Goal: Task Accomplishment & Management: Use online tool/utility

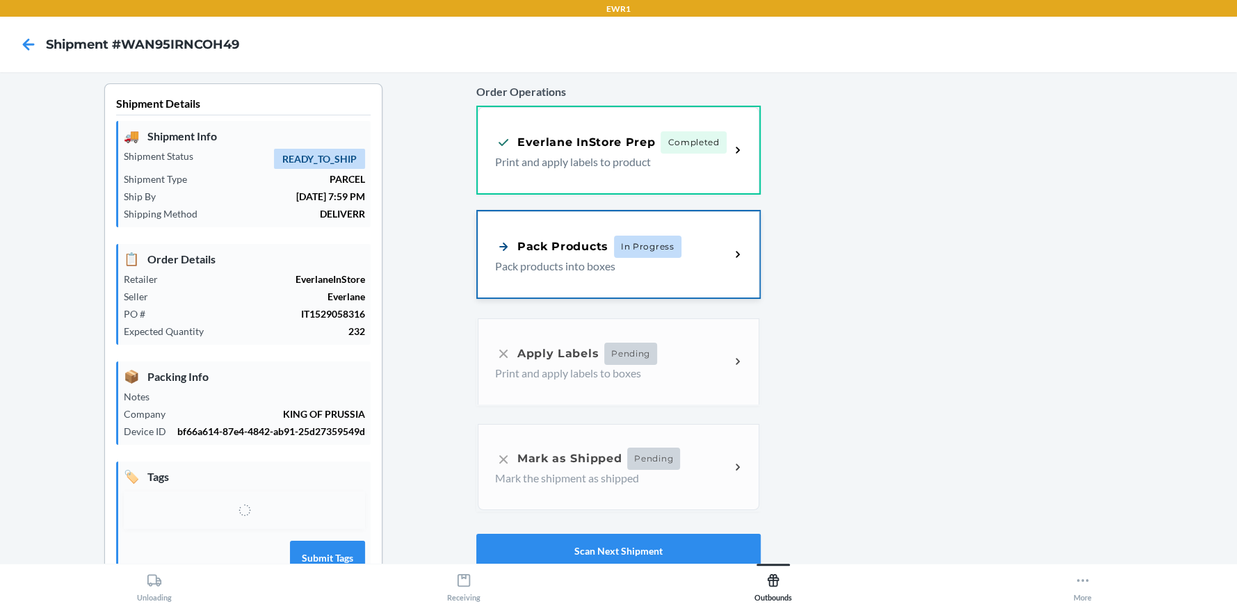
click at [690, 268] on p "Pack products into boxes" at bounding box center [607, 266] width 224 height 17
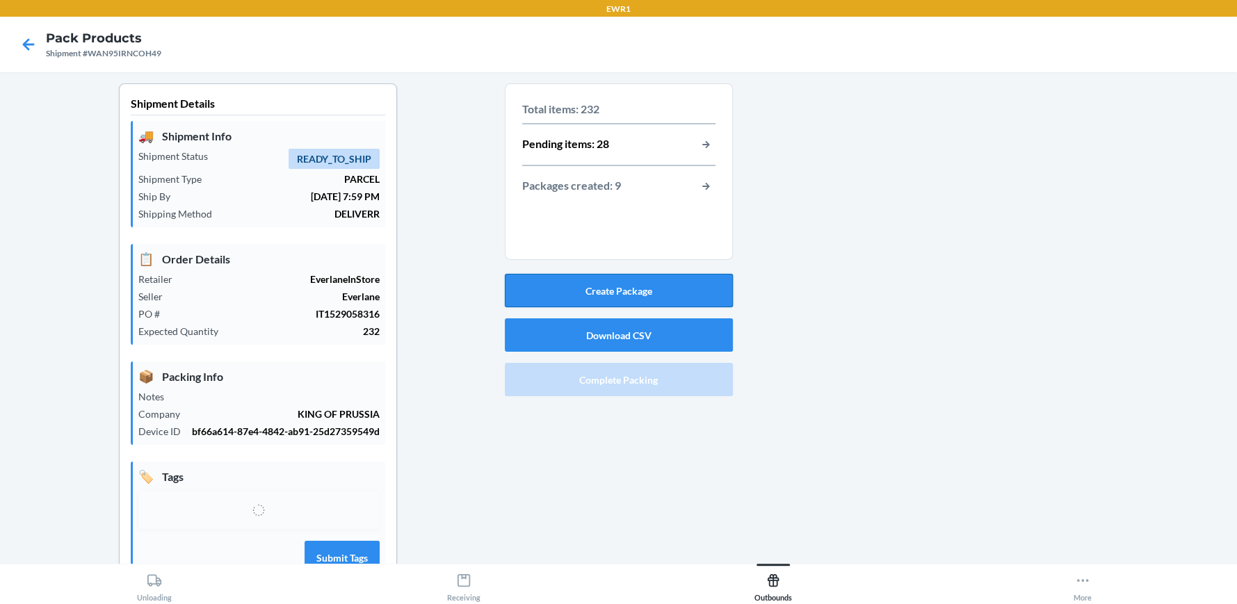
click at [643, 296] on button "Create Package" at bounding box center [619, 290] width 228 height 33
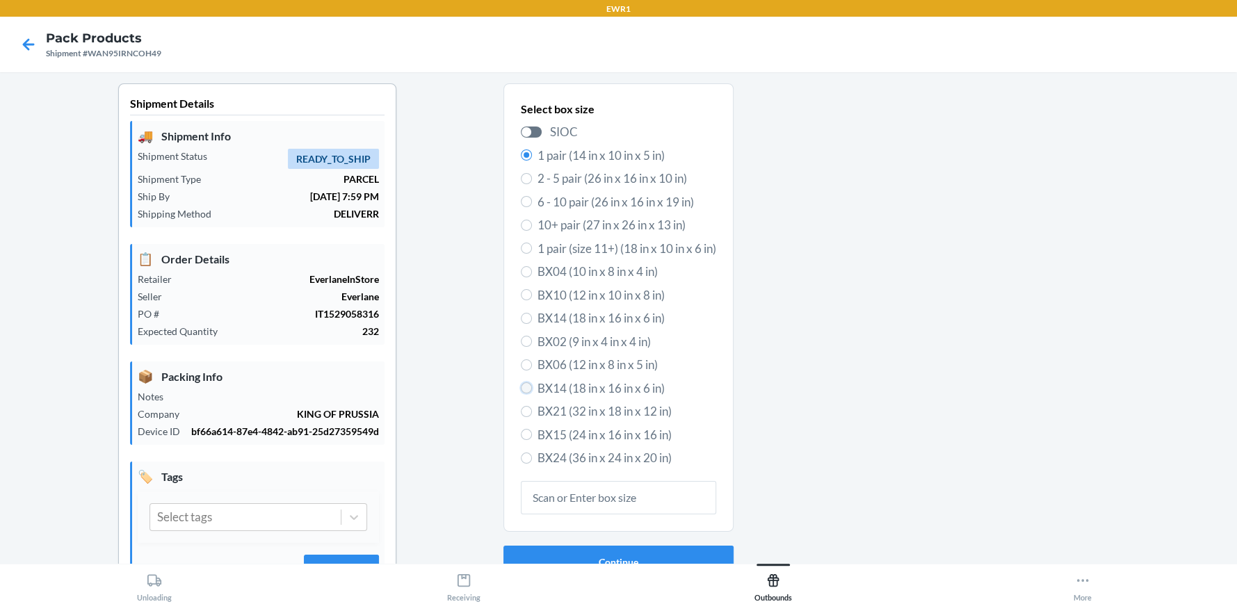
click at [521, 390] on input "BX14 (18 in x 16 in x 6 in)" at bounding box center [526, 388] width 11 height 11
radio input "true"
radio input "false"
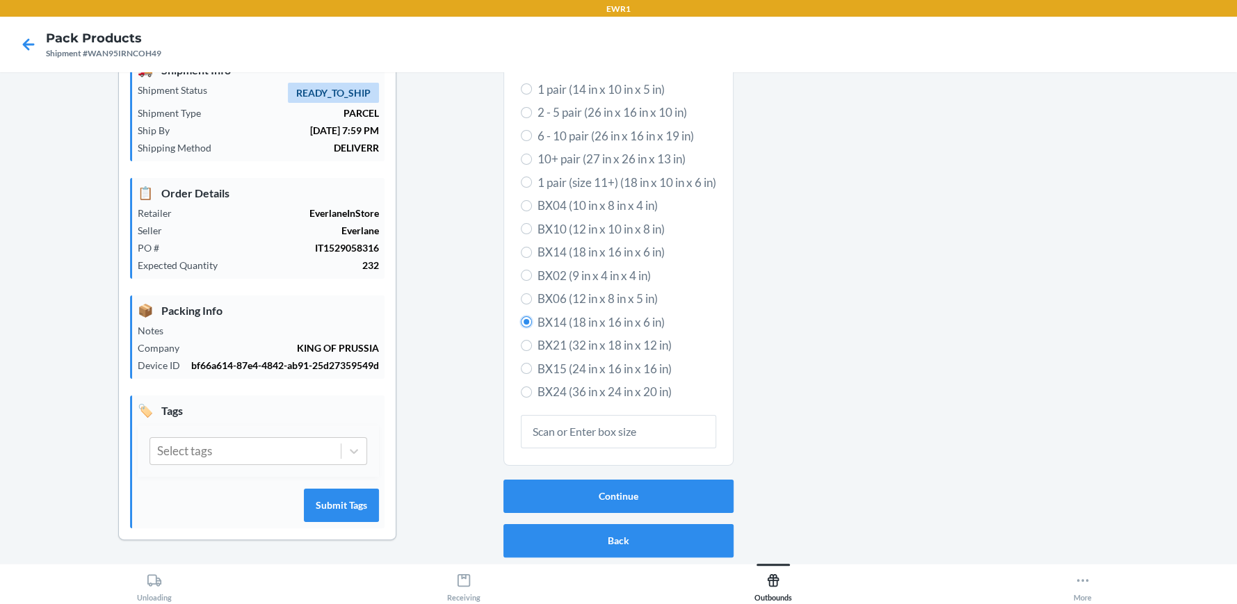
scroll to position [78, 0]
click at [629, 480] on button "Continue" at bounding box center [619, 496] width 230 height 33
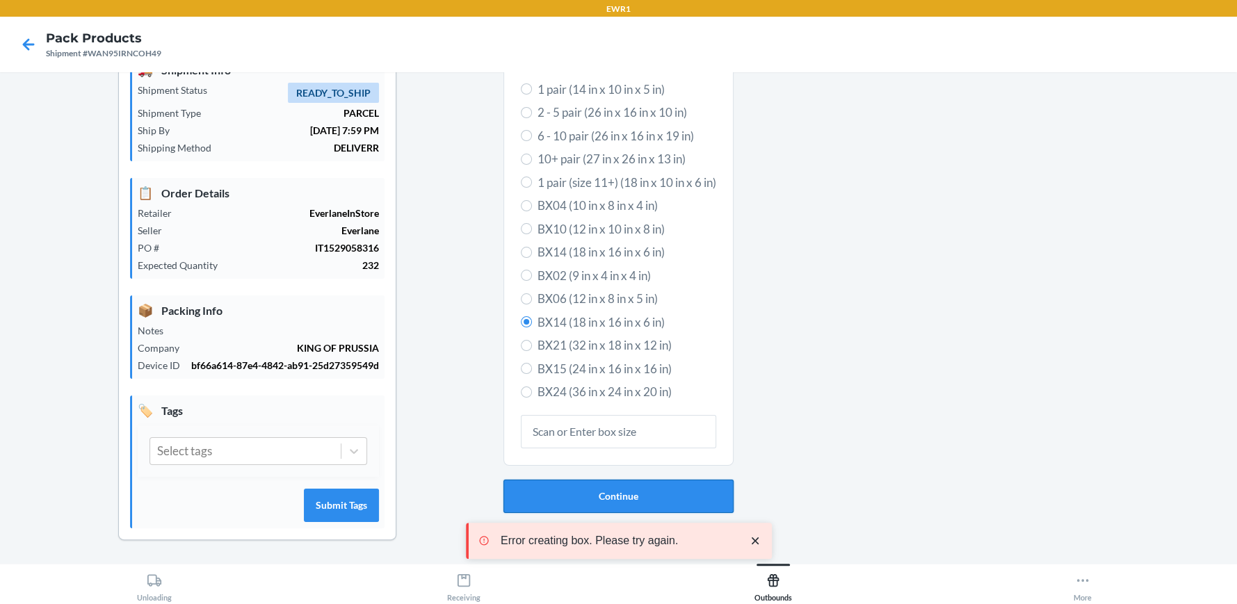
click at [624, 485] on button "Continue" at bounding box center [619, 496] width 230 height 33
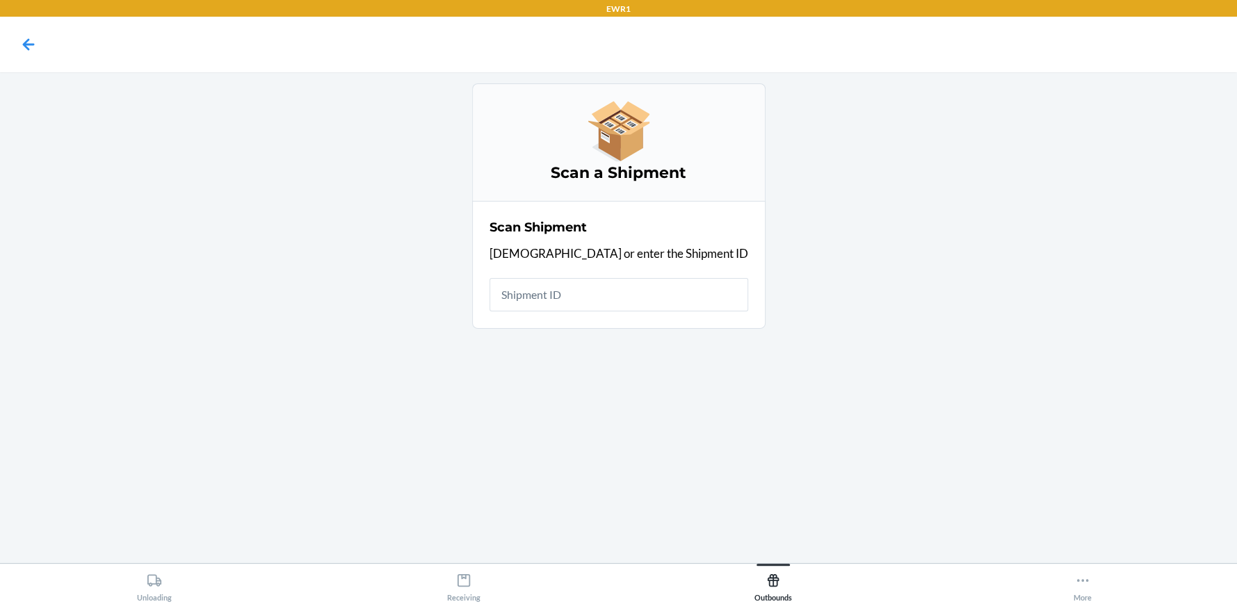
click at [600, 294] on input "text" at bounding box center [619, 294] width 259 height 33
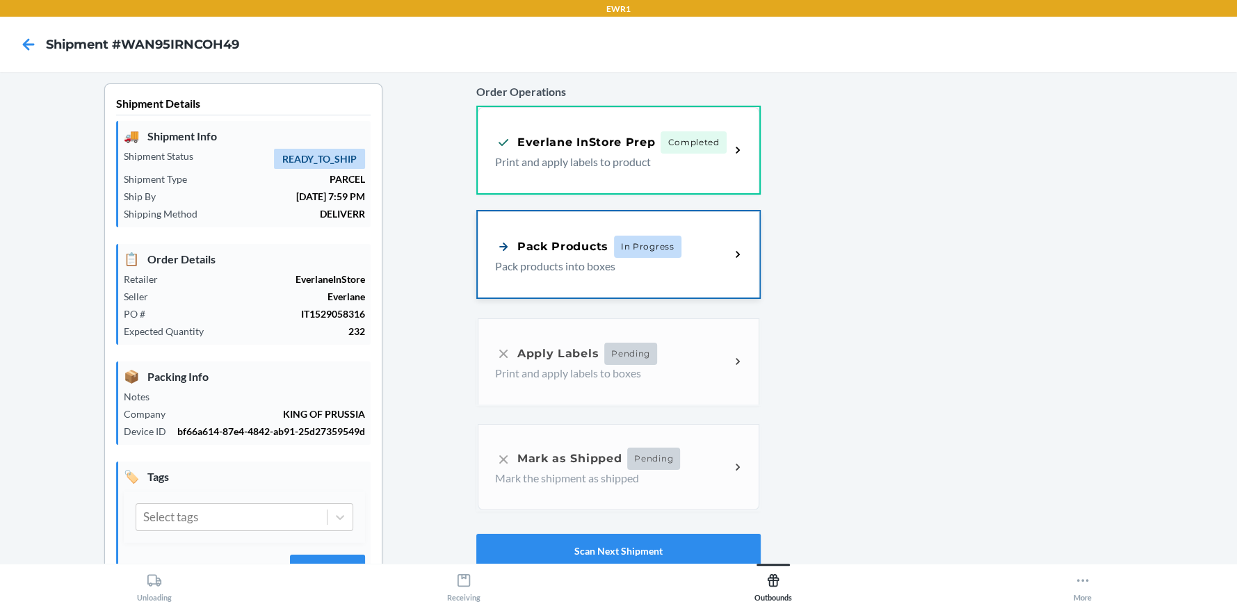
click at [708, 246] on div "Pack Products In Progress" at bounding box center [612, 247] width 235 height 22
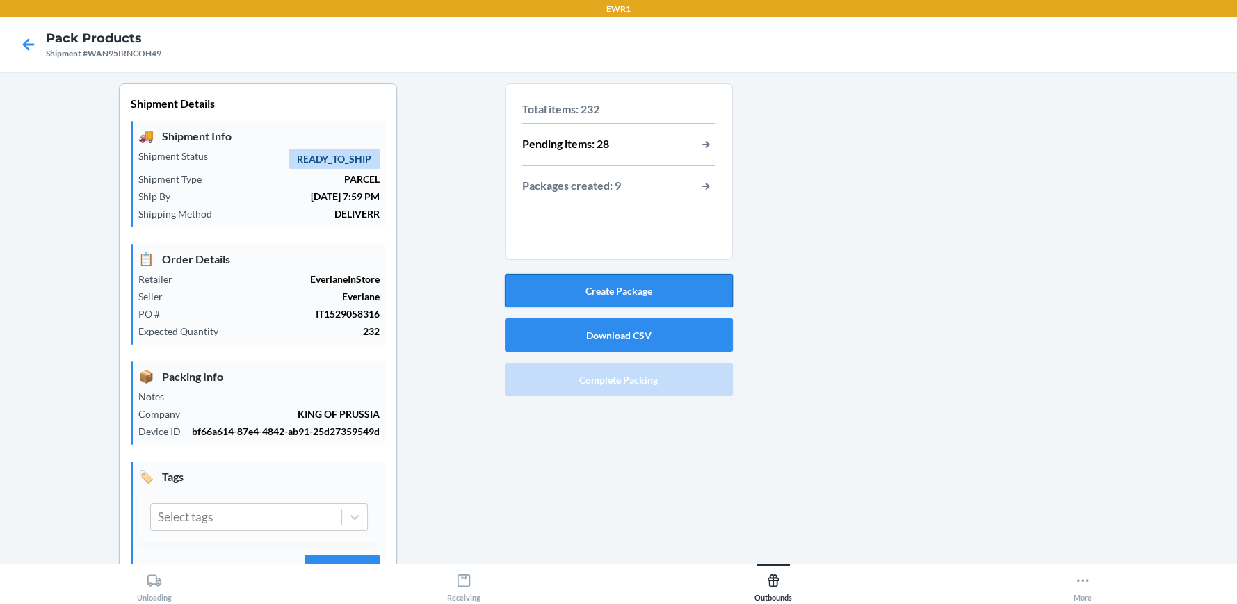
click at [623, 296] on button "Create Package" at bounding box center [619, 290] width 228 height 33
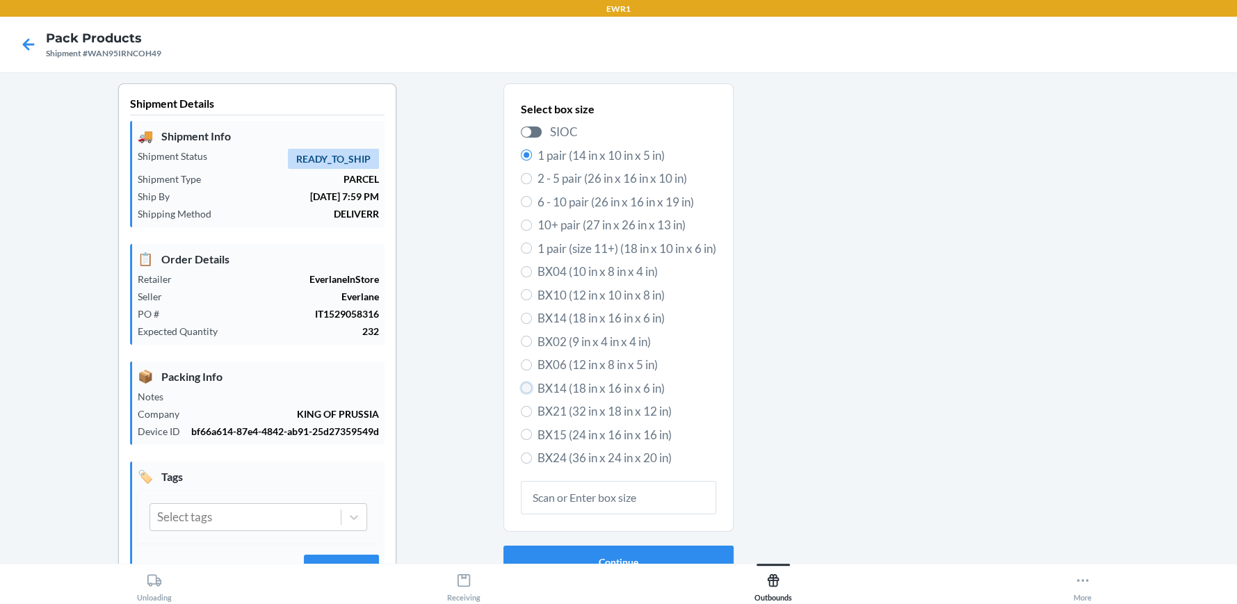
click at [523, 385] on input "BX14 (18 in x 16 in x 6 in)" at bounding box center [526, 388] width 11 height 11
radio input "true"
radio input "false"
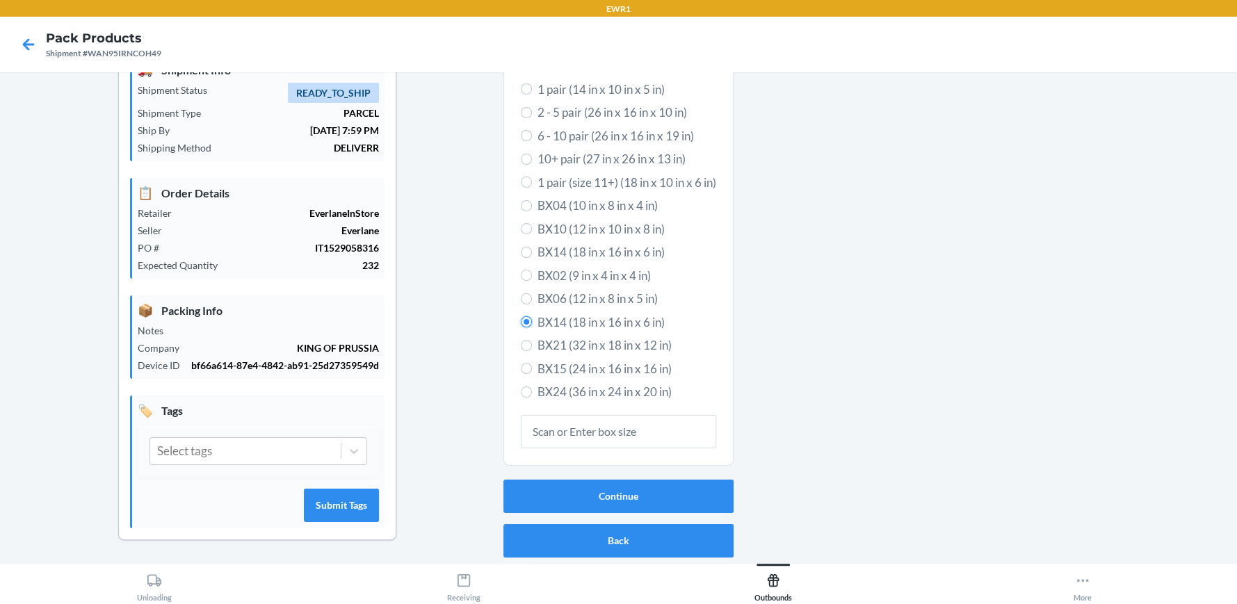
scroll to position [78, 0]
click at [613, 480] on button "Continue" at bounding box center [619, 496] width 230 height 33
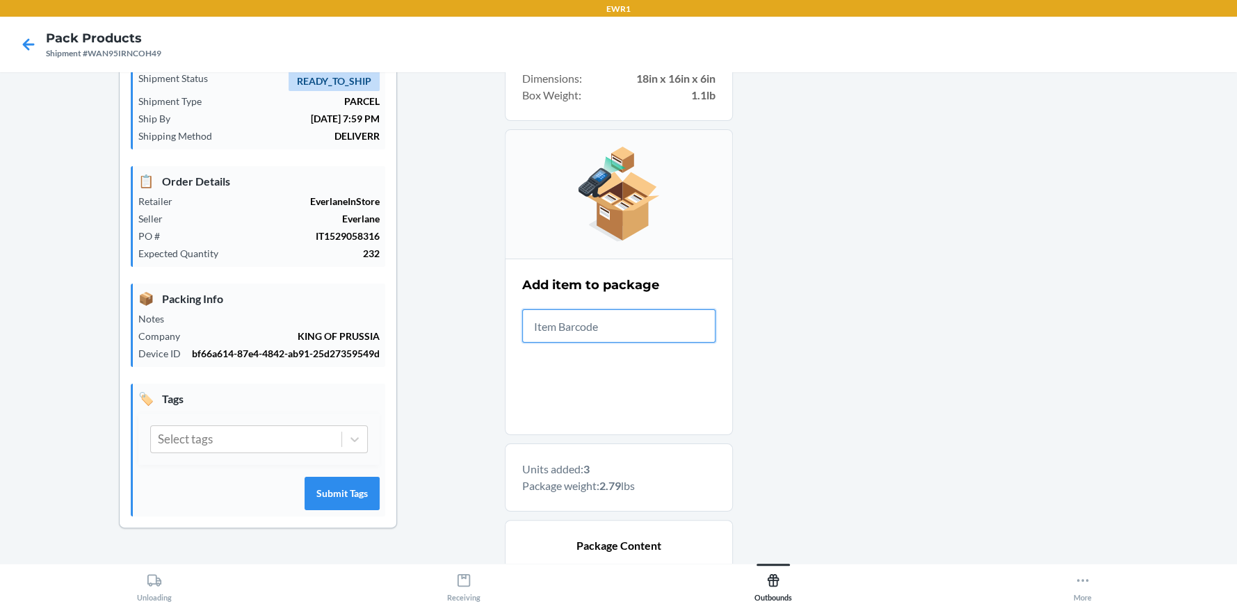
click at [623, 310] on input "text" at bounding box center [618, 326] width 193 height 33
type input "0-000"
click at [911, 428] on div at bounding box center [980, 541] width 494 height 1071
click at [559, 333] on input "This field is required." at bounding box center [618, 326] width 193 height 33
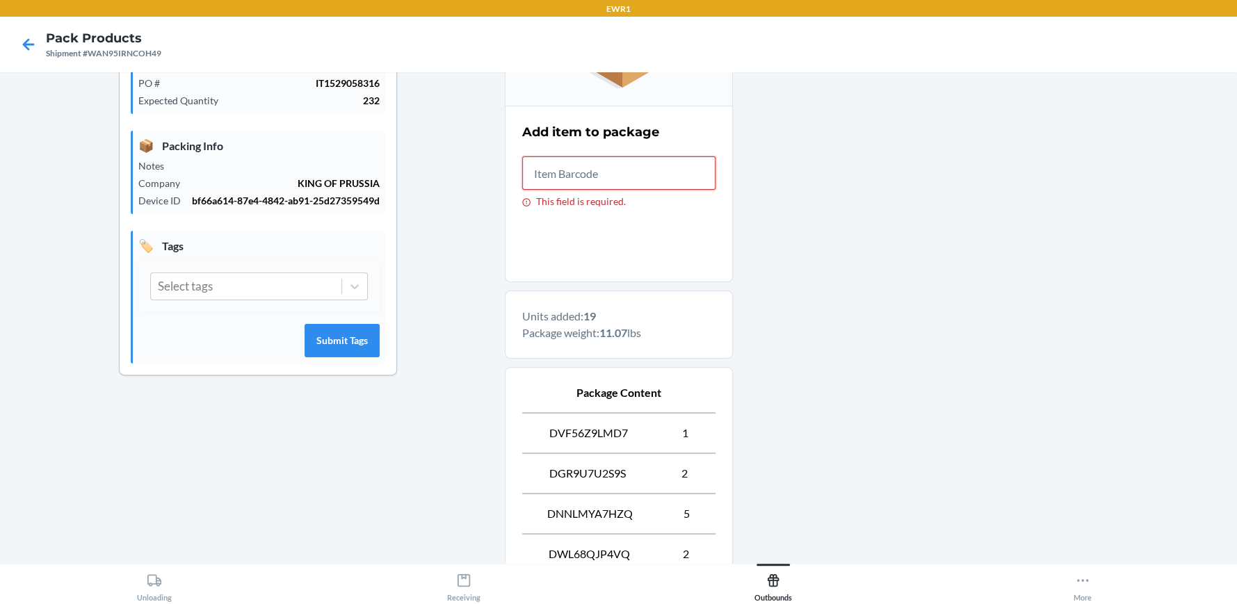
scroll to position [278, 0]
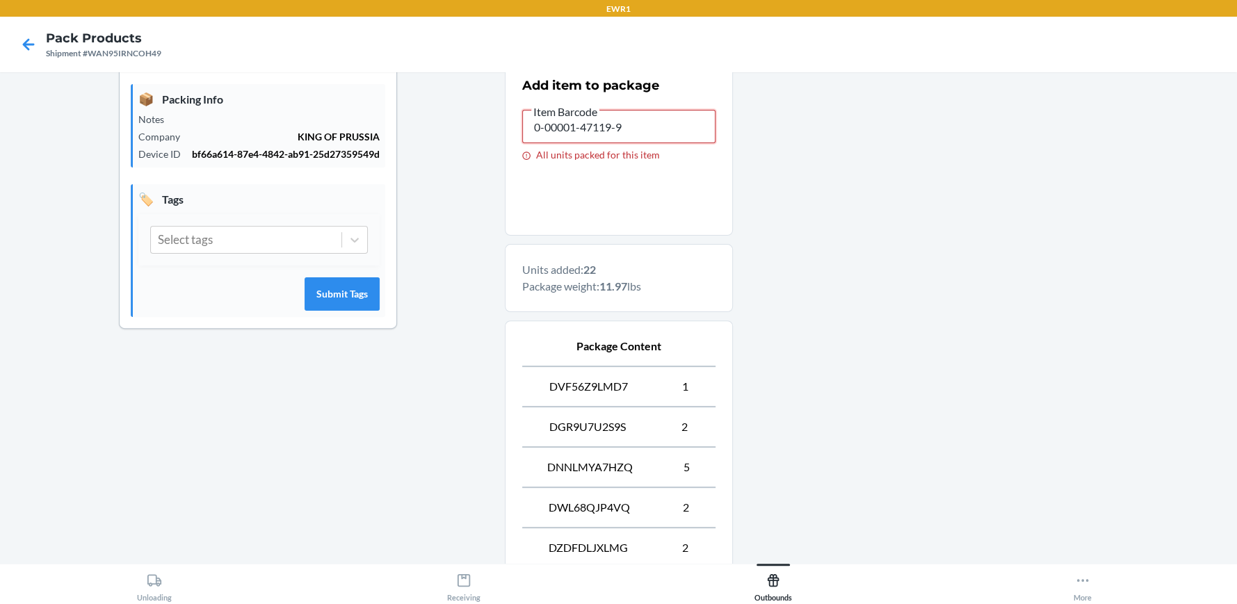
click at [646, 134] on input "0-00001-47119-9" at bounding box center [618, 126] width 193 height 33
type input "0"
click at [630, 127] on input "0-00001-47119-9" at bounding box center [618, 126] width 193 height 33
type input "0"
click at [687, 129] on input "0-00001-47119-9" at bounding box center [618, 126] width 193 height 33
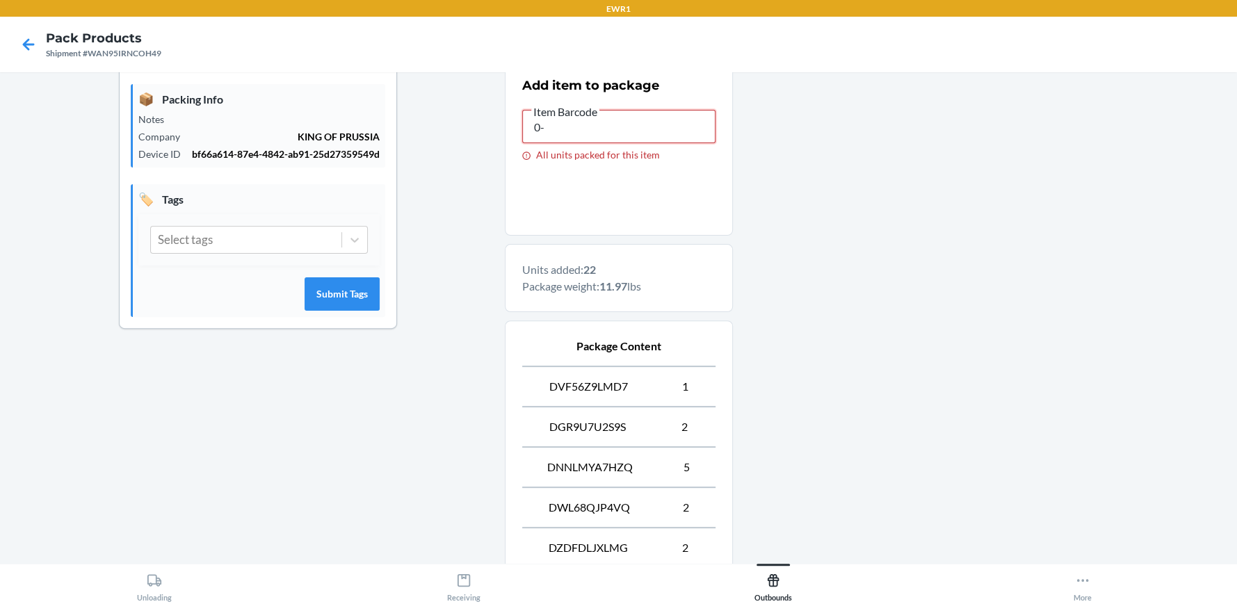
type input "0"
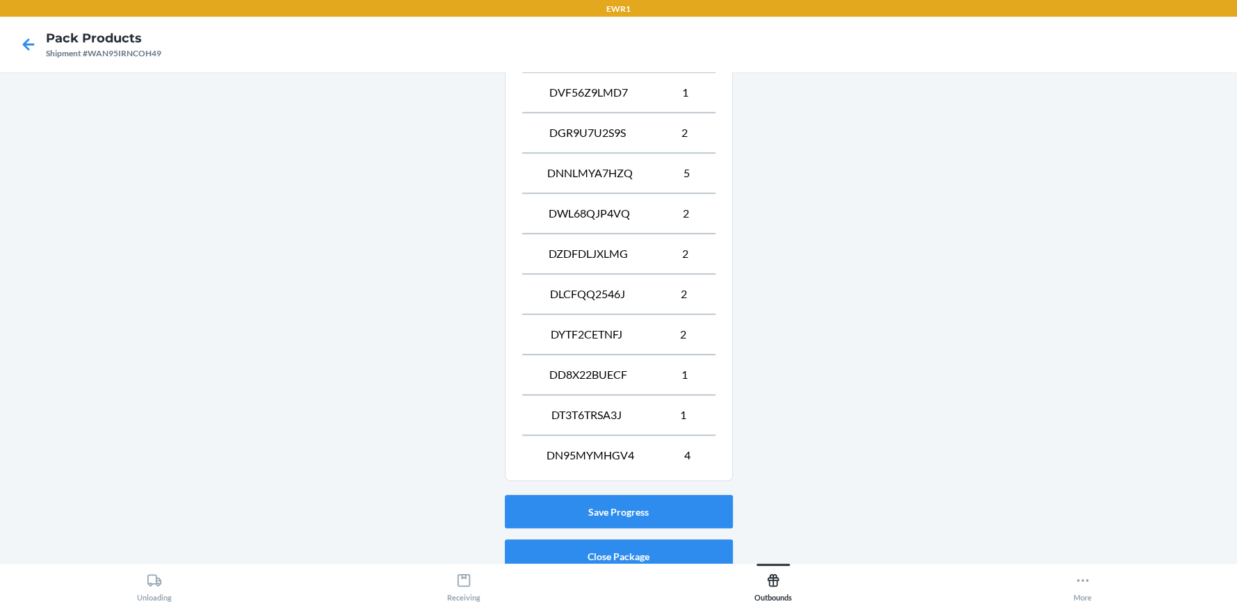
scroll to position [629, 0]
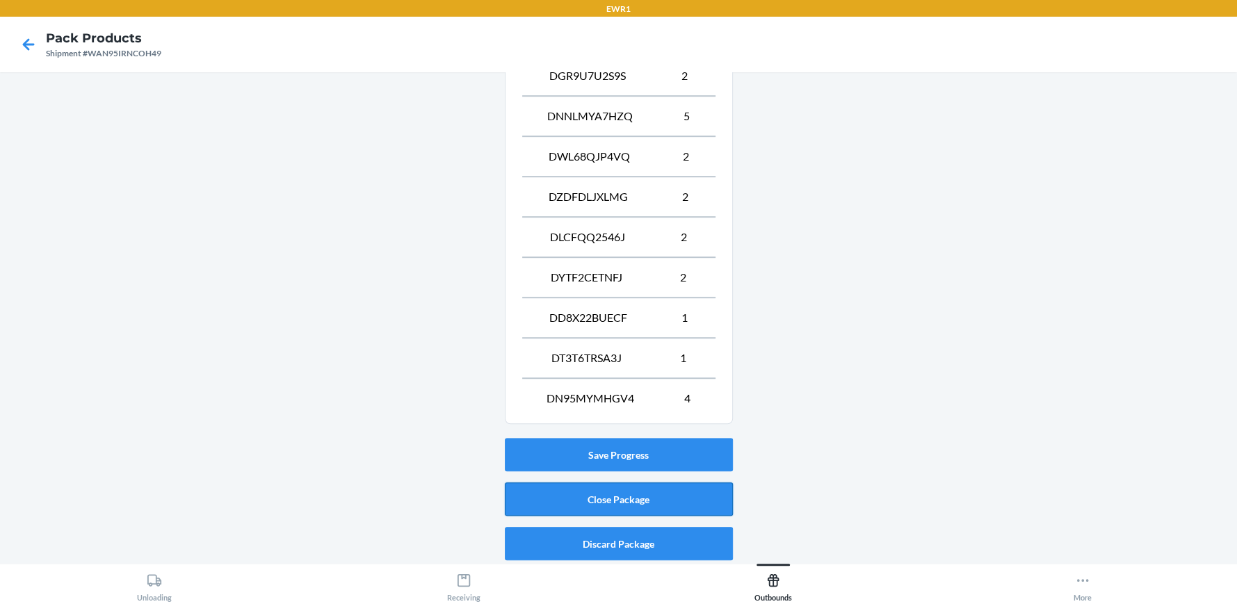
click at [606, 490] on button "Close Package" at bounding box center [619, 499] width 228 height 33
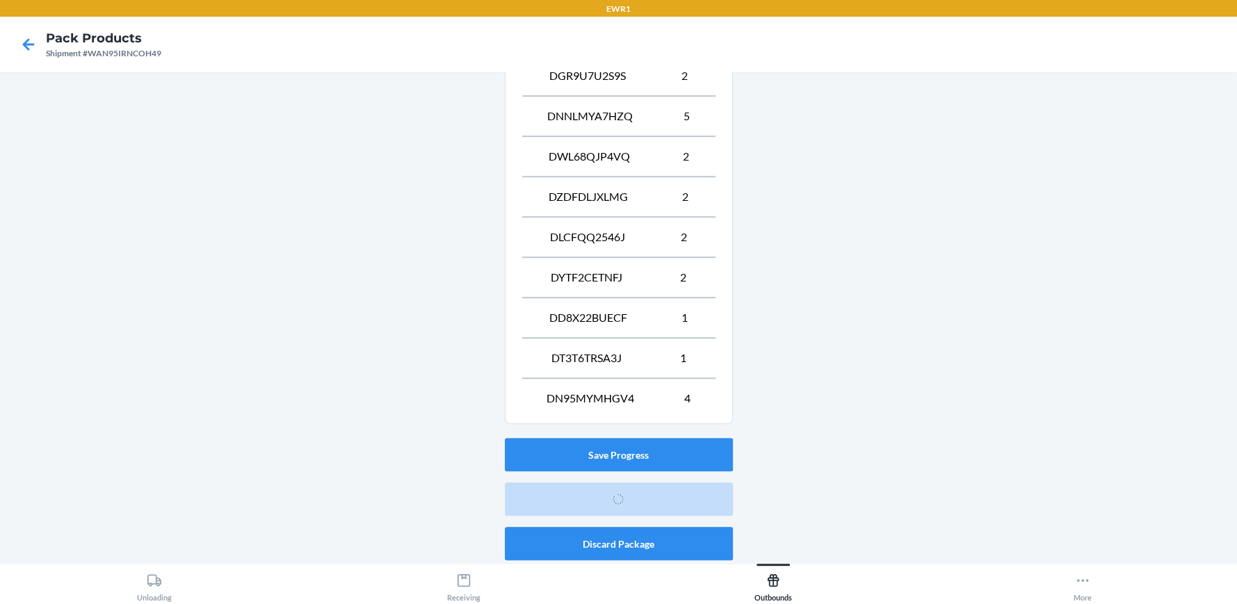
scroll to position [78, 0]
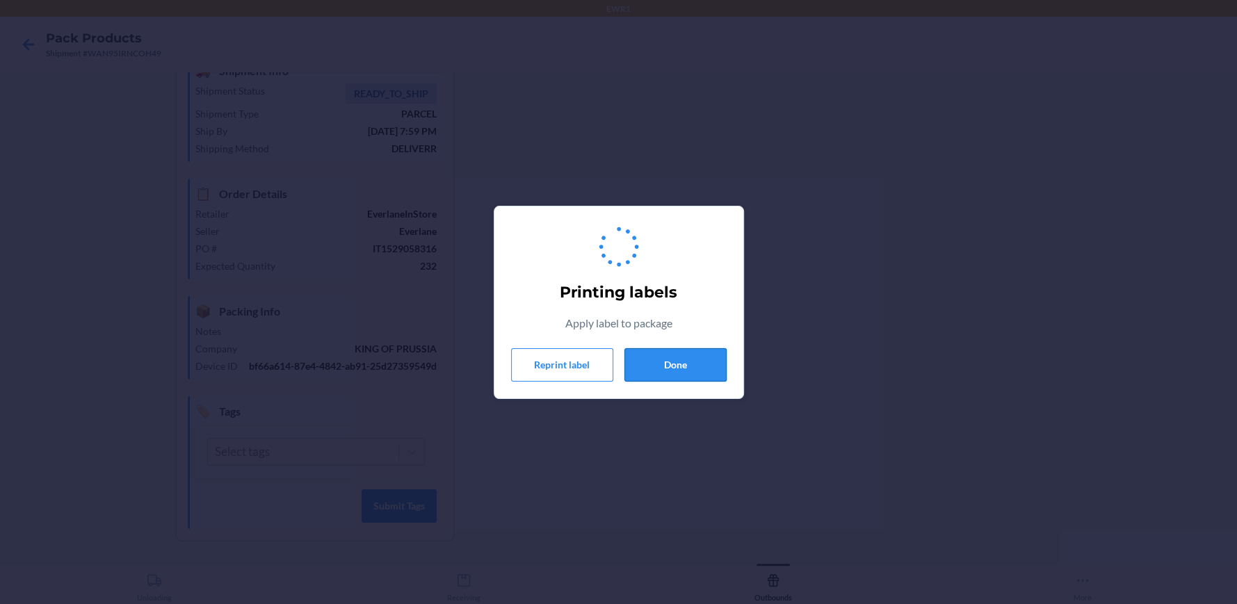
click at [698, 365] on button "Done" at bounding box center [676, 364] width 102 height 33
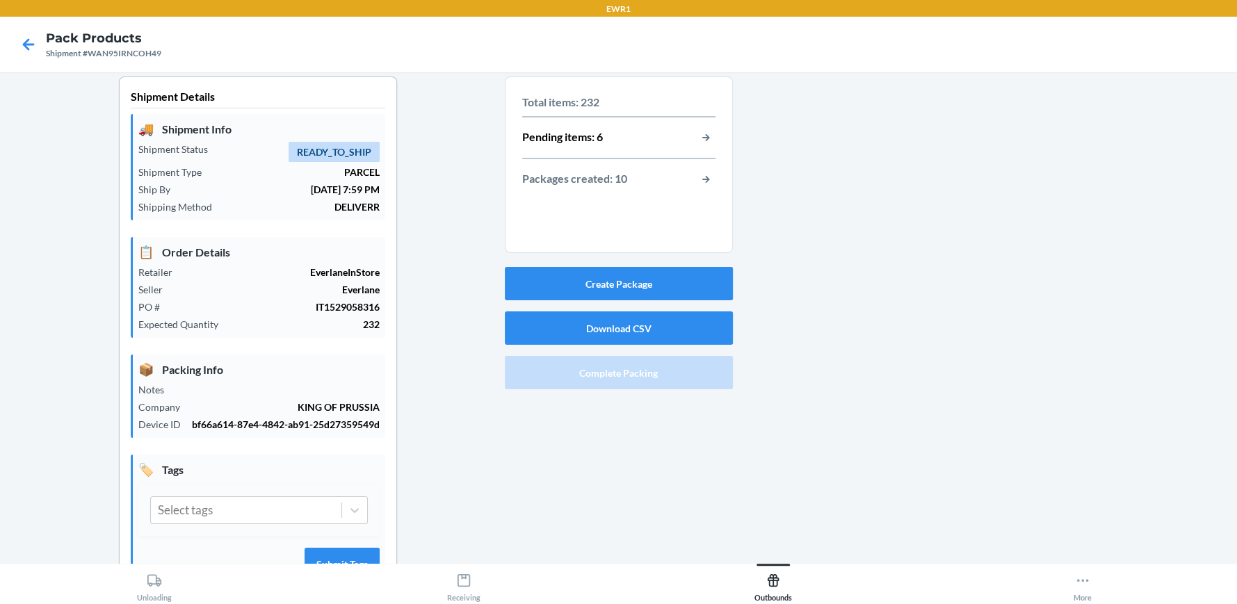
scroll to position [0, 0]
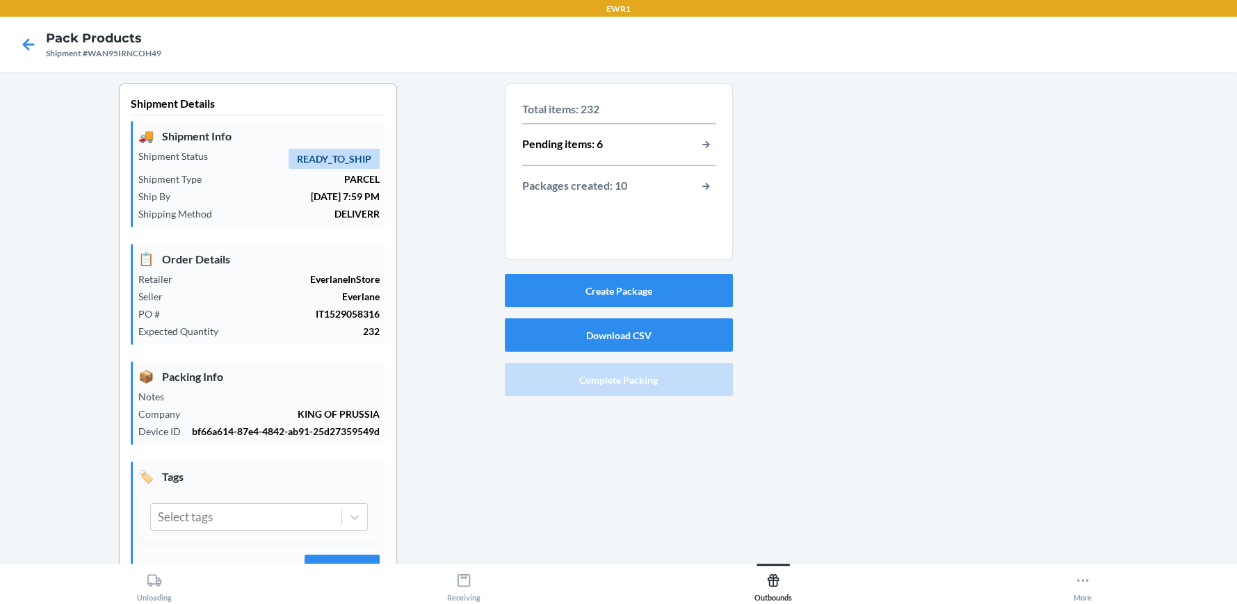
click at [1011, 338] on div at bounding box center [980, 355] width 494 height 545
click at [700, 187] on button "button-view-packages-created" at bounding box center [707, 186] width 18 height 18
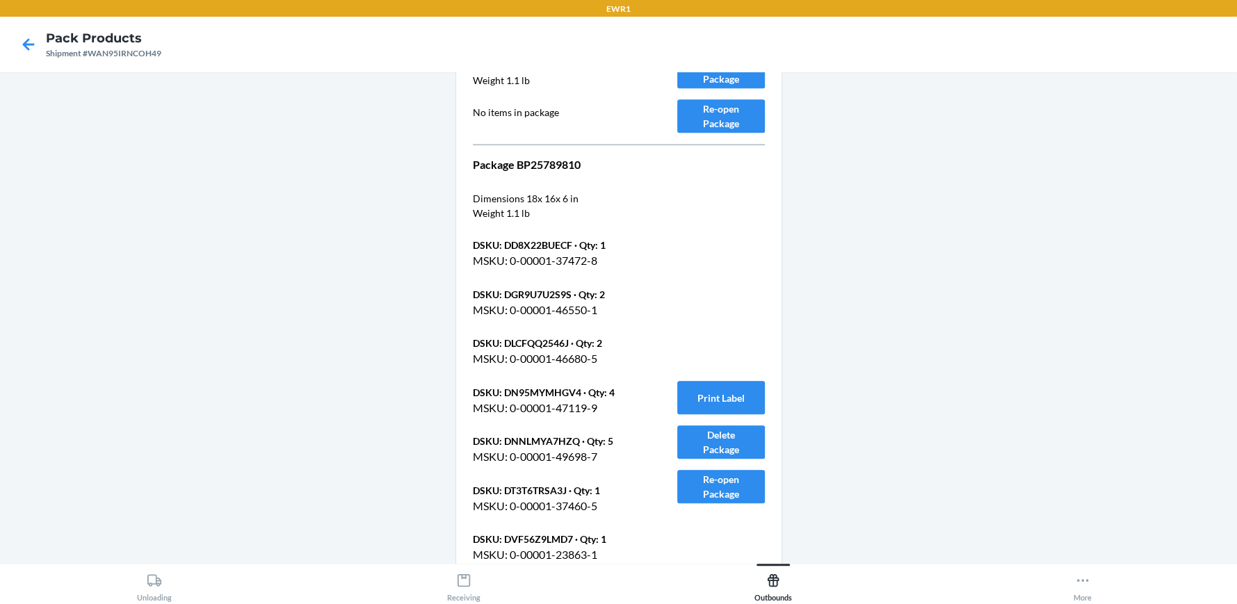
scroll to position [5074, 0]
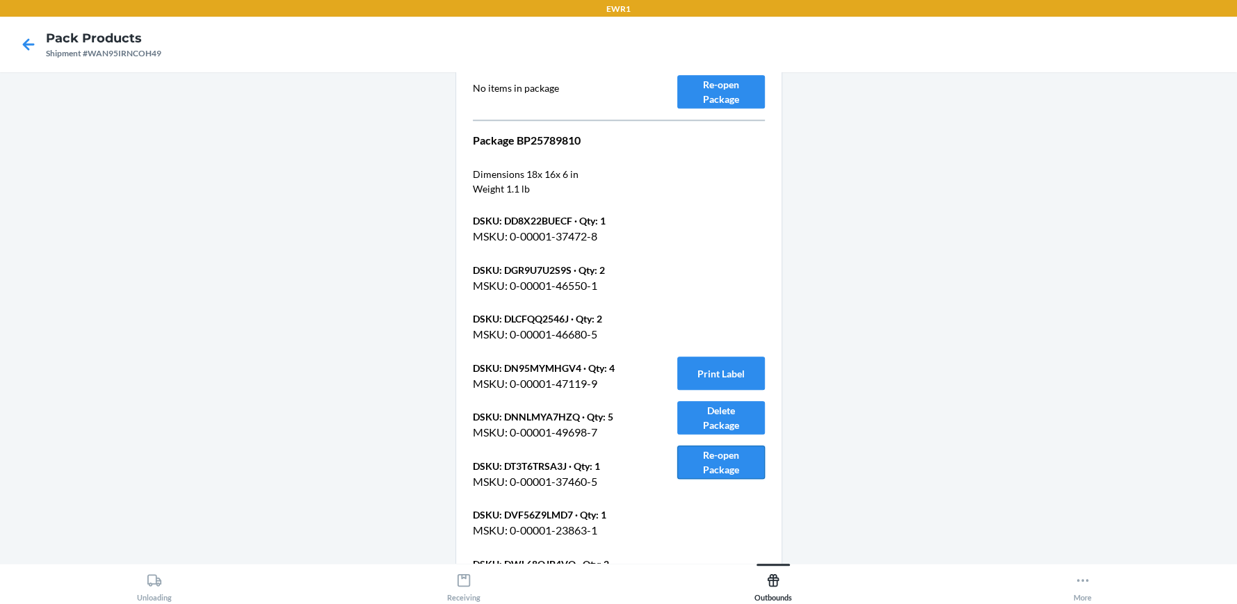
click at [683, 459] on button "Re-open Package" at bounding box center [721, 462] width 88 height 33
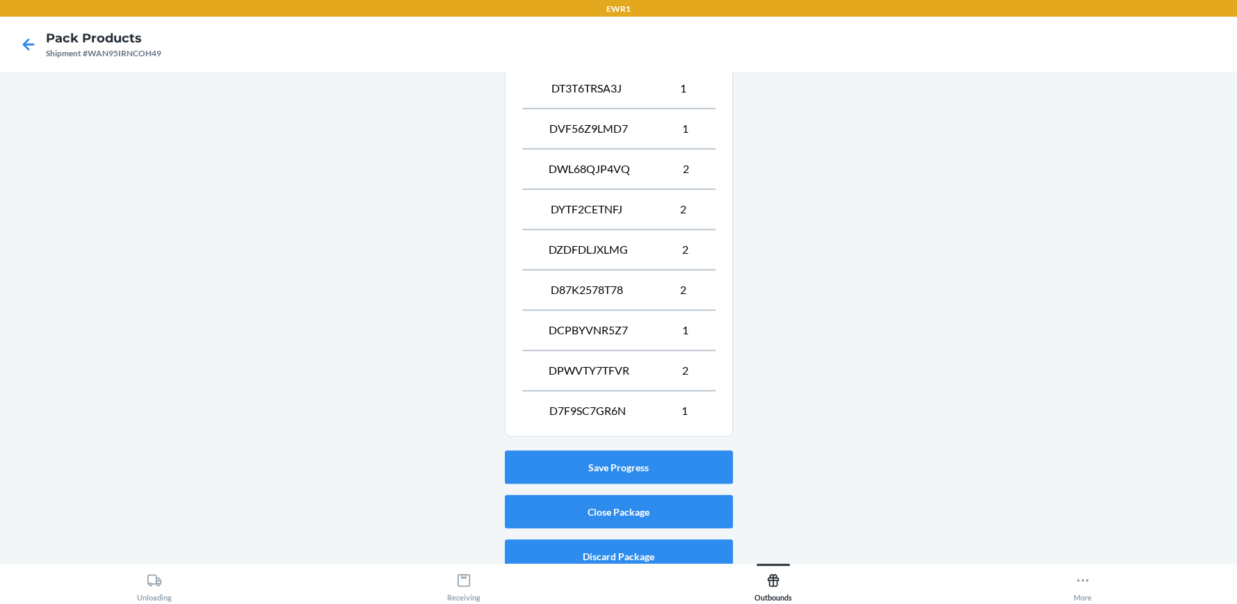
scroll to position [790, 0]
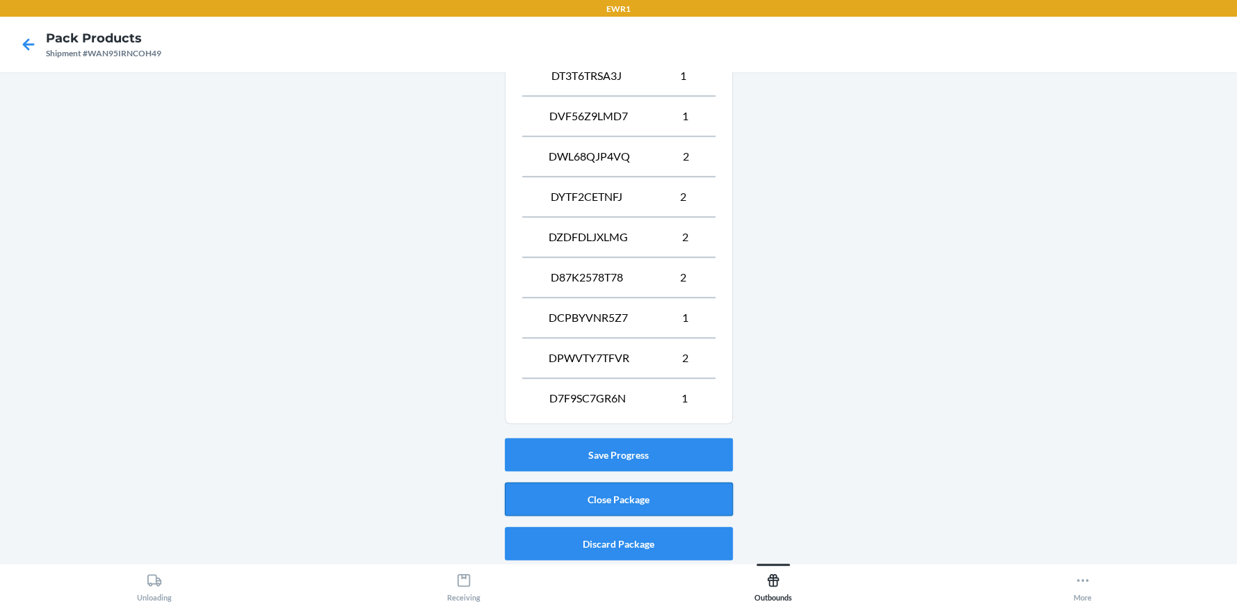
click at [670, 504] on button "Close Package" at bounding box center [619, 499] width 228 height 33
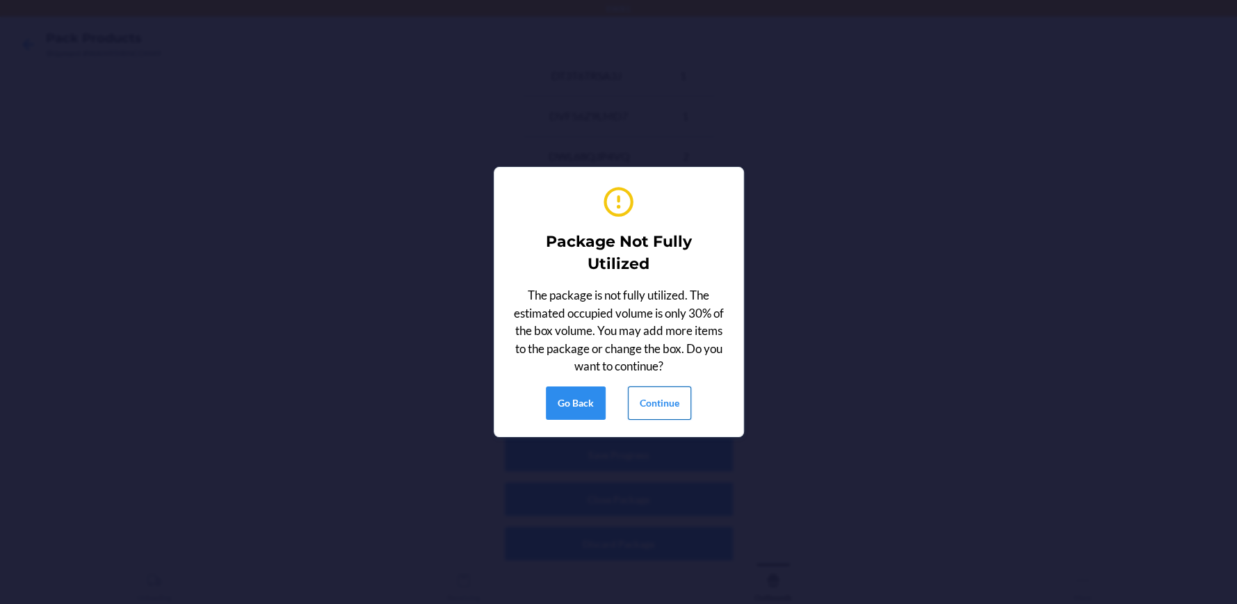
click at [656, 396] on button "Continue" at bounding box center [659, 403] width 63 height 33
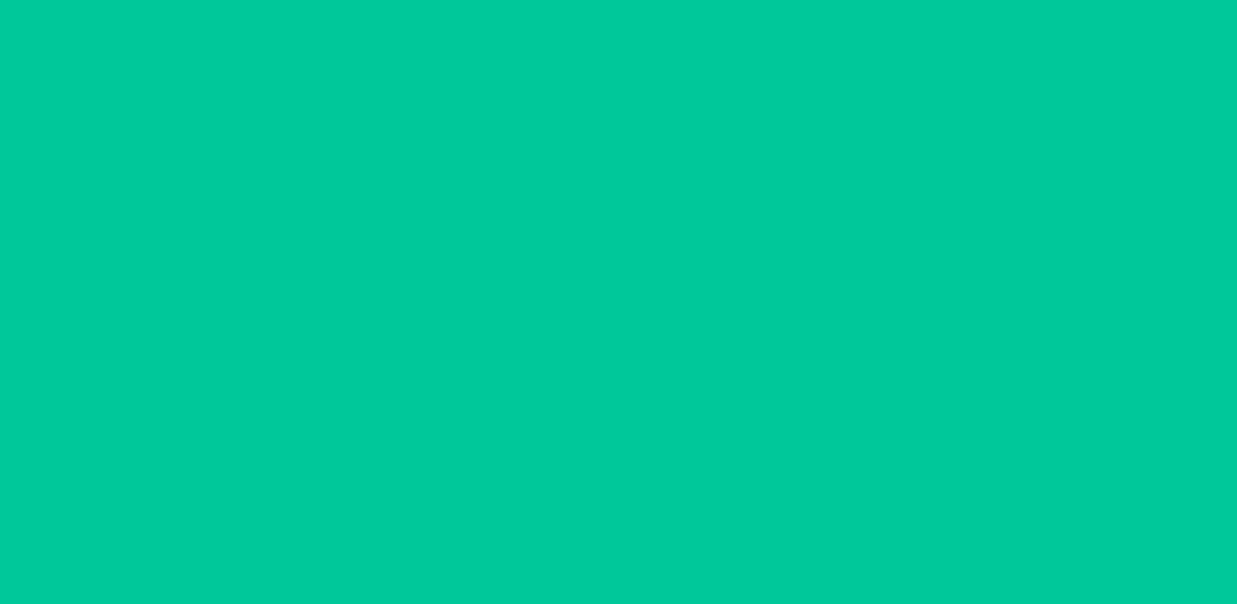
scroll to position [78, 0]
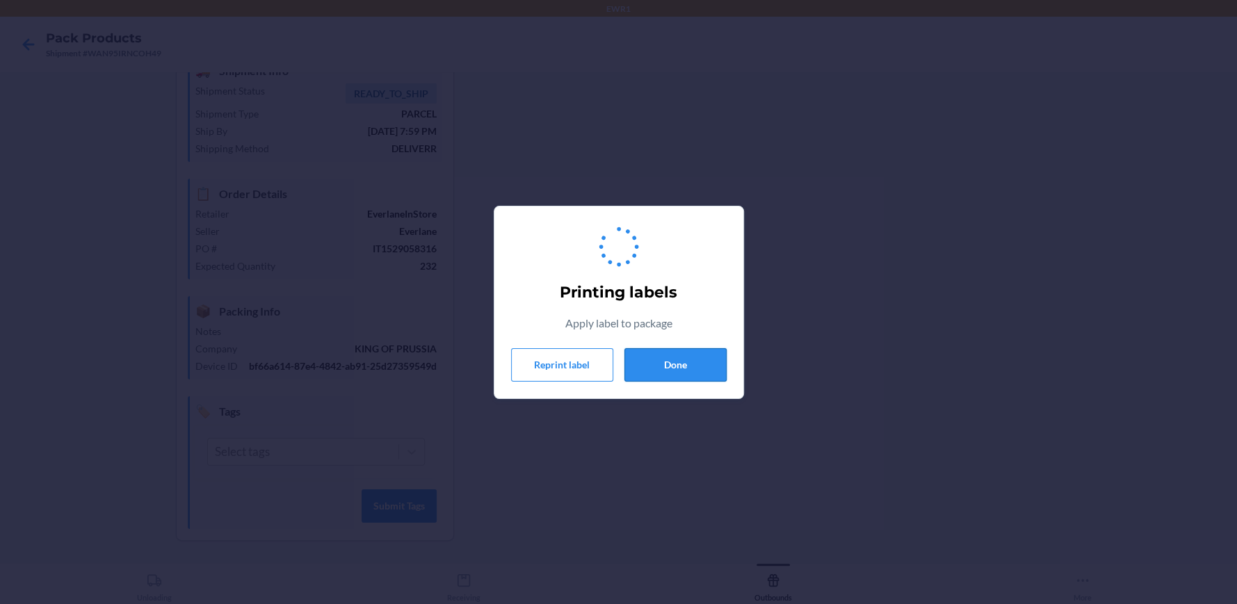
click at [684, 348] on button "Done" at bounding box center [676, 364] width 102 height 33
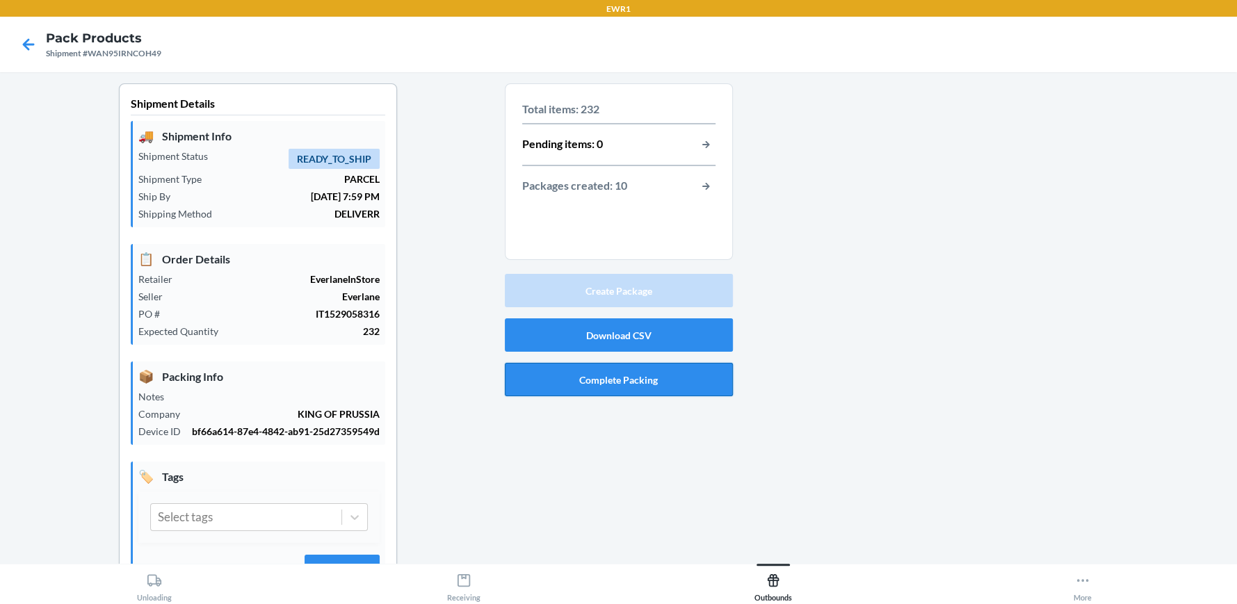
scroll to position [0, 0]
click at [858, 218] on div at bounding box center [980, 355] width 494 height 545
click at [678, 381] on button "Complete Packing" at bounding box center [619, 379] width 228 height 33
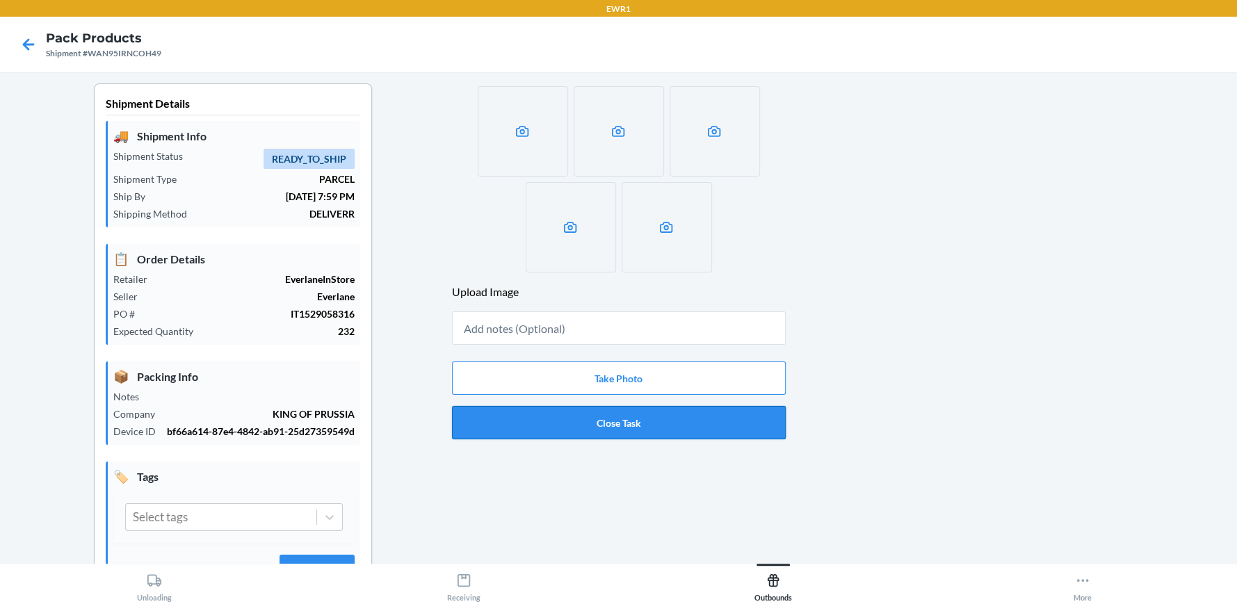
click at [643, 429] on button "Close Task" at bounding box center [619, 422] width 334 height 33
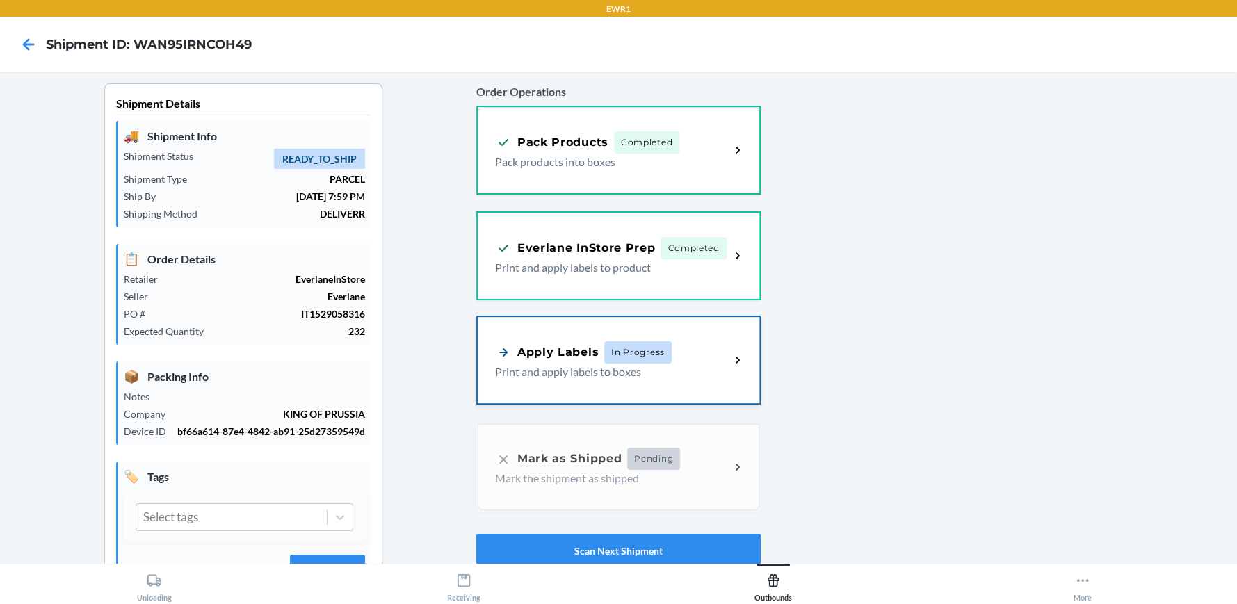
click at [697, 357] on div "Apply Labels In Progress" at bounding box center [612, 353] width 235 height 22
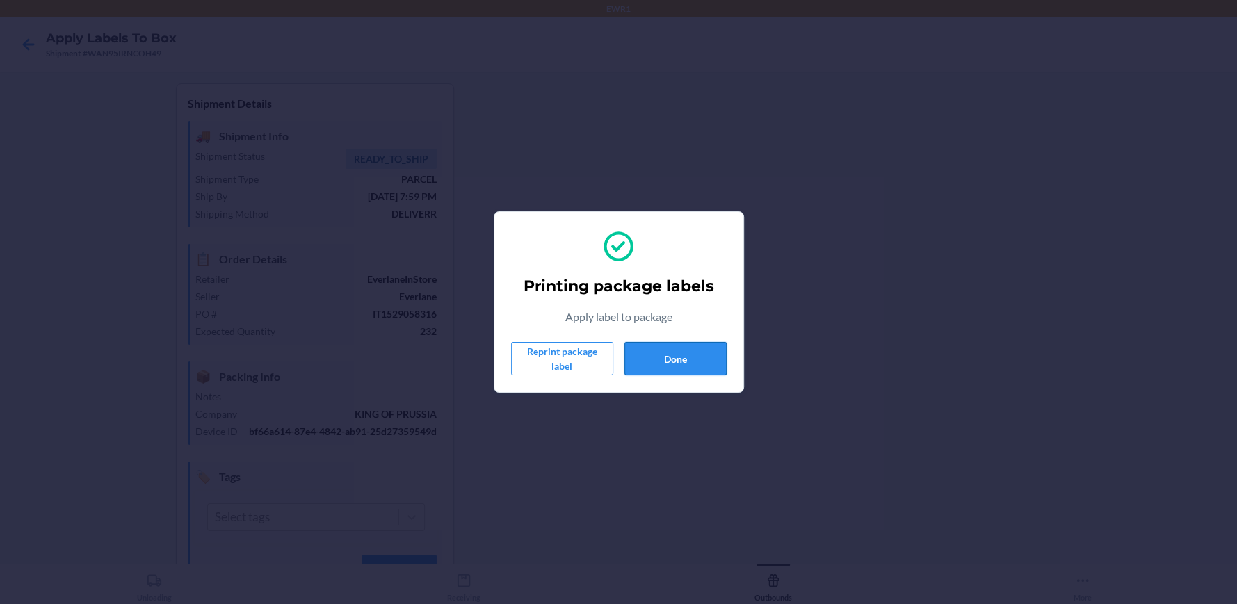
click at [678, 357] on button "Done" at bounding box center [676, 358] width 102 height 33
click at [639, 369] on button "Done" at bounding box center [676, 358] width 102 height 33
click at [719, 359] on button "Done" at bounding box center [676, 358] width 102 height 33
click at [687, 359] on button "Done" at bounding box center [676, 358] width 102 height 33
click at [673, 360] on button "Done" at bounding box center [676, 358] width 102 height 33
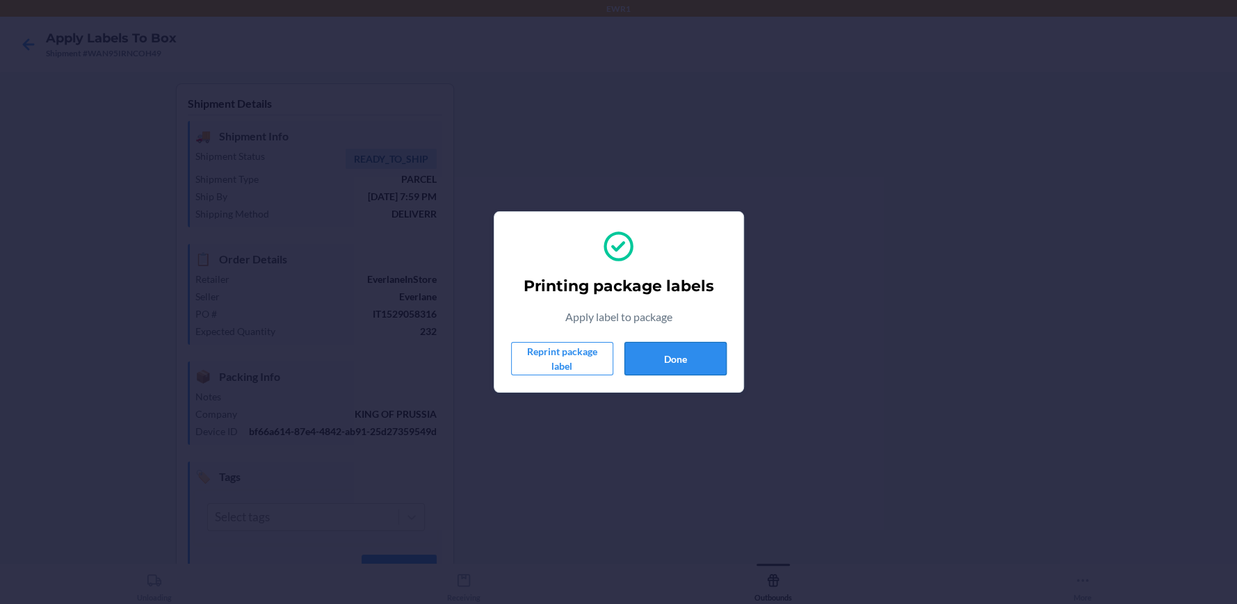
click at [679, 349] on button "Done" at bounding box center [676, 358] width 102 height 33
click at [677, 356] on button "Done" at bounding box center [676, 358] width 102 height 33
click at [671, 355] on button "Done" at bounding box center [676, 358] width 102 height 33
click at [678, 351] on button "Done" at bounding box center [676, 358] width 102 height 33
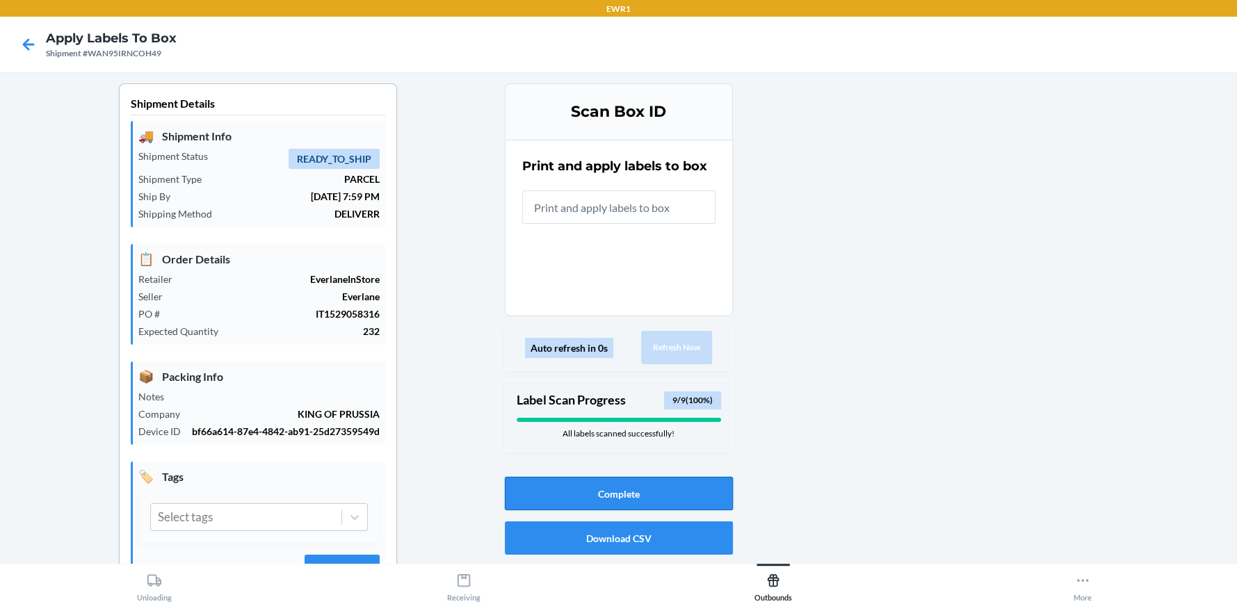
click at [692, 484] on button "Complete" at bounding box center [619, 493] width 228 height 33
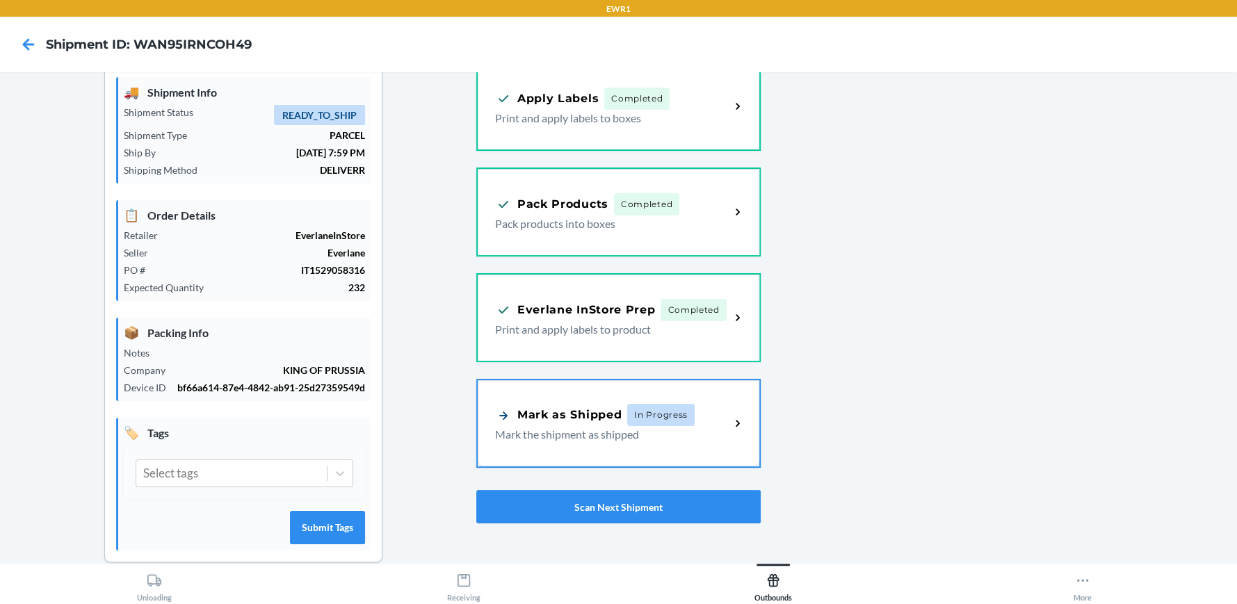
scroll to position [78, 0]
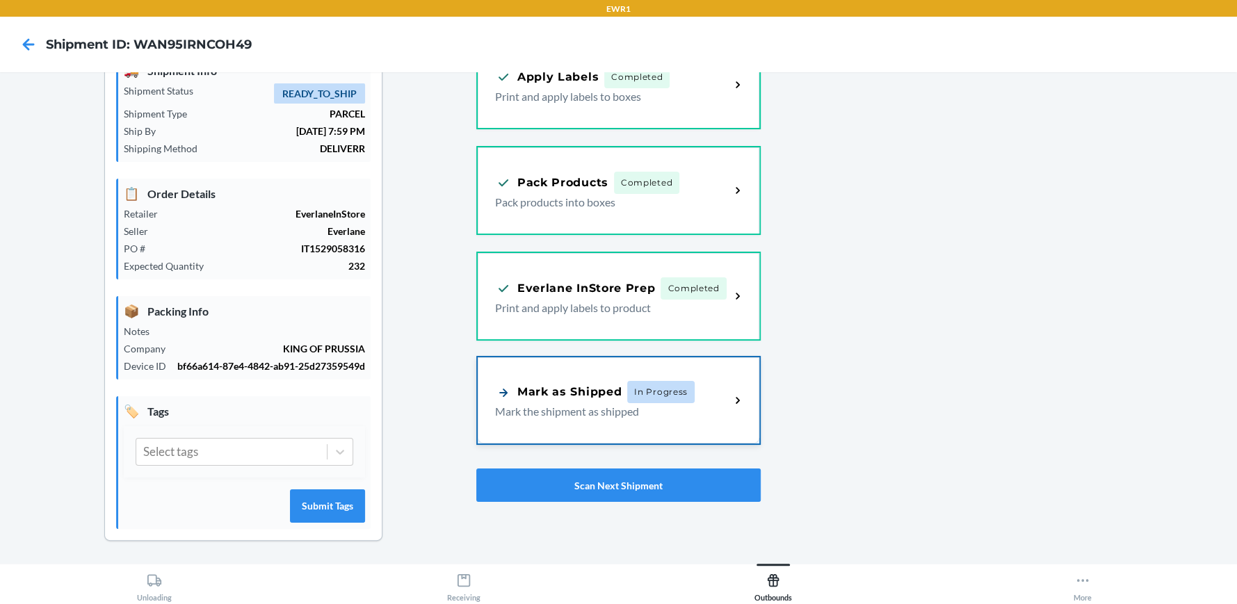
click at [691, 403] on p "Mark the shipment as shipped" at bounding box center [607, 411] width 224 height 17
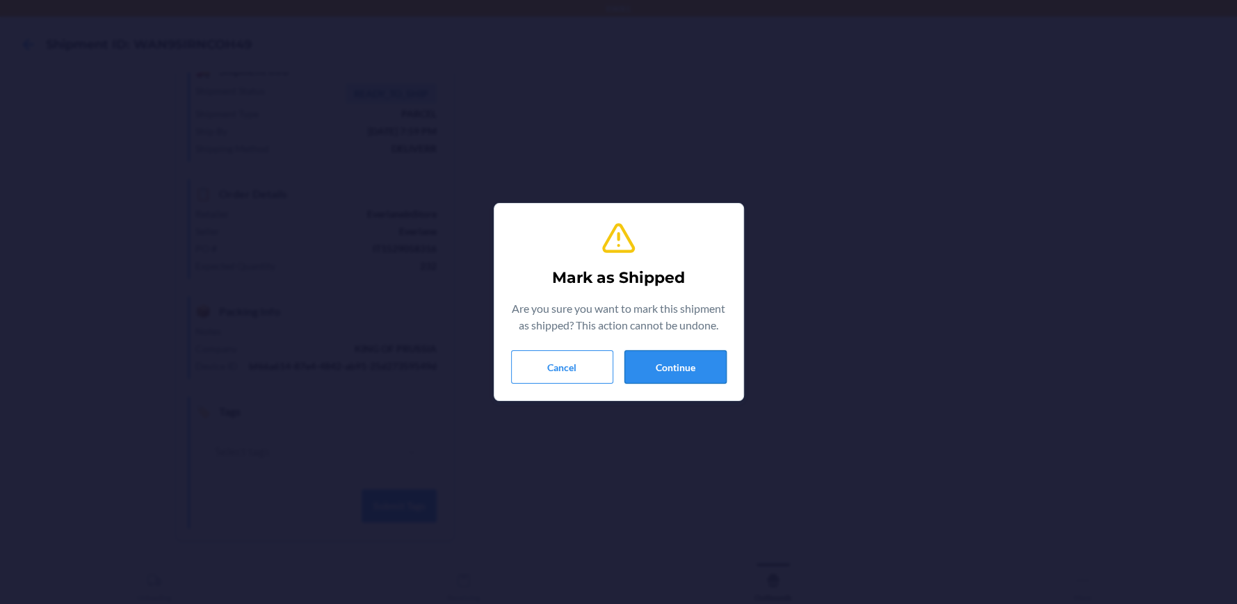
click at [657, 360] on button "Continue" at bounding box center [676, 367] width 102 height 33
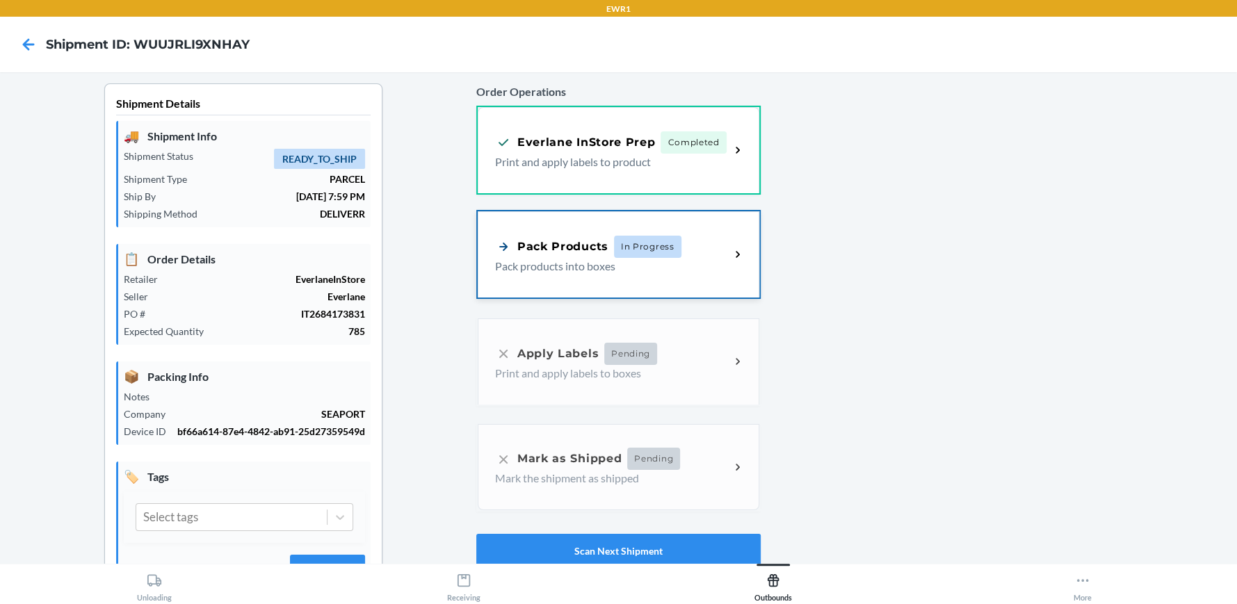
click at [652, 274] on div "Pack Products In Progress Pack products into boxes" at bounding box center [619, 254] width 282 height 86
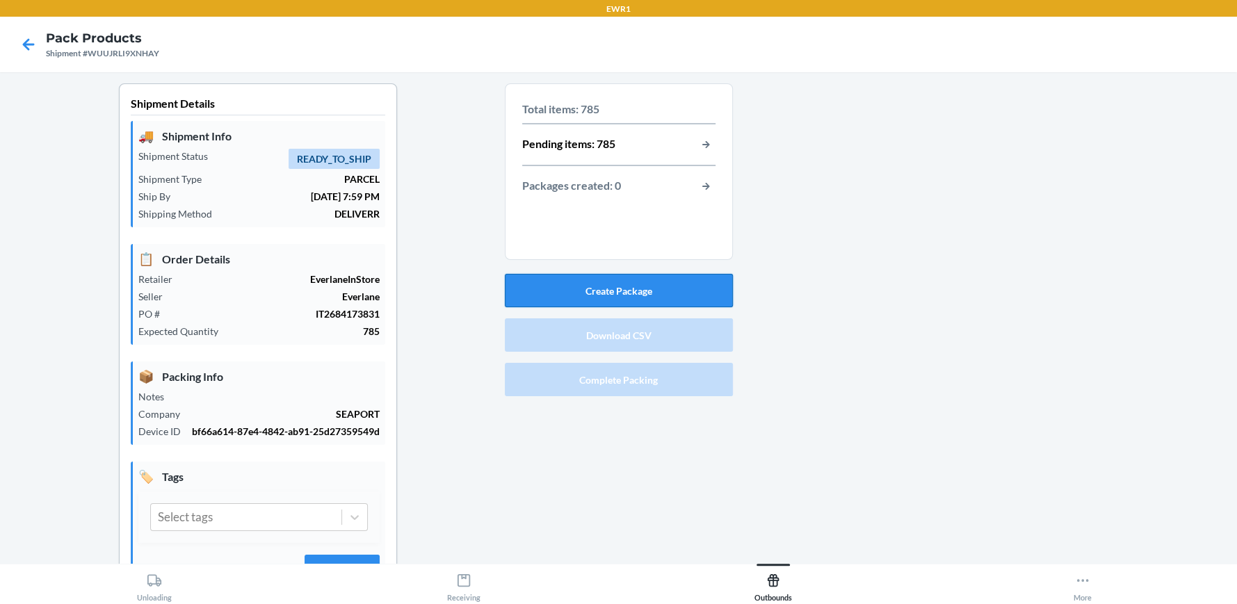
click at [649, 292] on button "Create Package" at bounding box center [619, 290] width 228 height 33
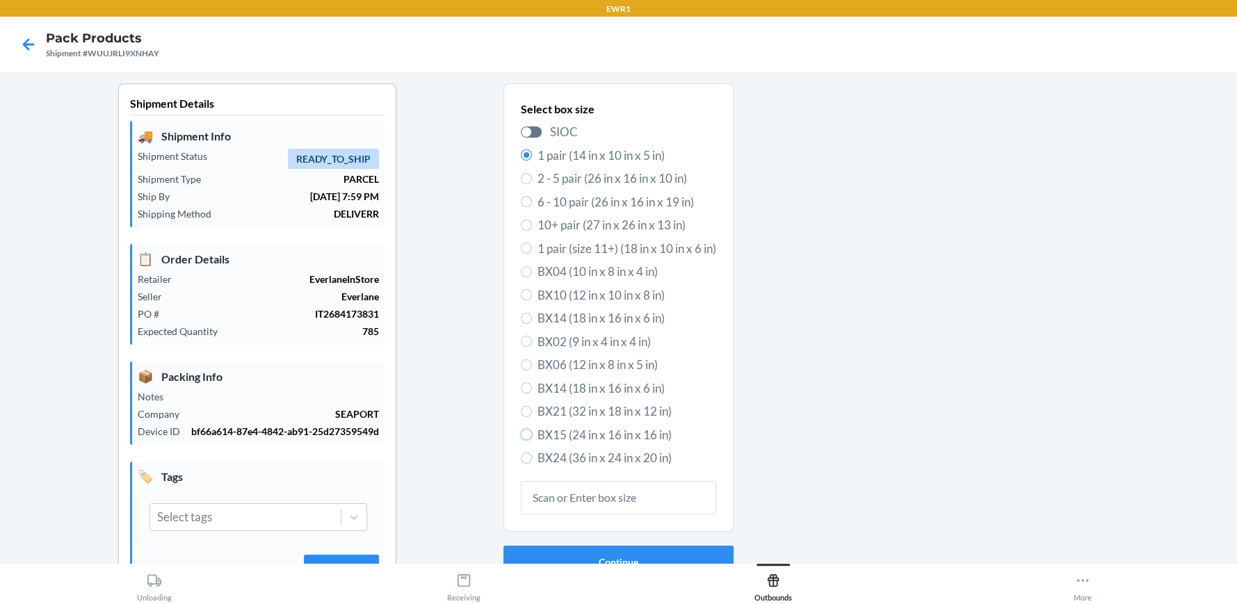
drag, startPoint x: 521, startPoint y: 437, endPoint x: 729, endPoint y: 439, distance: 208.0
click at [521, 436] on input "BX15 (24 in x 16 in x 16 in)" at bounding box center [526, 434] width 11 height 11
radio input "true"
radio input "false"
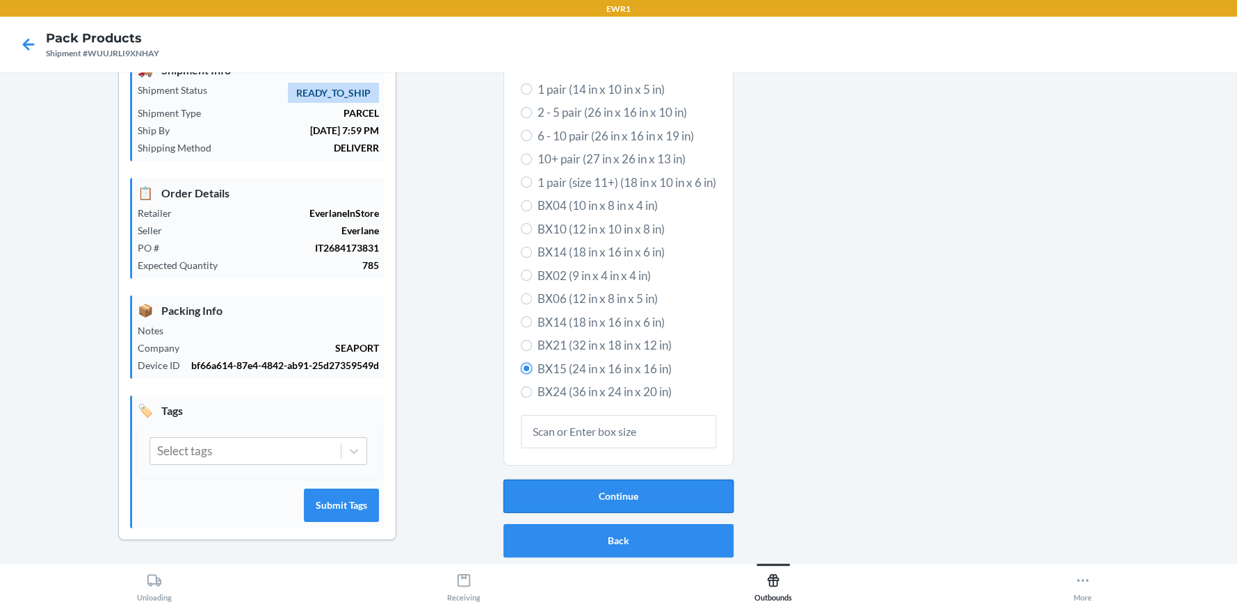
scroll to position [78, 0]
click at [627, 483] on button "Continue" at bounding box center [619, 496] width 230 height 33
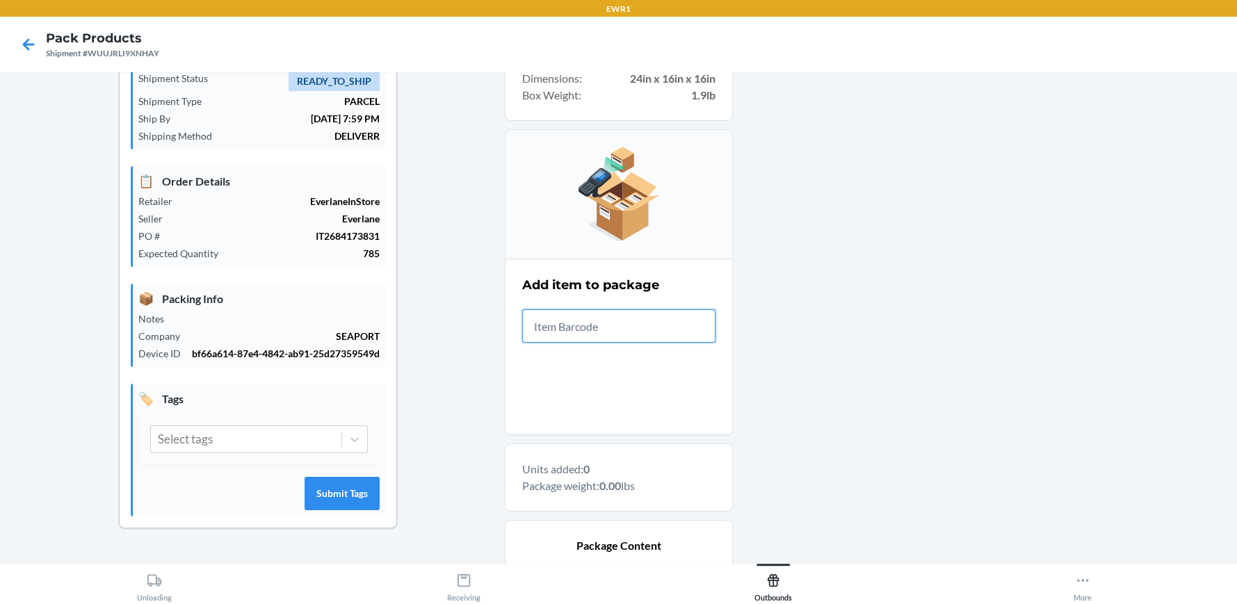
click at [609, 329] on input "text" at bounding box center [618, 326] width 193 height 33
type input "0-00001-33666-5"
type input "0-00001-336666-5"
click at [609, 329] on input "0-00001-336666-5" at bounding box center [618, 326] width 193 height 33
type input "0-00001-33666-5"
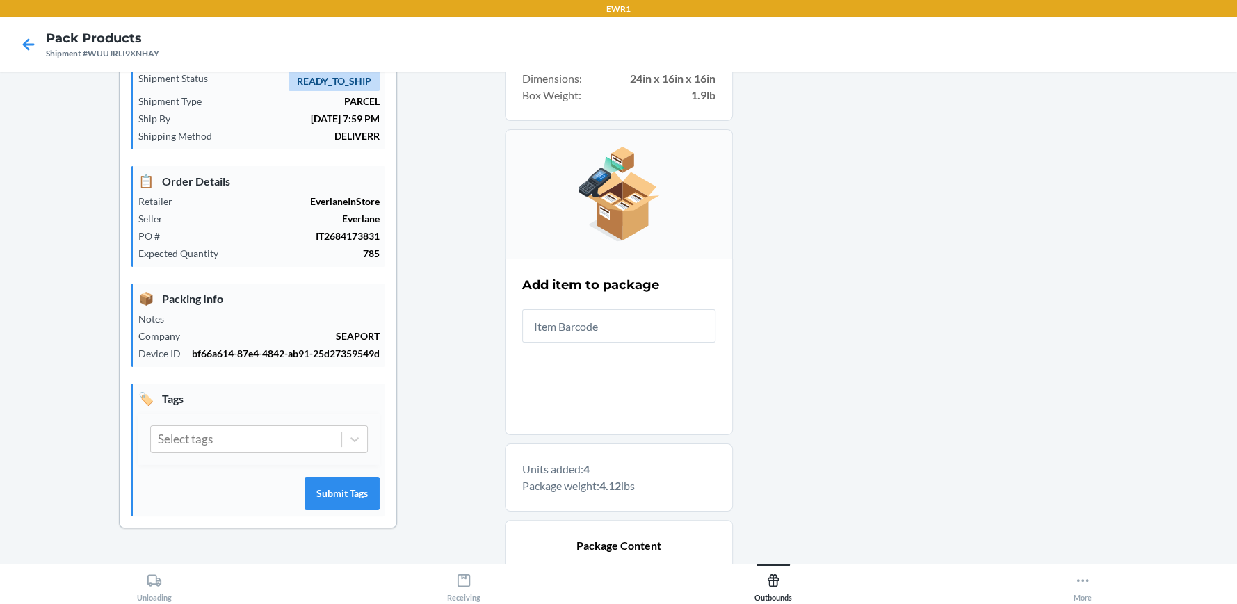
scroll to position [93, 0]
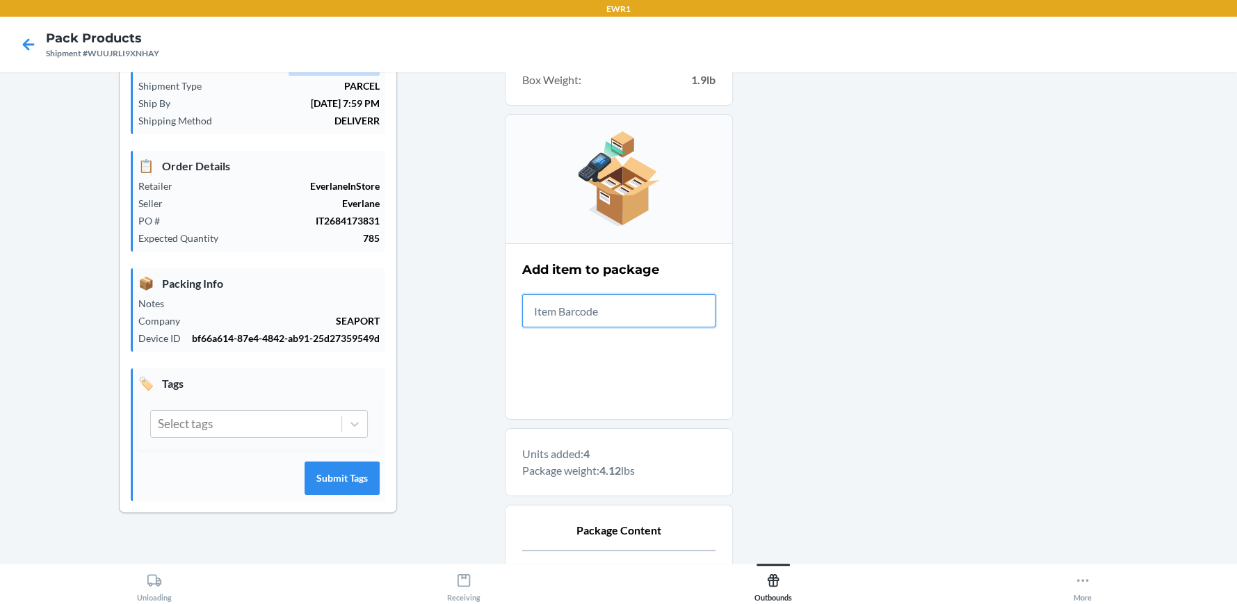
click at [626, 311] on input "text" at bounding box center [618, 310] width 193 height 33
type input "0-00001-33666-5"
type input "0-00001-51156-"
type input "0-00001-50268-"
type input "0-00001-"
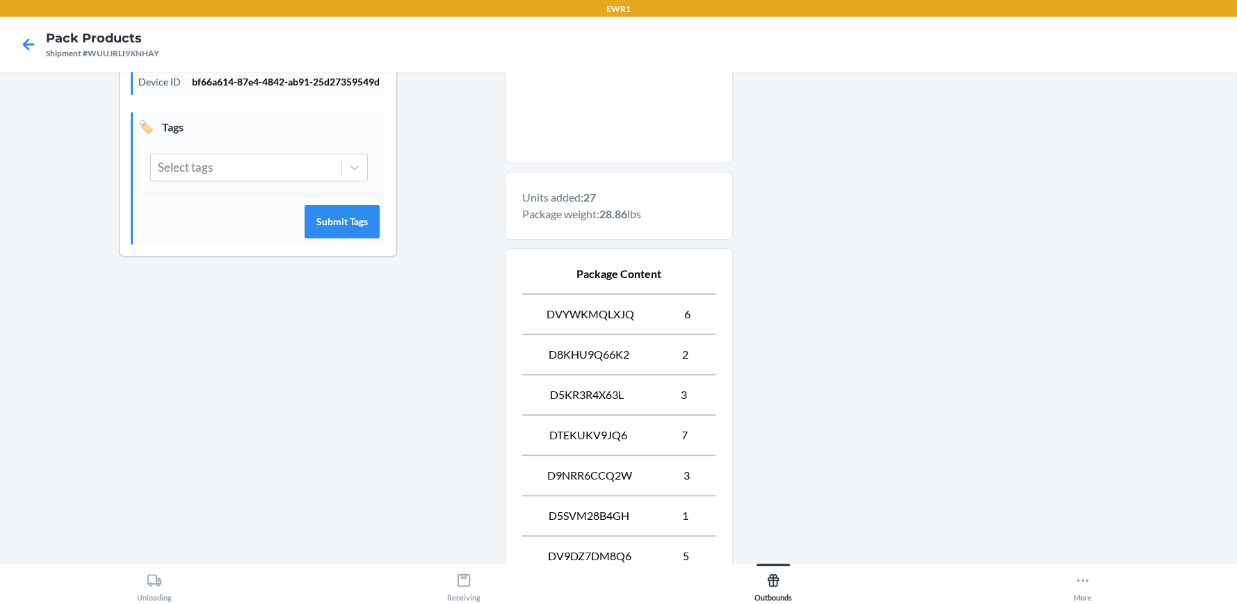
scroll to position [508, 0]
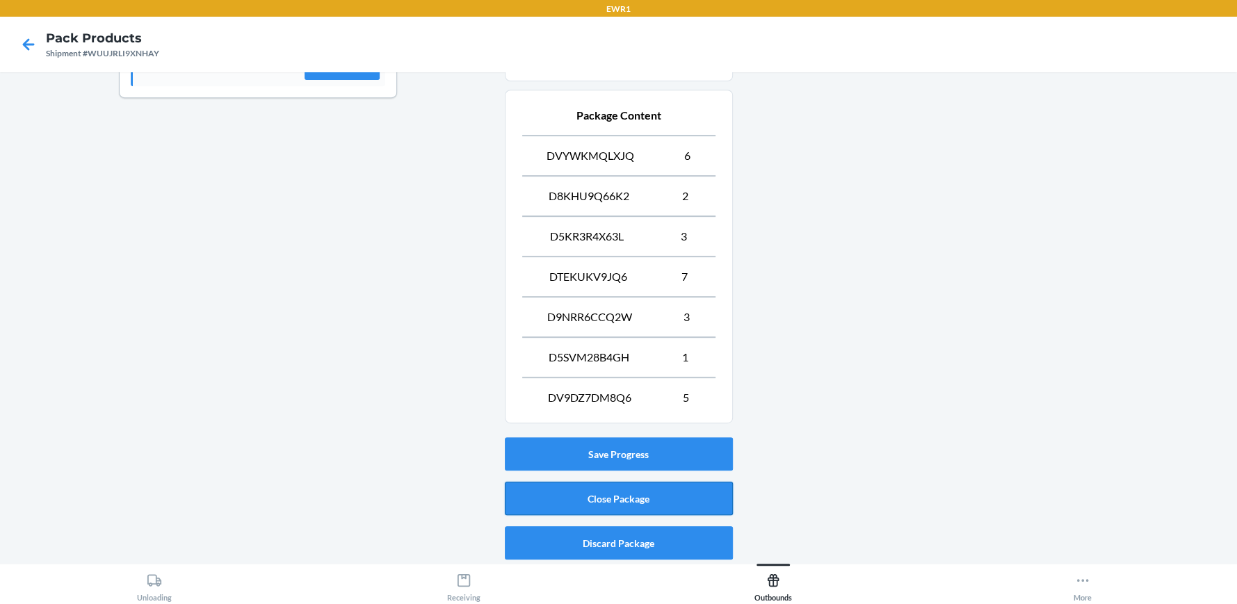
click at [650, 506] on button "Close Package" at bounding box center [619, 498] width 228 height 33
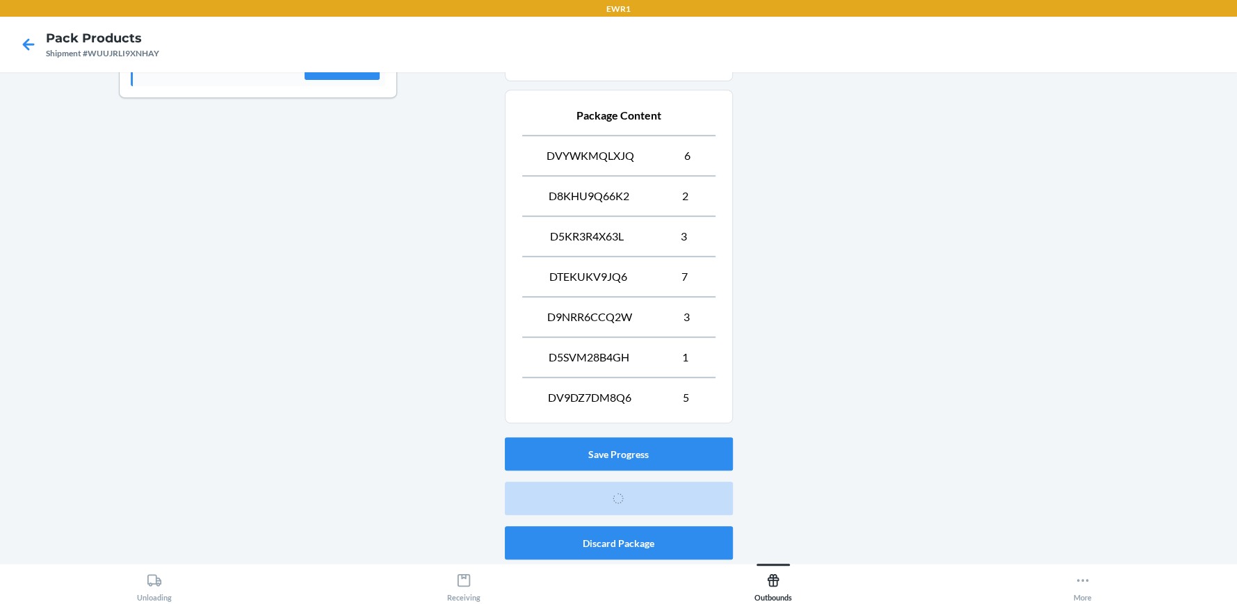
scroll to position [78, 0]
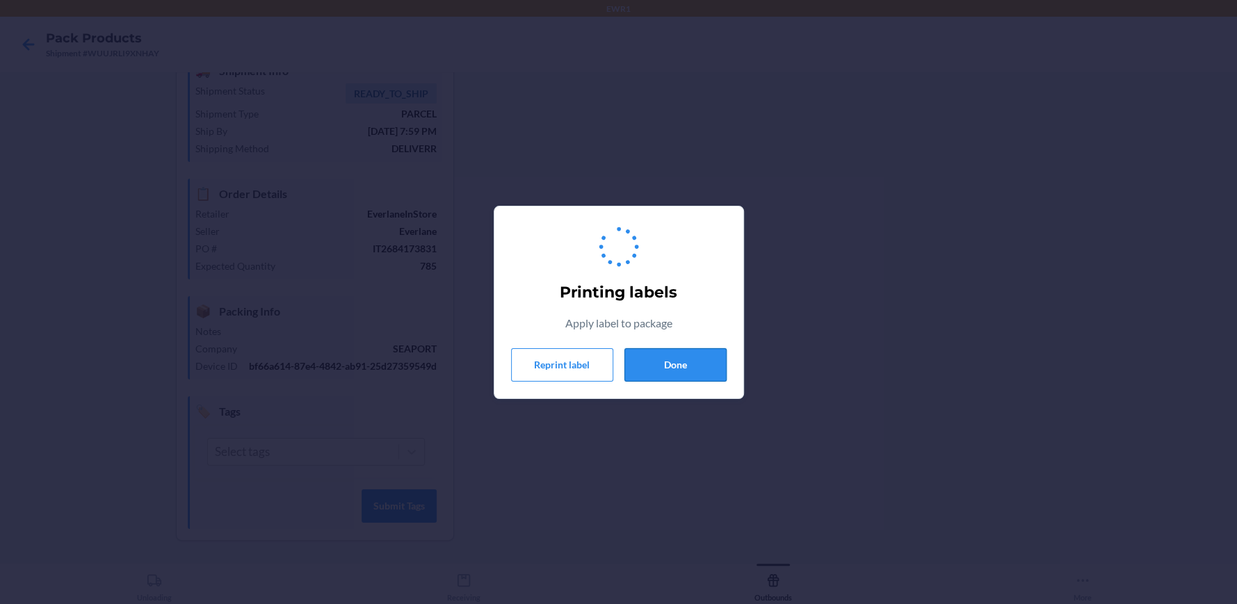
click at [674, 363] on button "Done" at bounding box center [676, 364] width 102 height 33
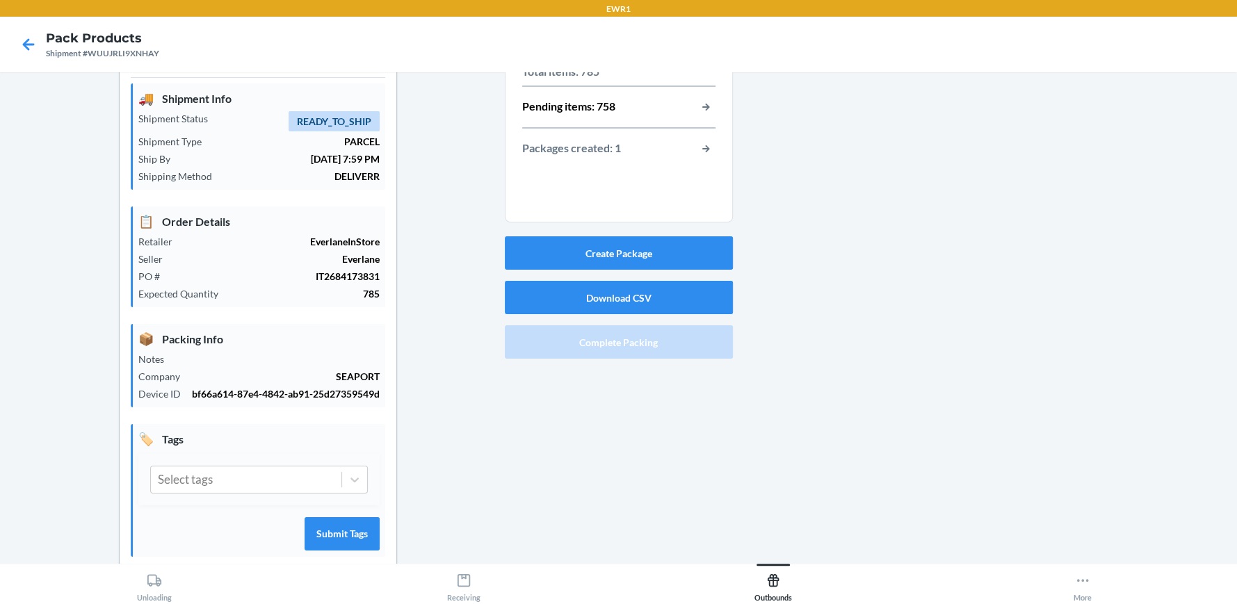
scroll to position [0, 0]
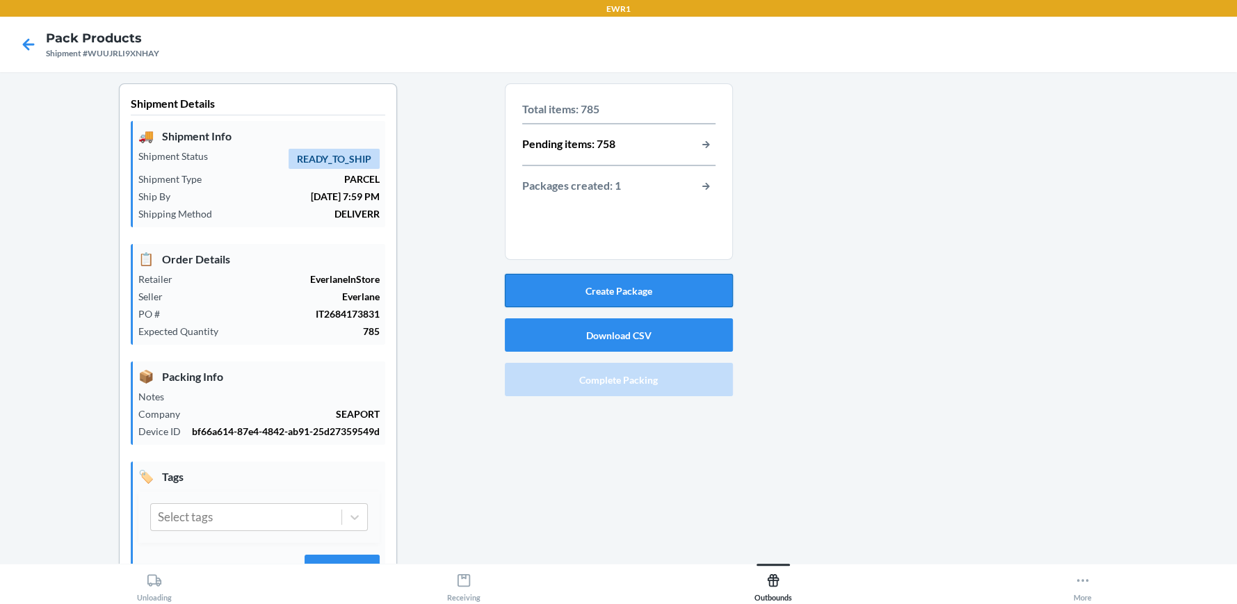
click at [693, 293] on button "Create Package" at bounding box center [619, 290] width 228 height 33
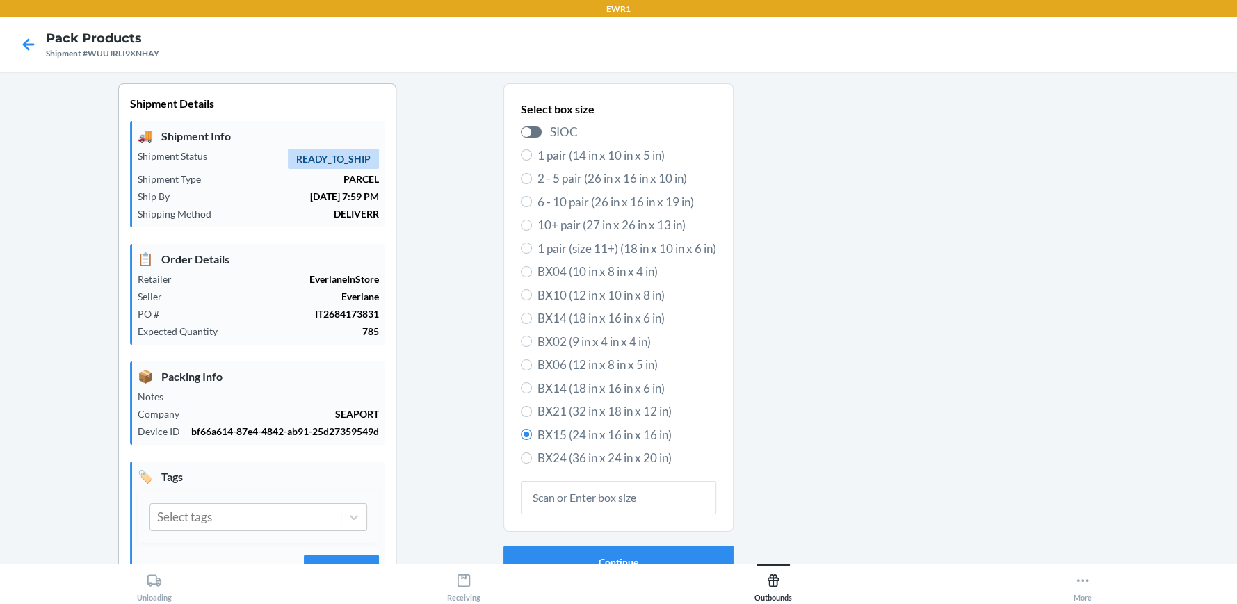
scroll to position [78, 0]
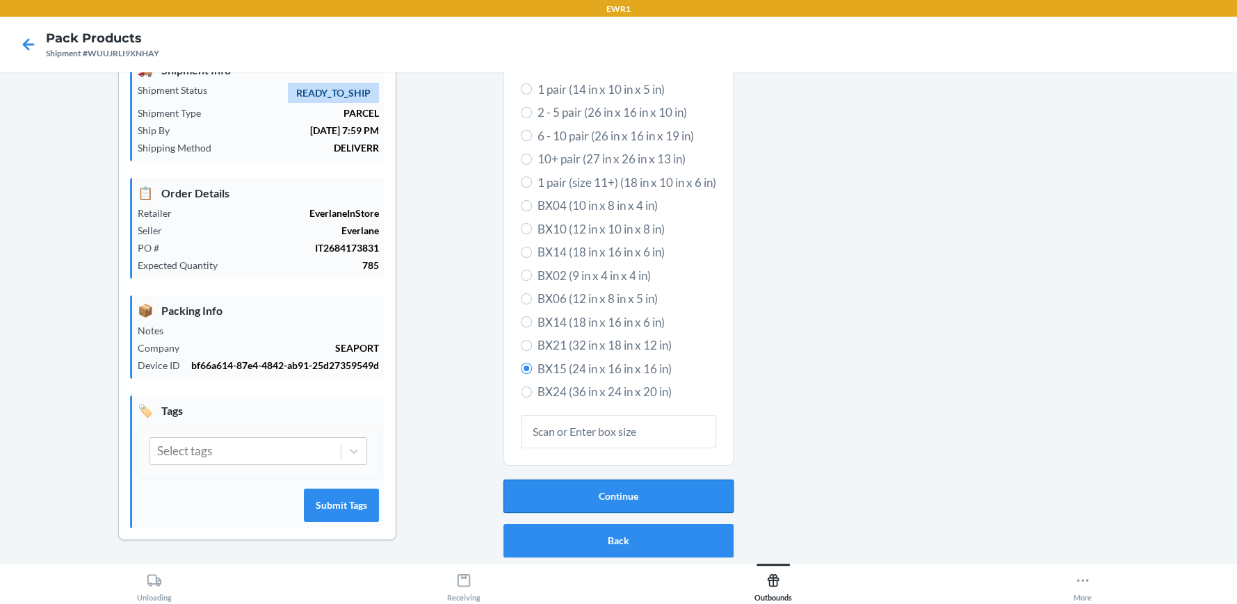
click at [603, 483] on button "Continue" at bounding box center [619, 496] width 230 height 33
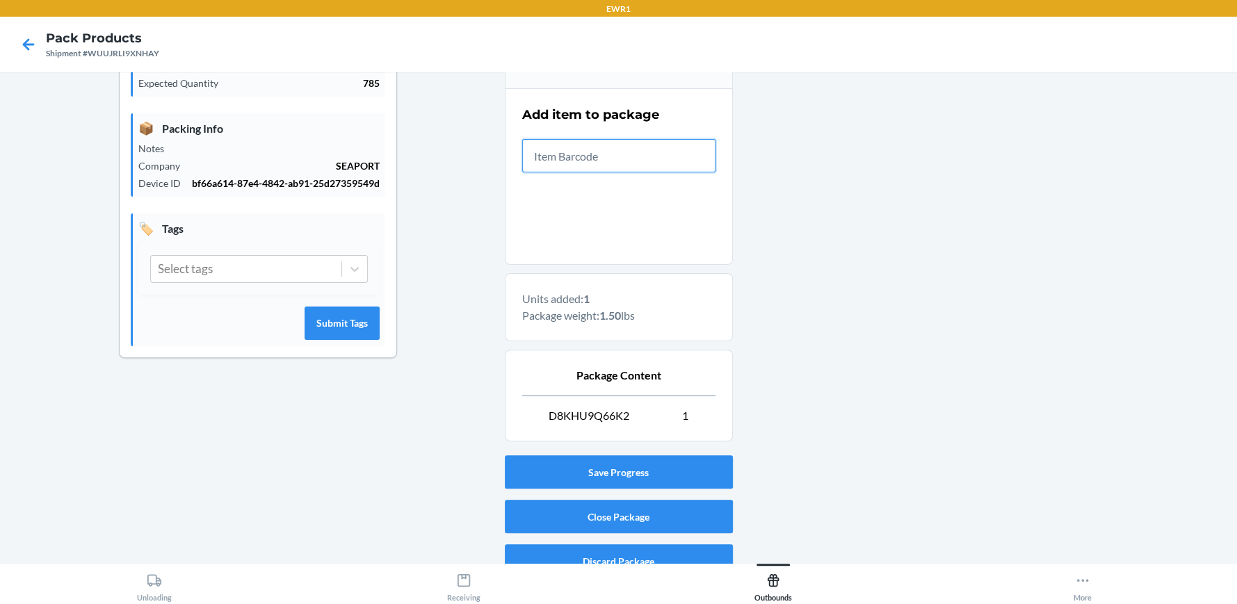
scroll to position [267, 0]
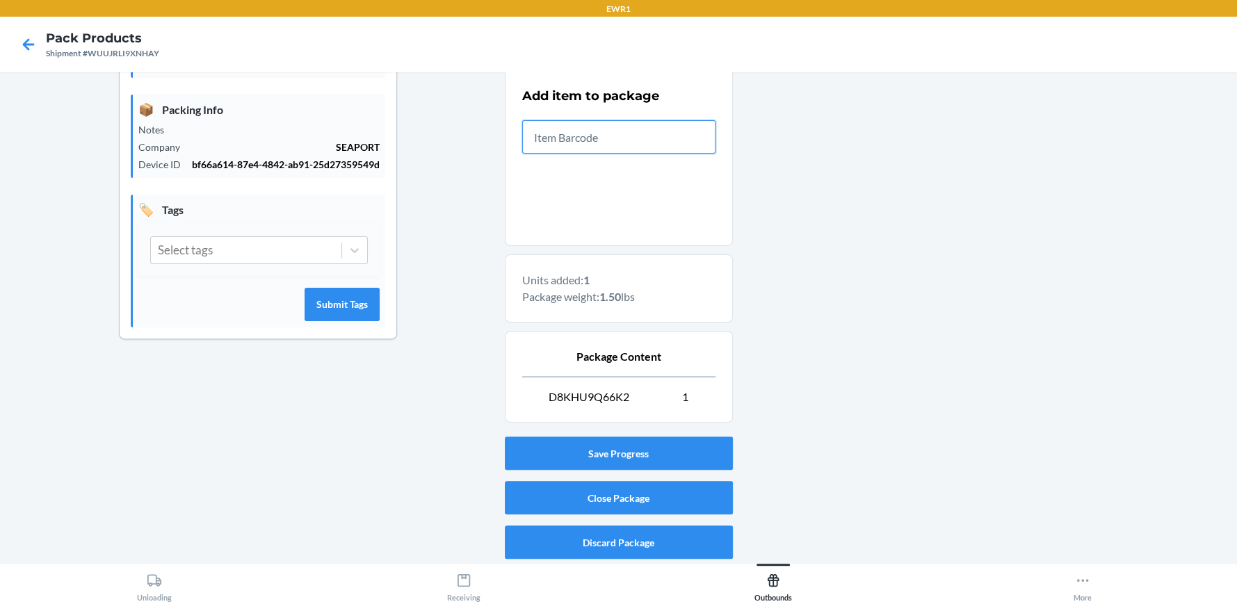
click at [664, 137] on input "text" at bounding box center [618, 136] width 193 height 33
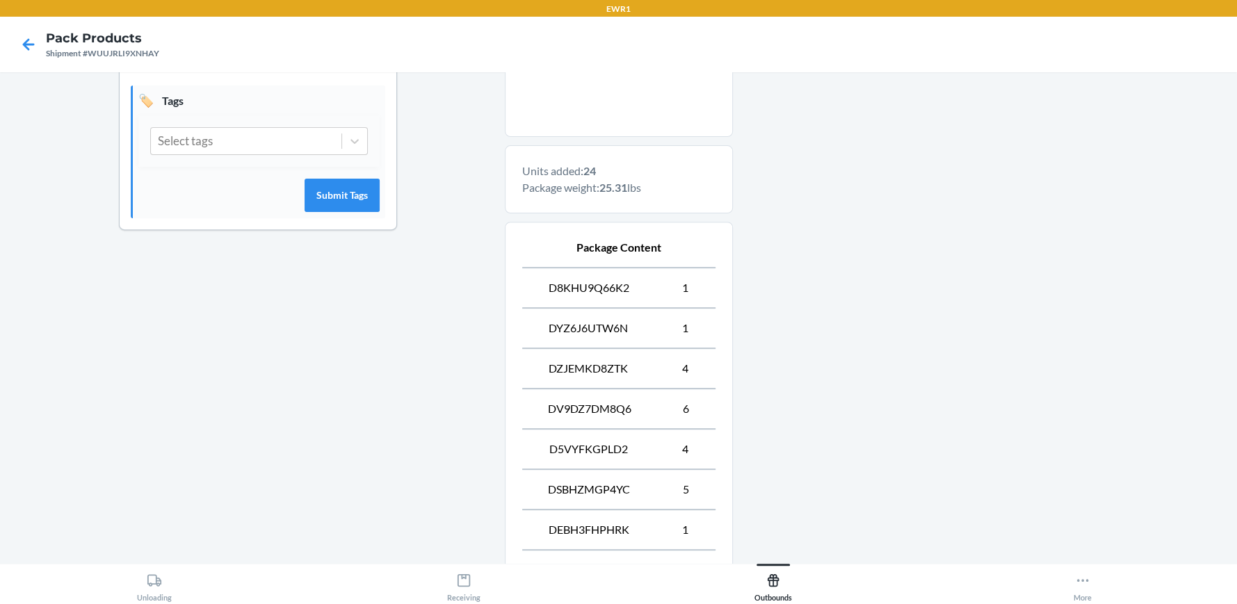
scroll to position [548, 0]
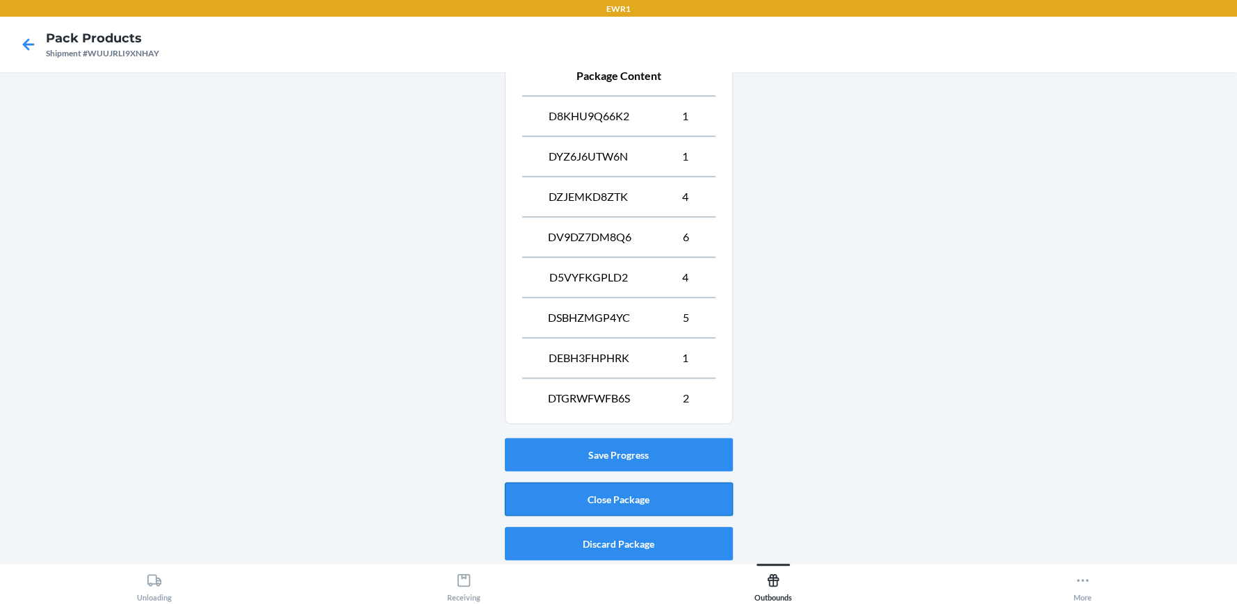
click at [669, 492] on button "Close Package" at bounding box center [619, 499] width 228 height 33
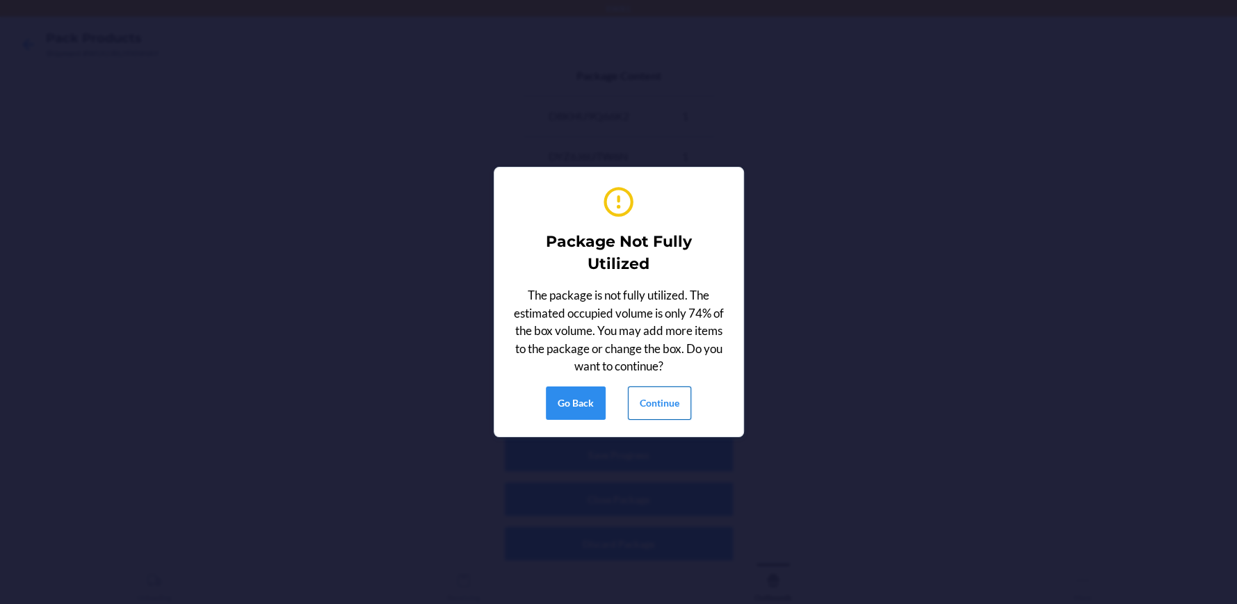
click at [664, 410] on button "Continue" at bounding box center [659, 403] width 63 height 33
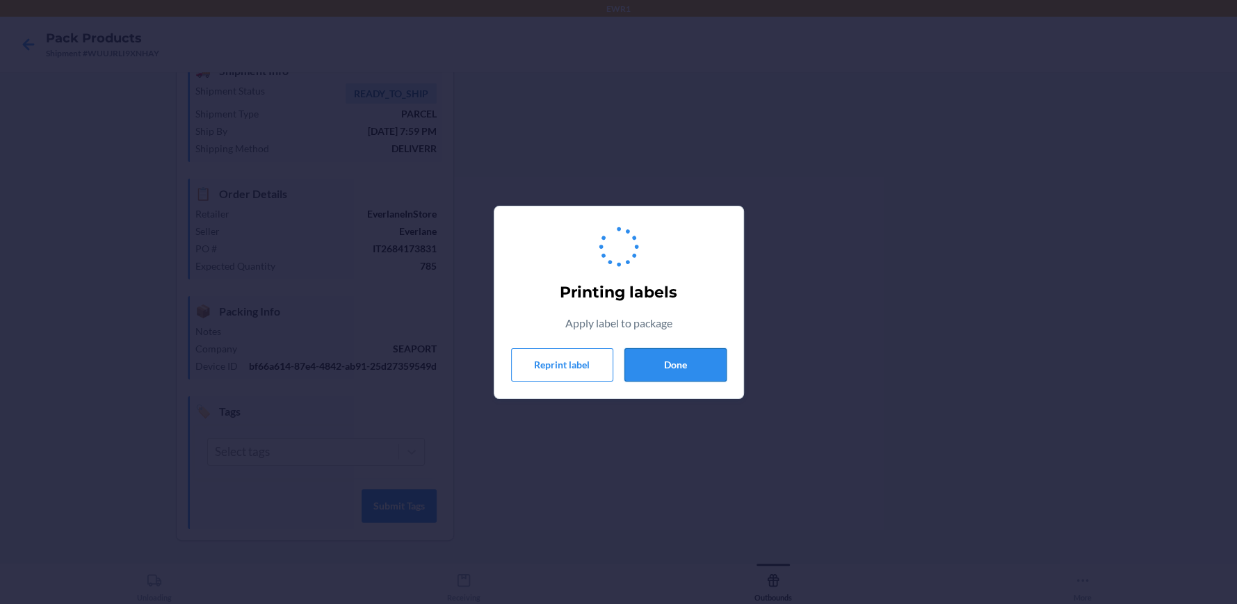
click at [695, 372] on button "Done" at bounding box center [676, 364] width 102 height 33
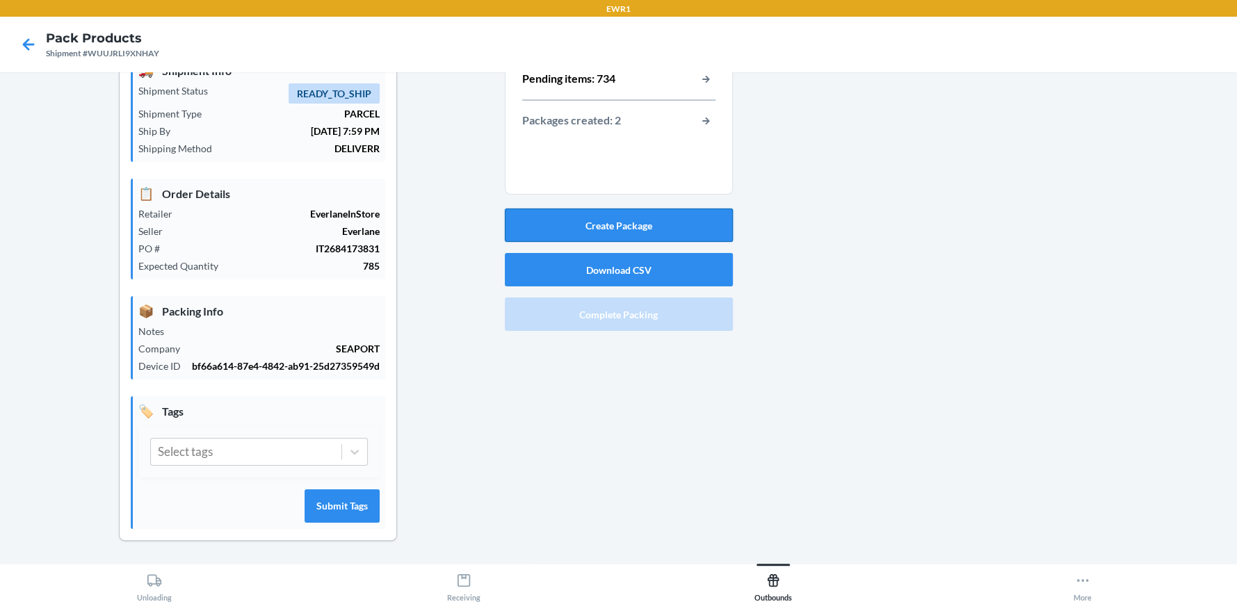
click at [595, 210] on button "Create Package" at bounding box center [619, 225] width 228 height 33
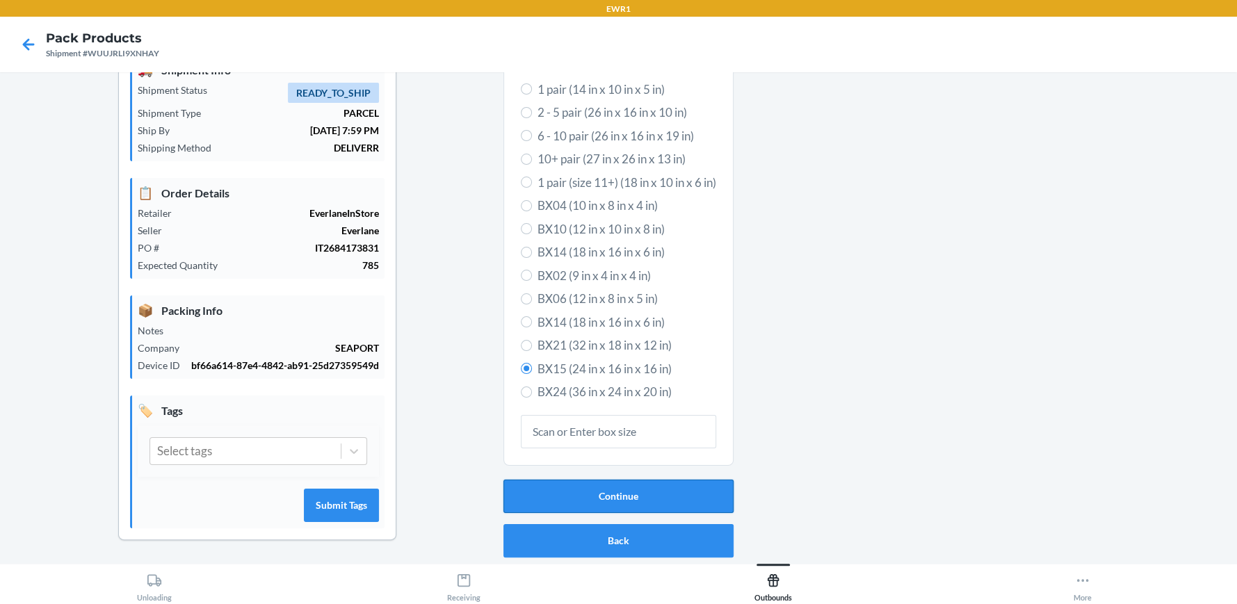
click at [648, 493] on button "Continue" at bounding box center [619, 496] width 230 height 33
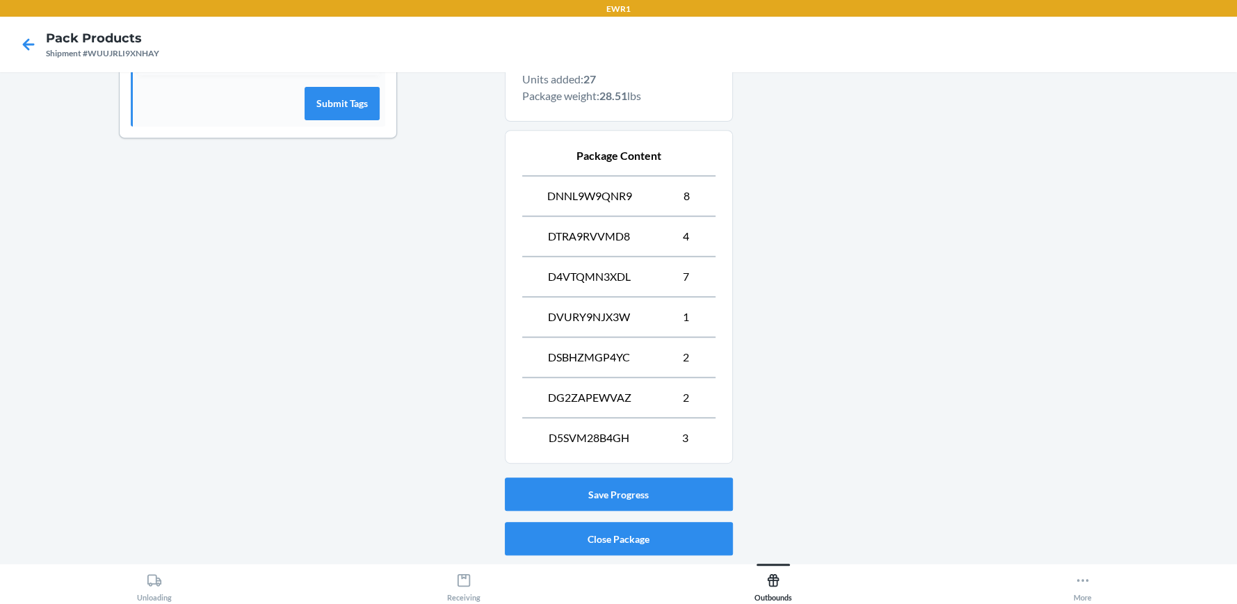
scroll to position [508, 0]
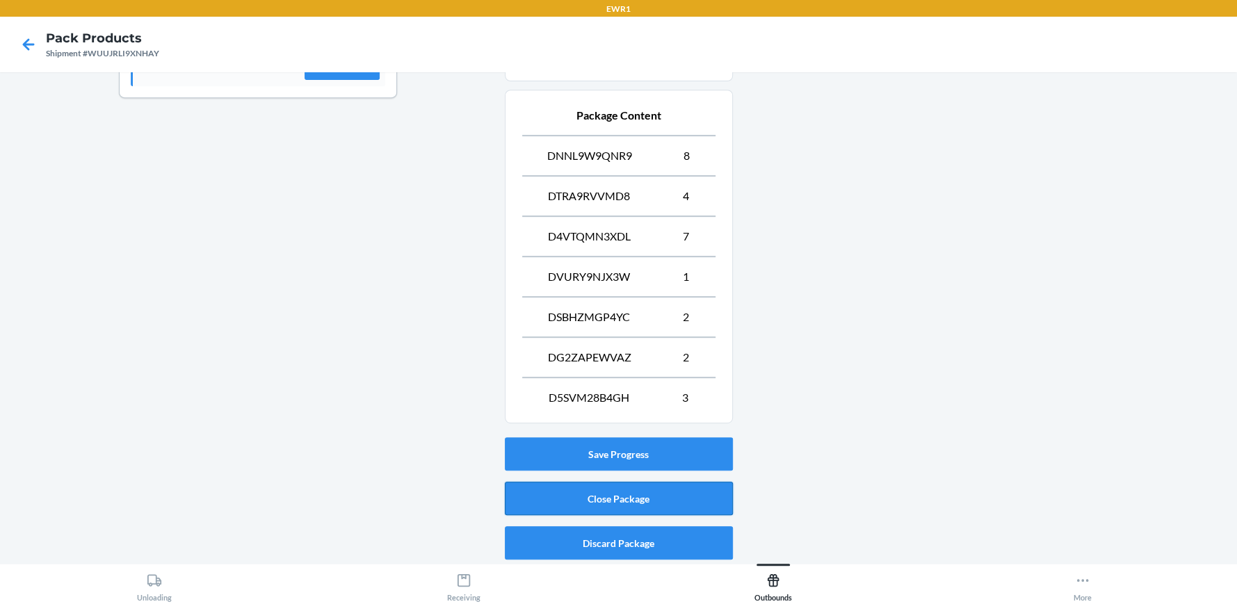
click at [680, 499] on button "Close Package" at bounding box center [619, 498] width 228 height 33
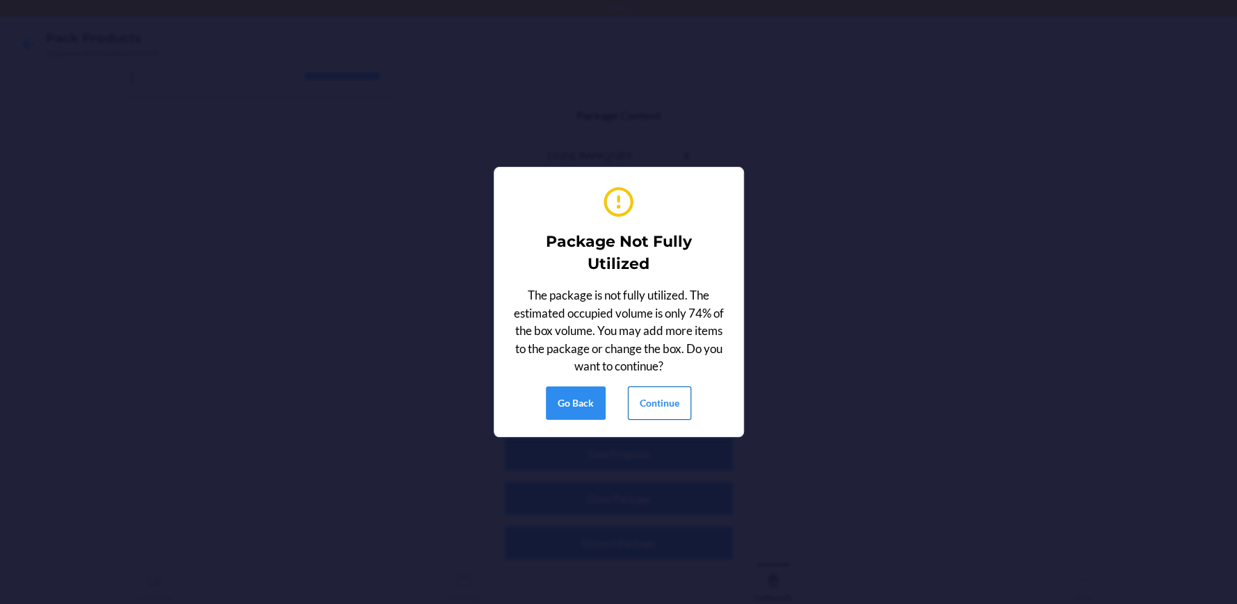
click at [674, 392] on button "Continue" at bounding box center [659, 403] width 63 height 33
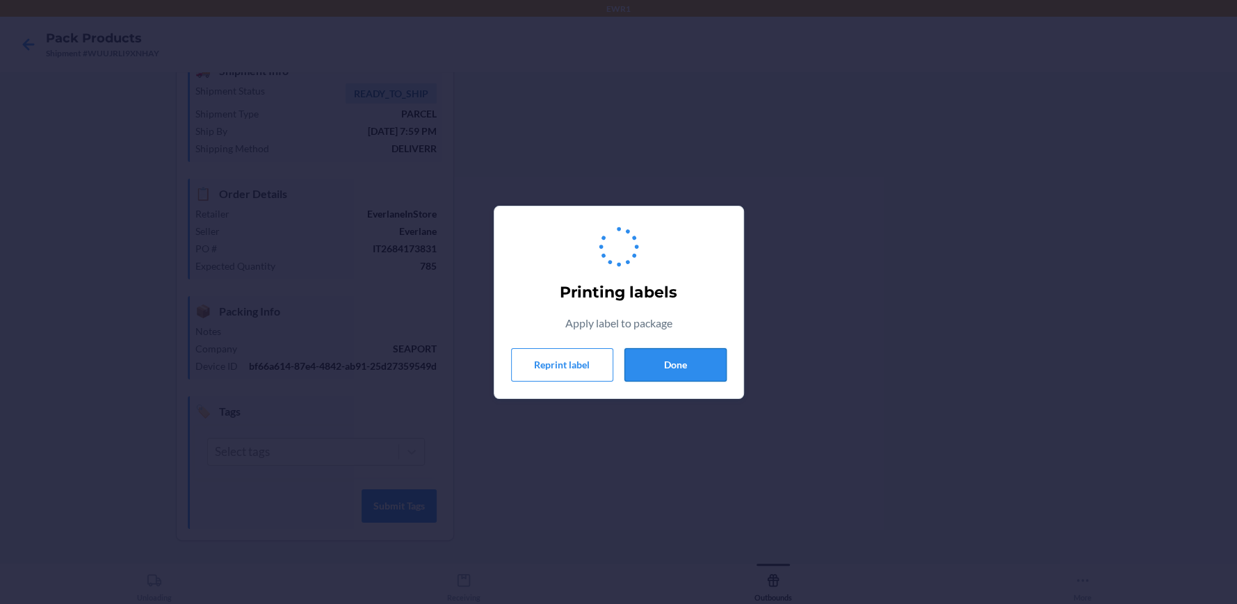
click at [689, 367] on button "Done" at bounding box center [676, 364] width 102 height 33
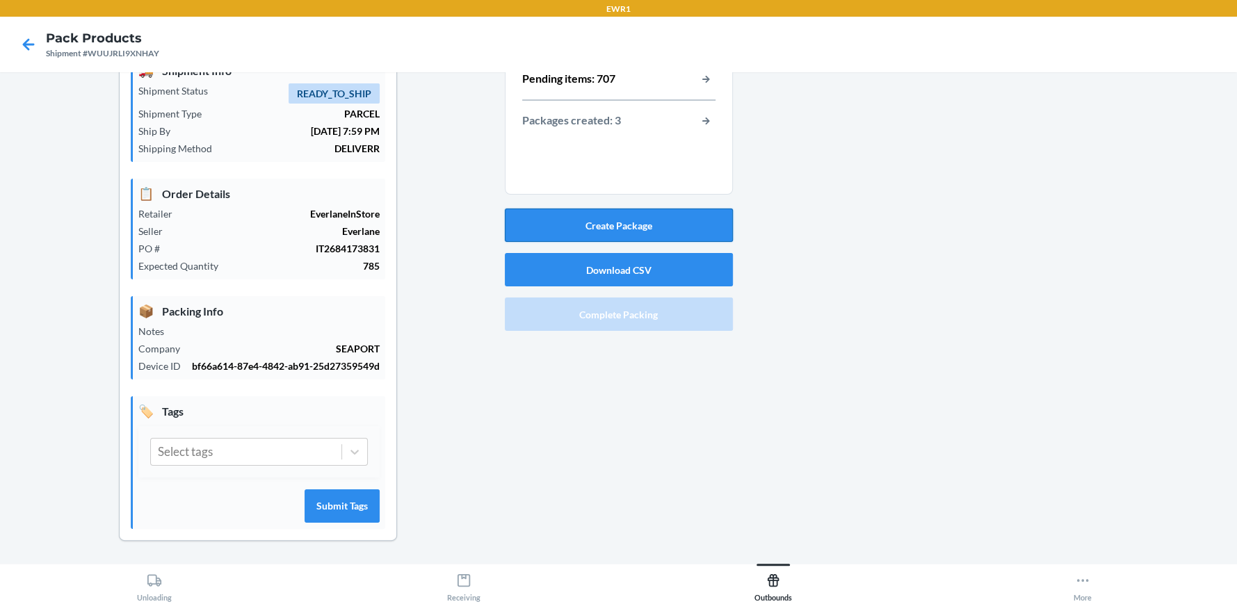
click at [666, 209] on button "Create Package" at bounding box center [619, 225] width 228 height 33
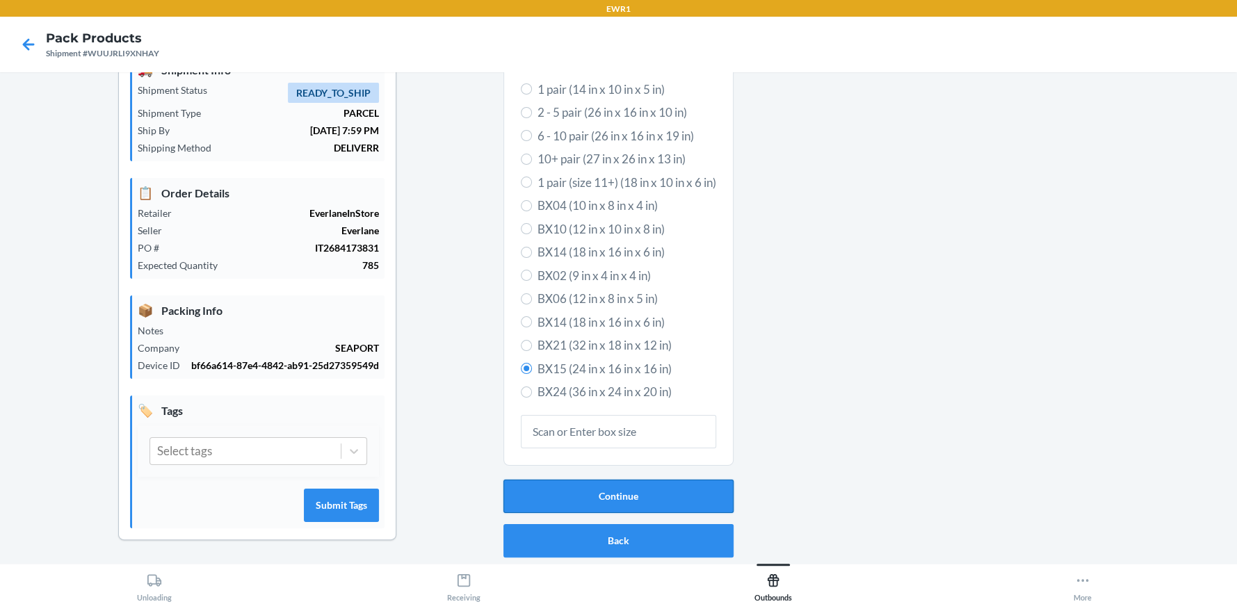
click at [657, 492] on button "Continue" at bounding box center [619, 496] width 230 height 33
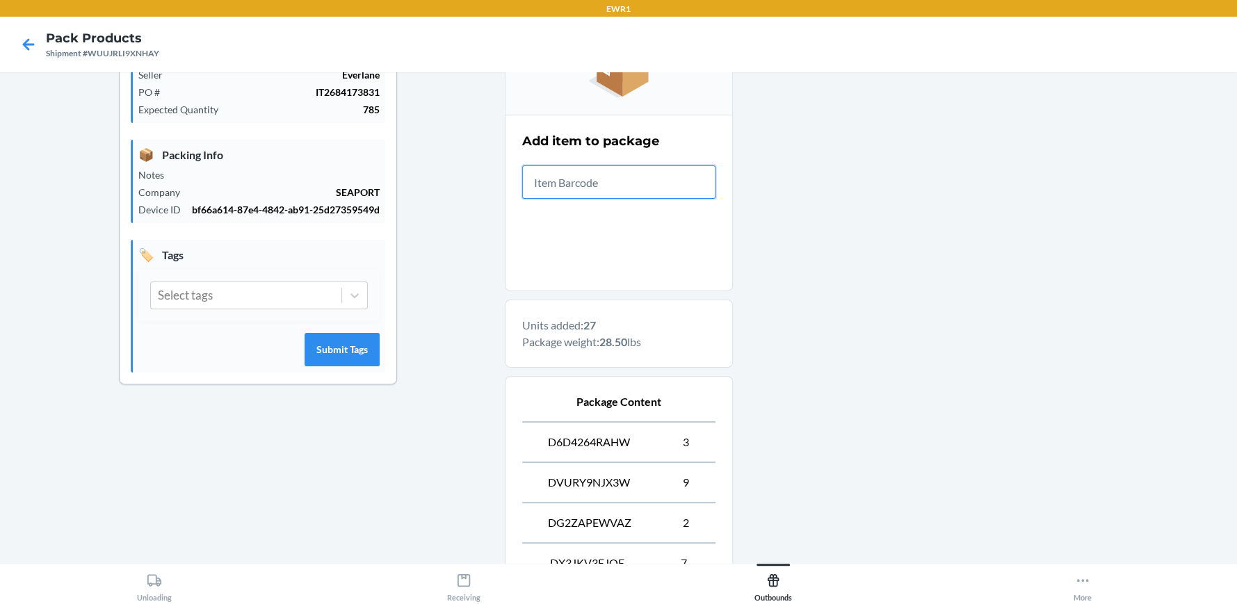
scroll to position [508, 0]
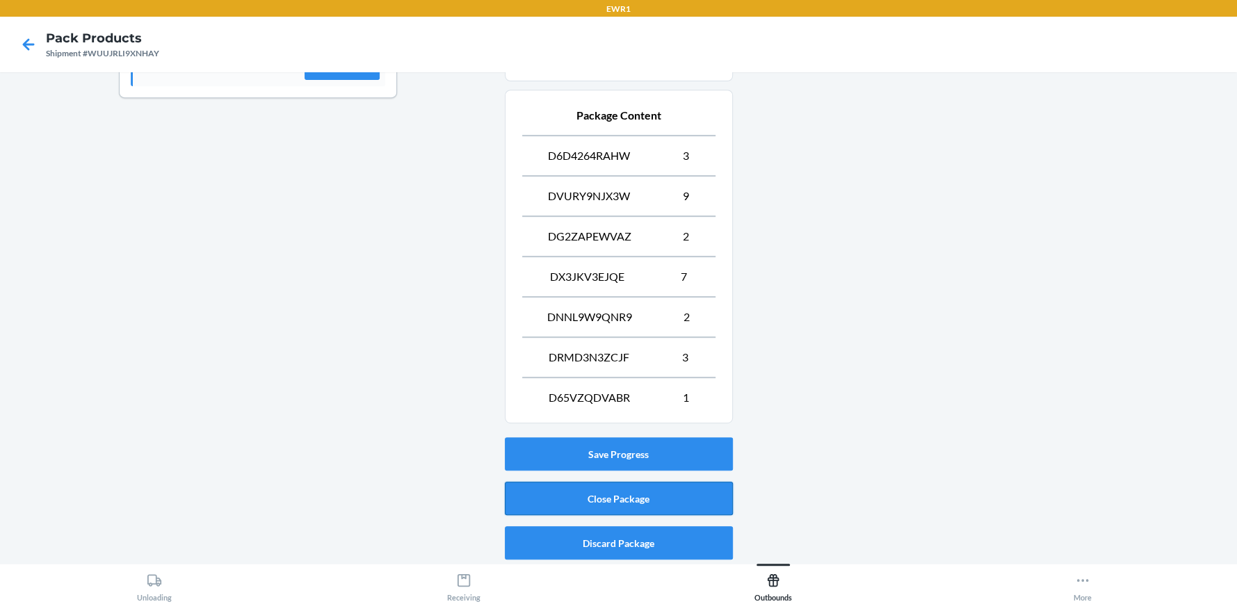
click at [556, 497] on button "Close Package" at bounding box center [619, 498] width 228 height 33
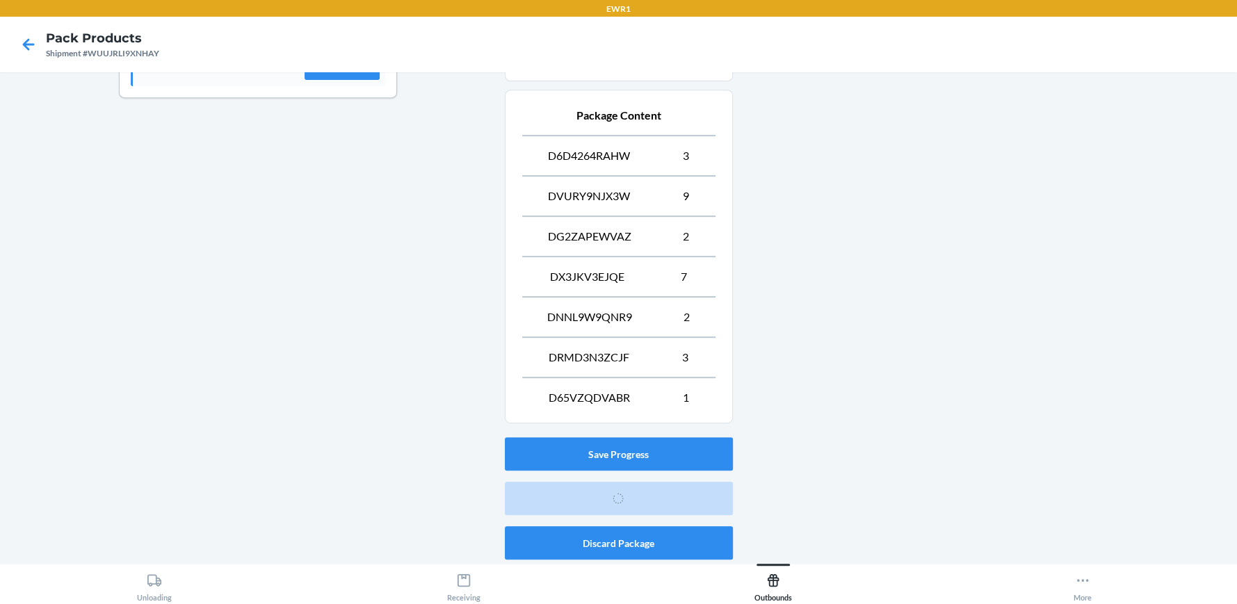
scroll to position [78, 0]
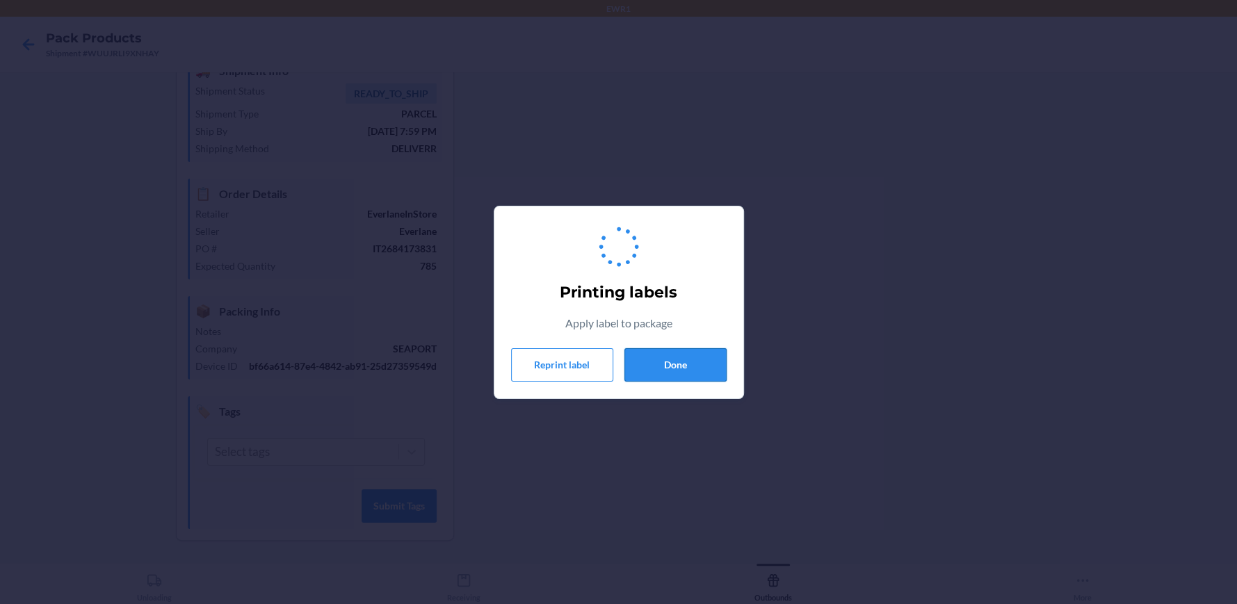
drag, startPoint x: 632, startPoint y: 397, endPoint x: 673, endPoint y: 374, distance: 46.8
click at [673, 374] on button "Done" at bounding box center [676, 364] width 102 height 33
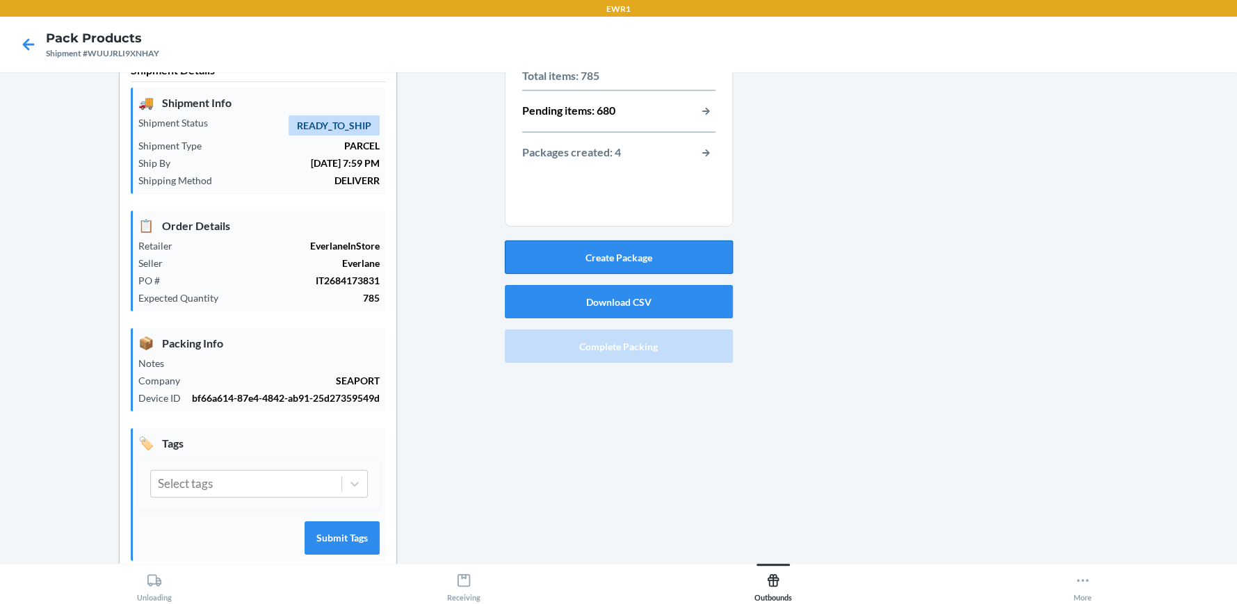
scroll to position [8, 0]
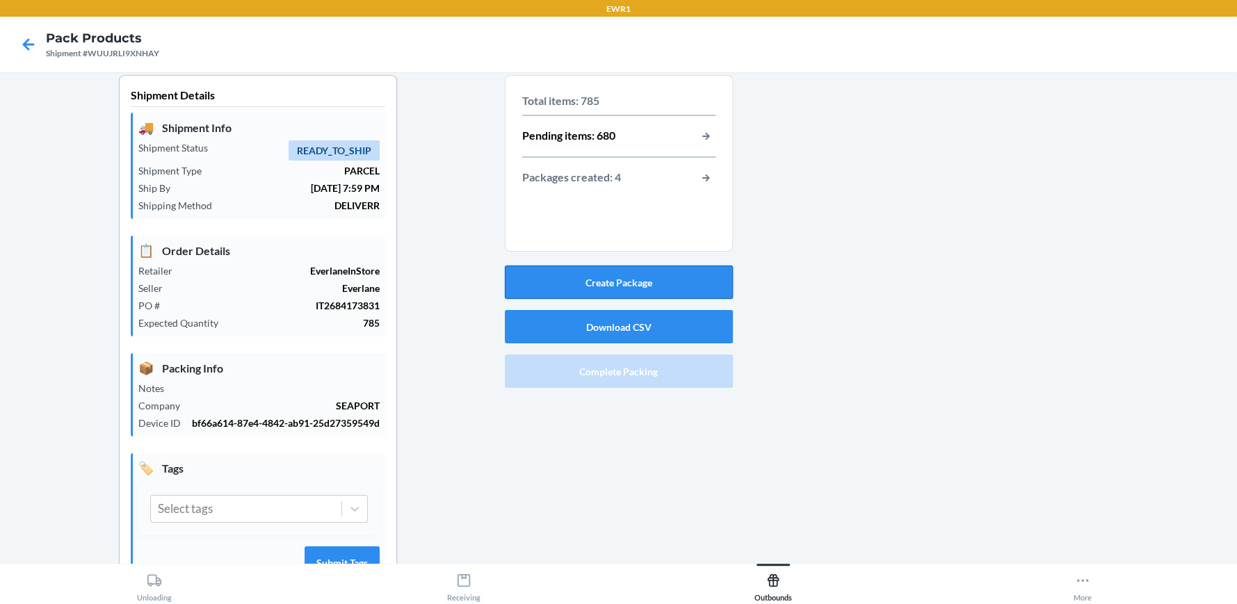
click at [632, 275] on button "Create Package" at bounding box center [619, 282] width 228 height 33
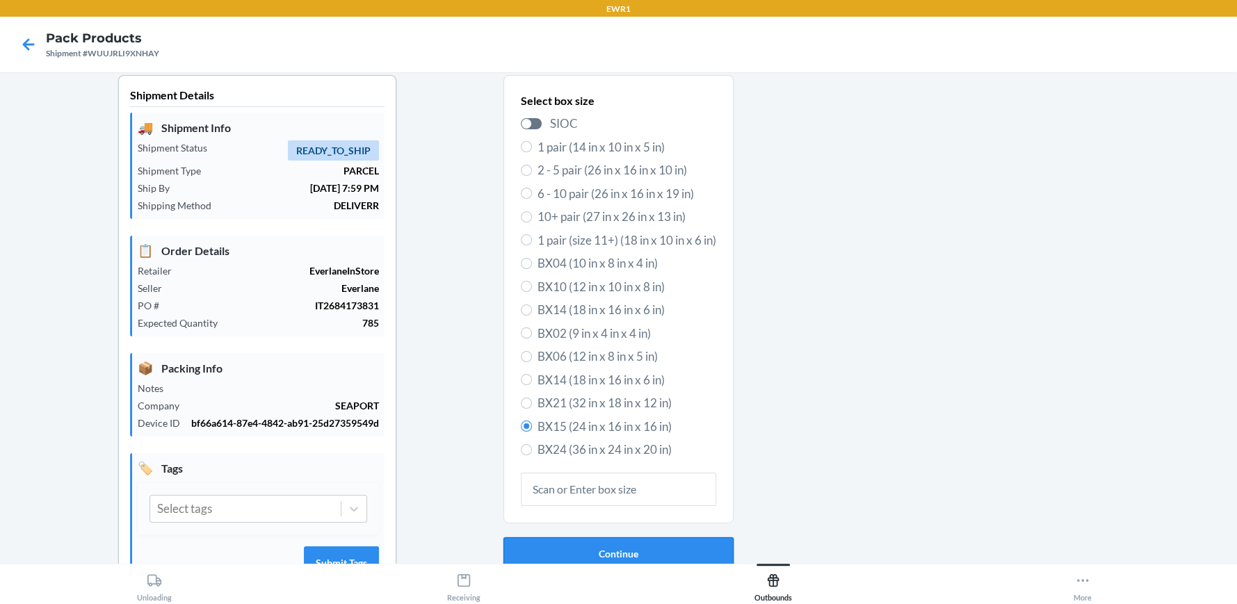
click at [547, 551] on button "Continue" at bounding box center [619, 554] width 230 height 33
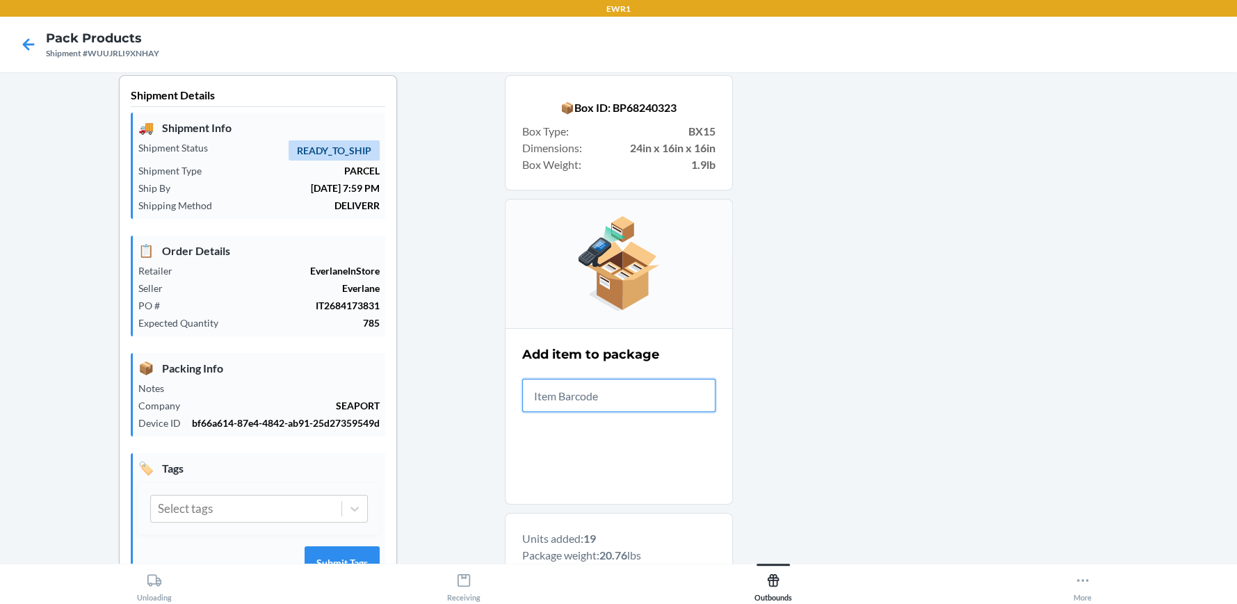
click at [561, 403] on input "text" at bounding box center [618, 395] width 193 height 33
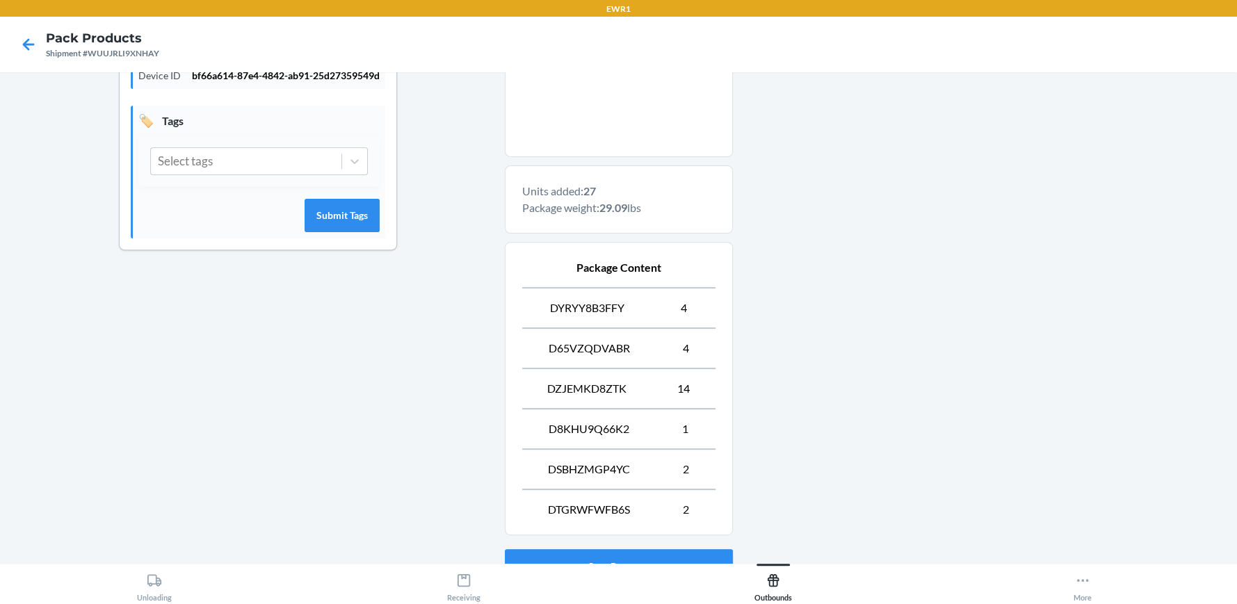
scroll to position [468, 0]
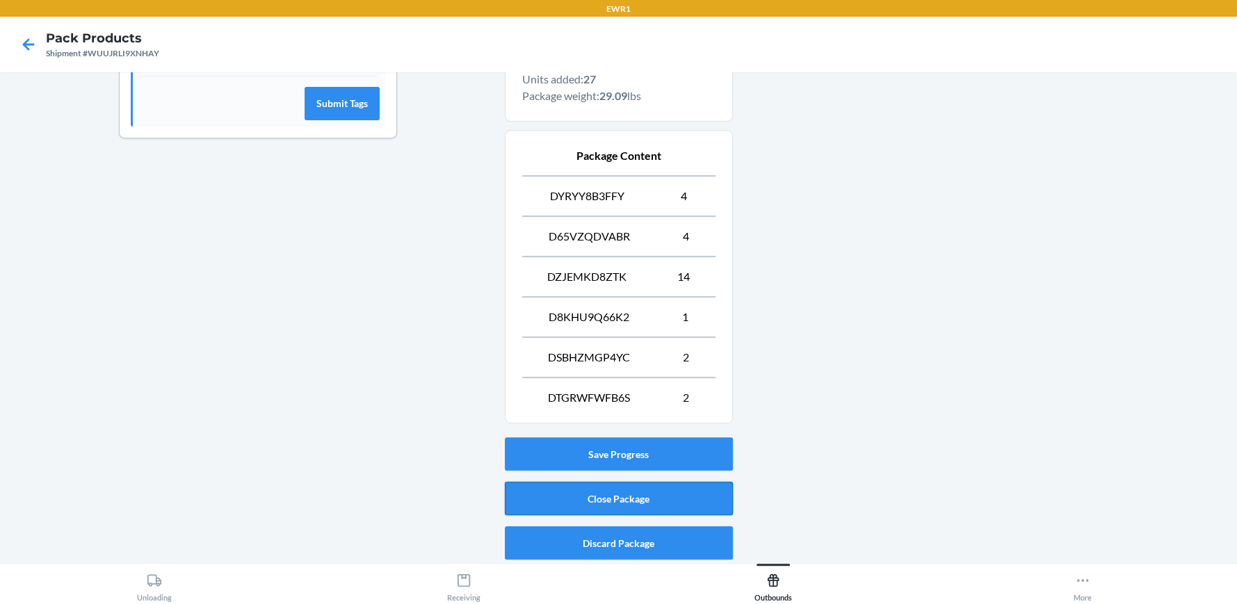
drag, startPoint x: 602, startPoint y: 504, endPoint x: 611, endPoint y: 511, distance: 12.0
click at [606, 509] on button "Close Package" at bounding box center [619, 498] width 228 height 33
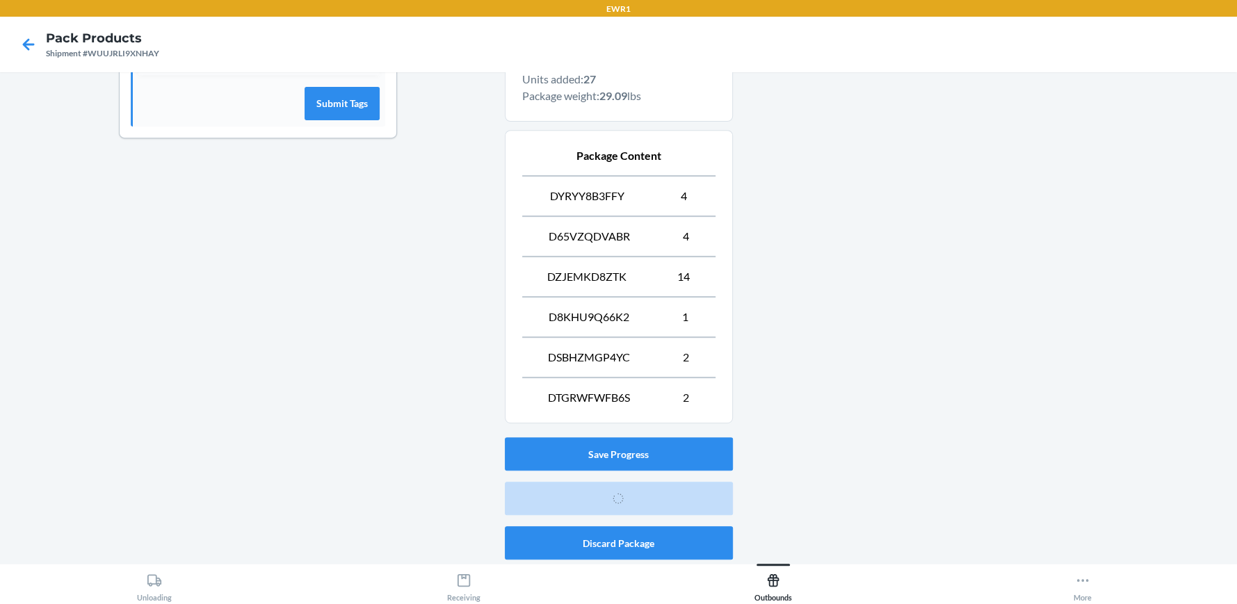
scroll to position [78, 0]
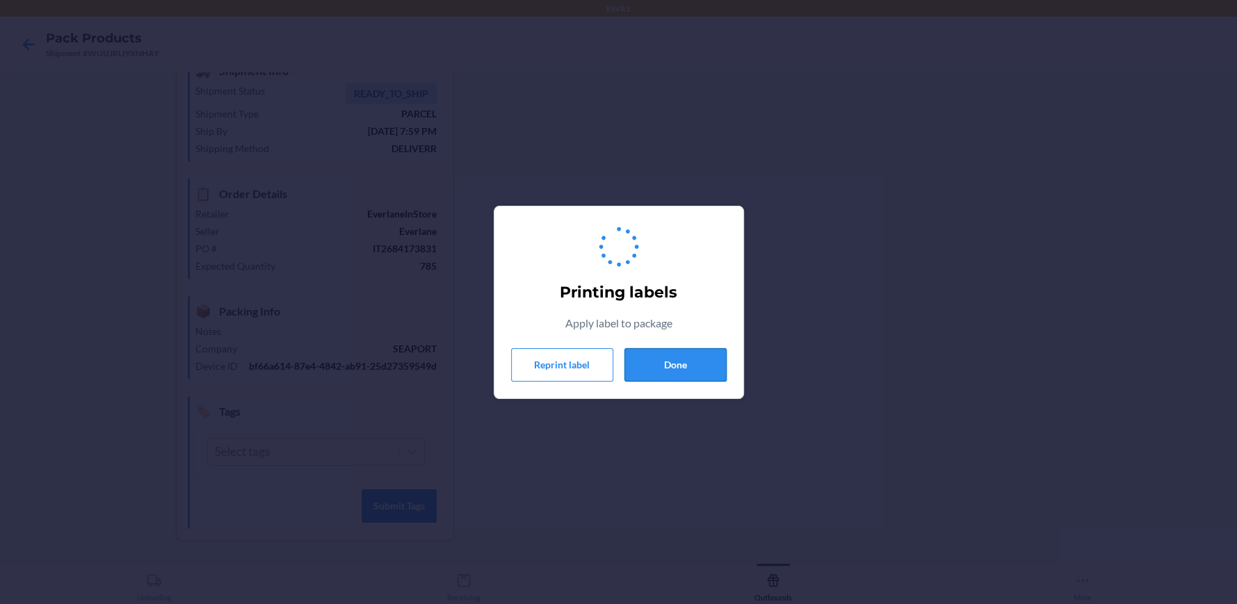
click at [693, 350] on button "Done" at bounding box center [676, 364] width 102 height 33
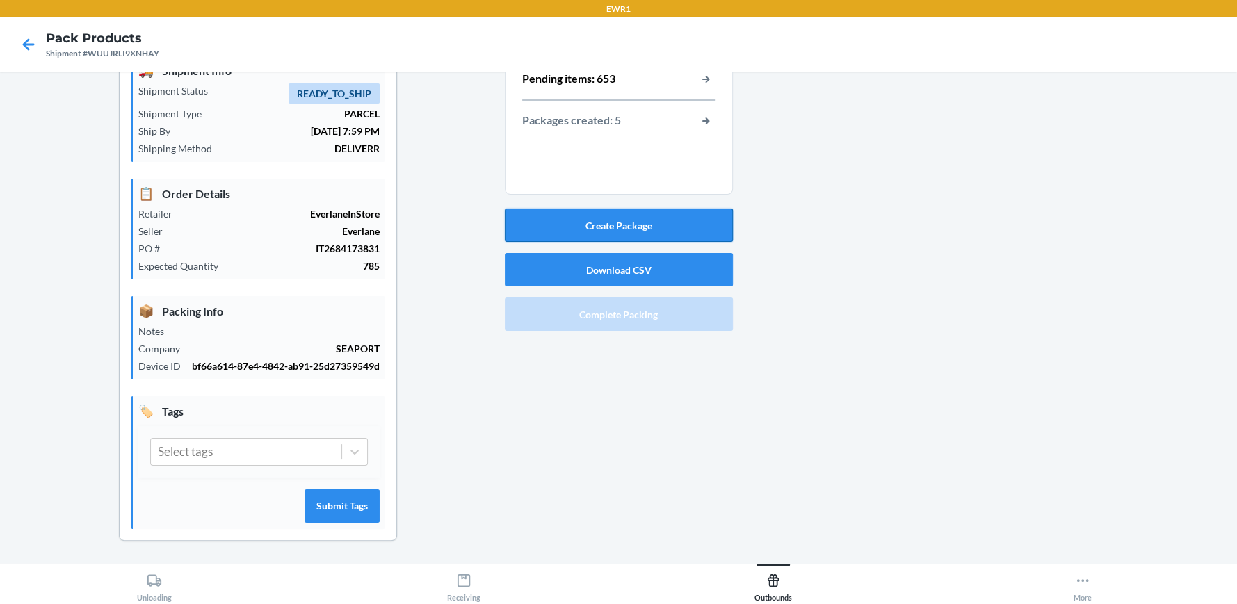
click at [657, 215] on button "Create Package" at bounding box center [619, 225] width 228 height 33
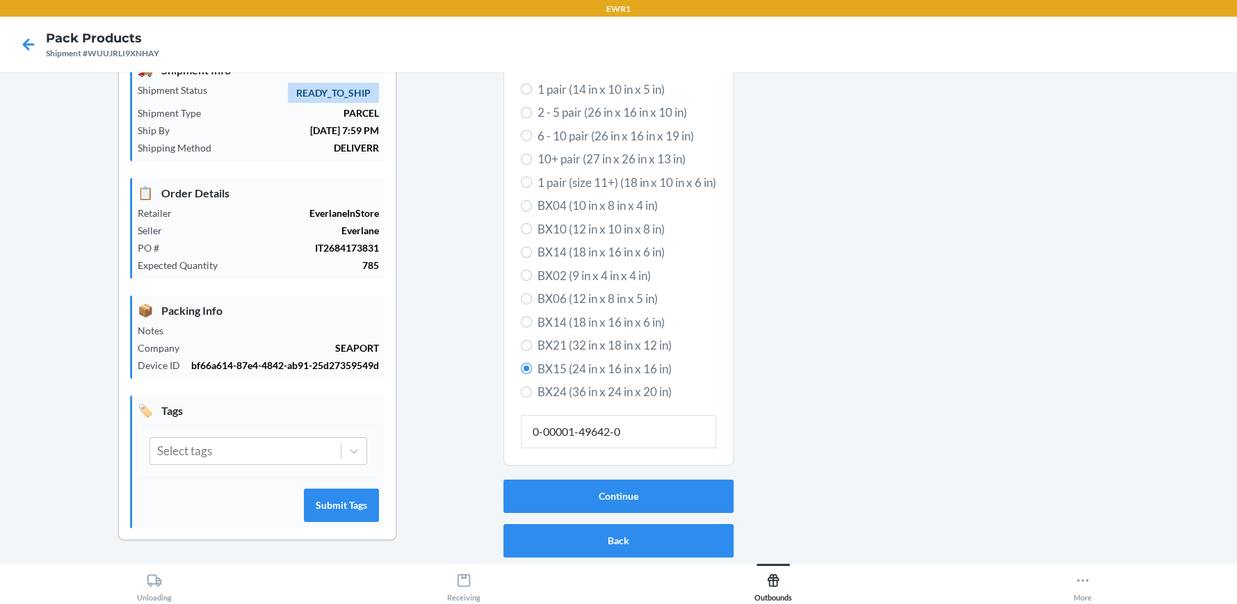
type input "0-00001-49642-0"
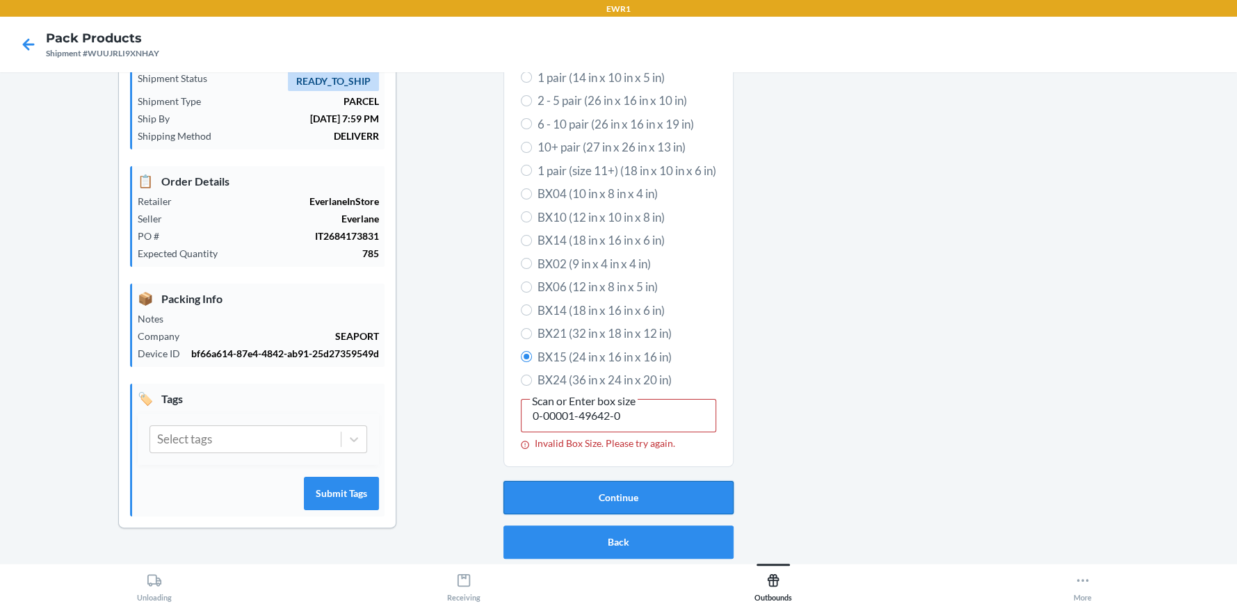
click at [707, 508] on button "Continue" at bounding box center [619, 497] width 230 height 33
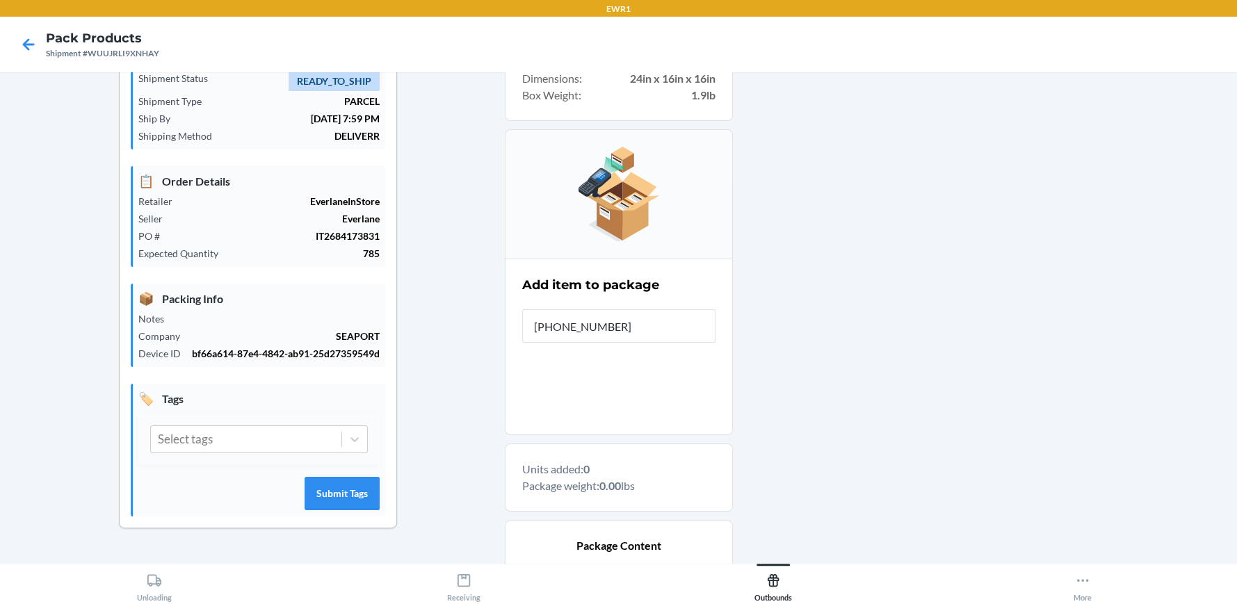
type input "[PHONE_NUMBER]"
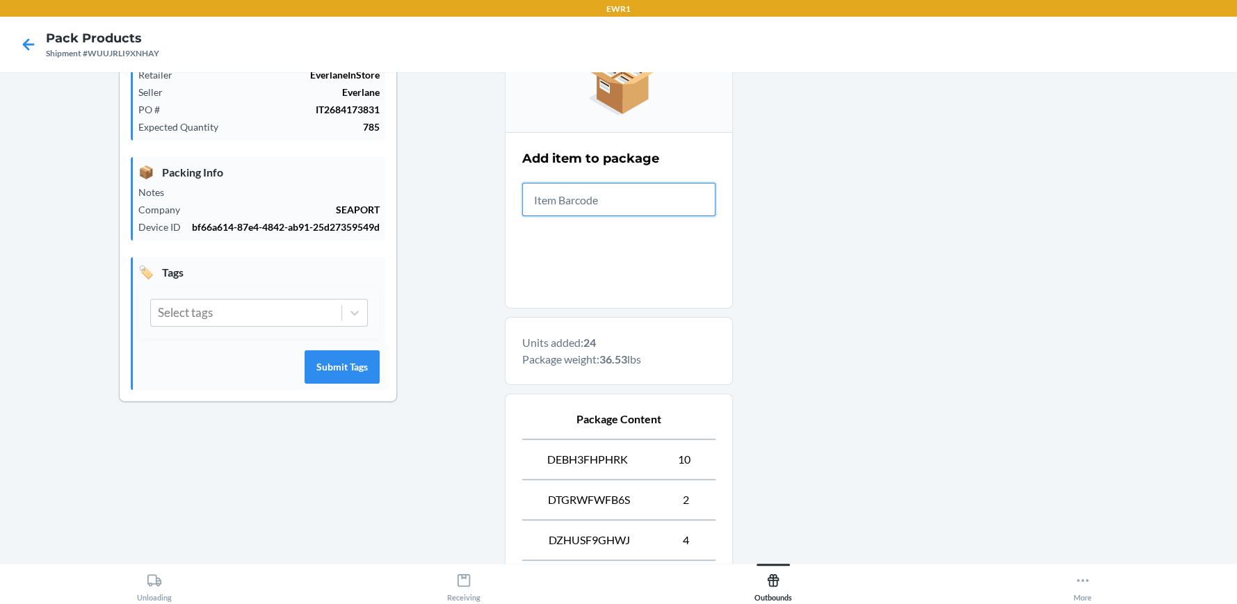
scroll to position [428, 0]
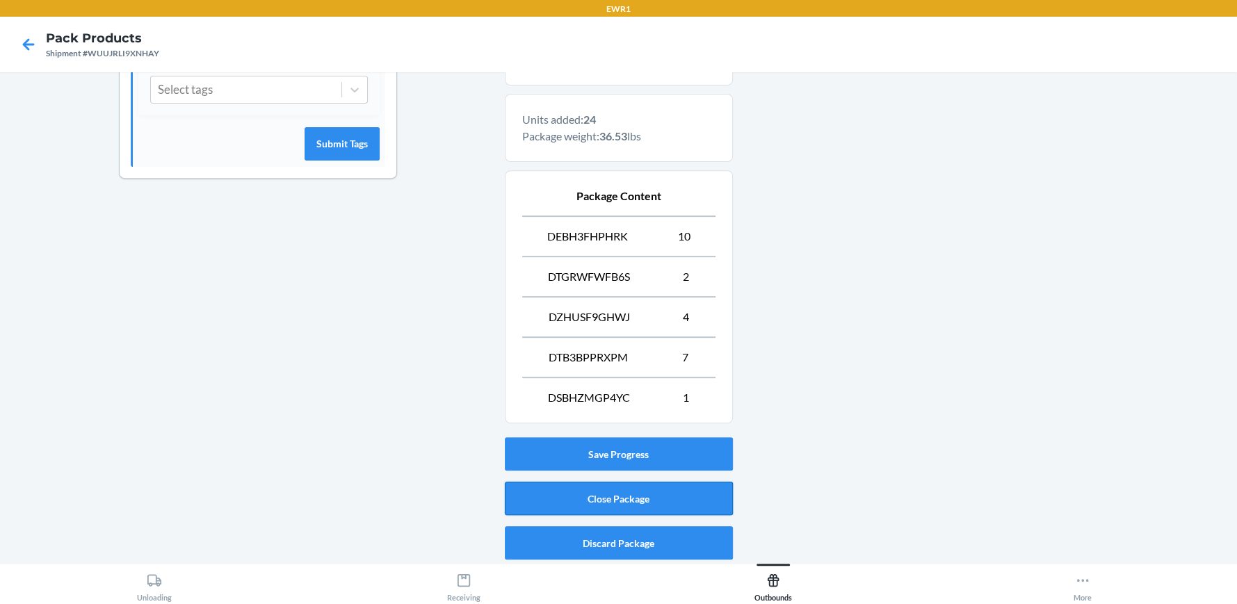
click at [655, 506] on button "Close Package" at bounding box center [619, 498] width 228 height 33
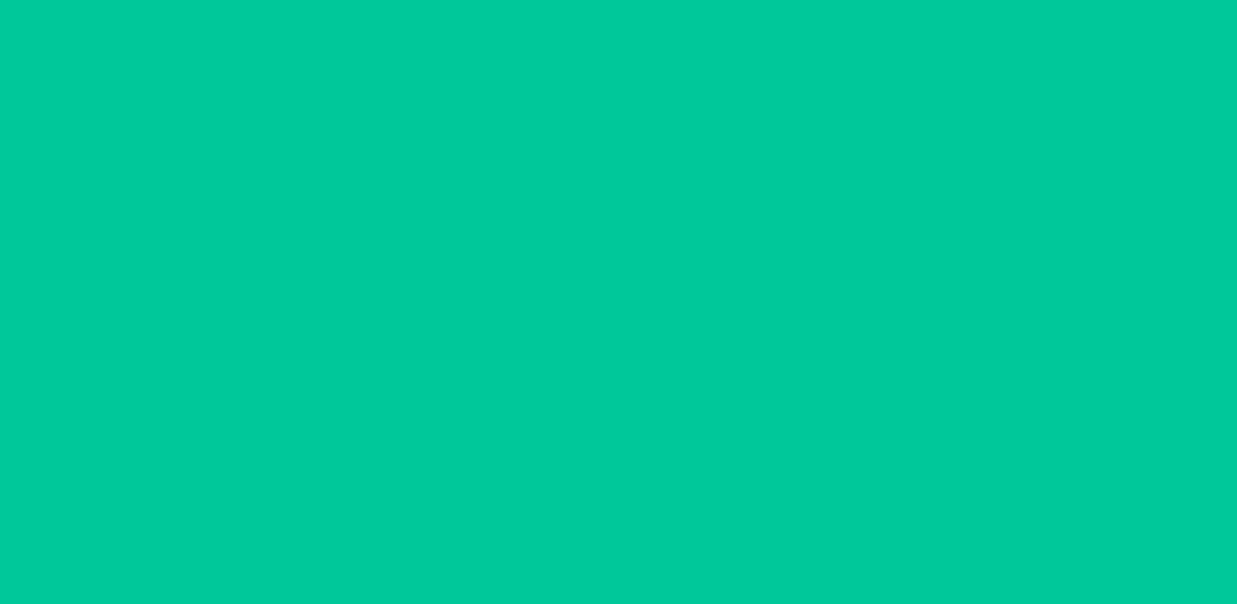
scroll to position [78, 0]
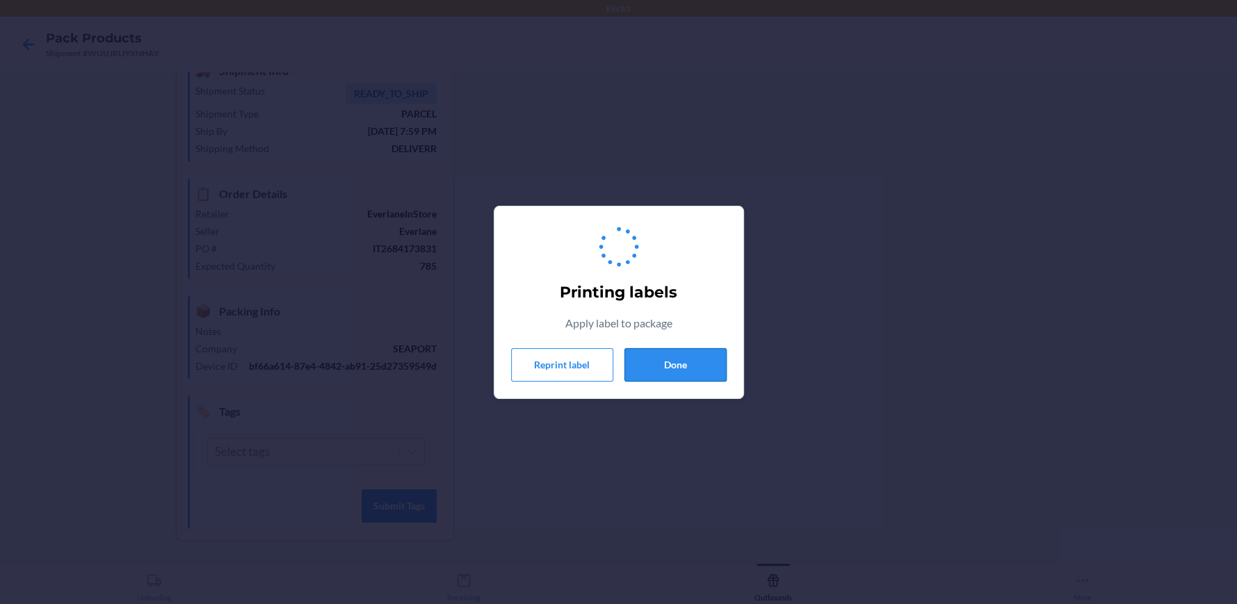
click at [698, 351] on button "Done" at bounding box center [676, 364] width 102 height 33
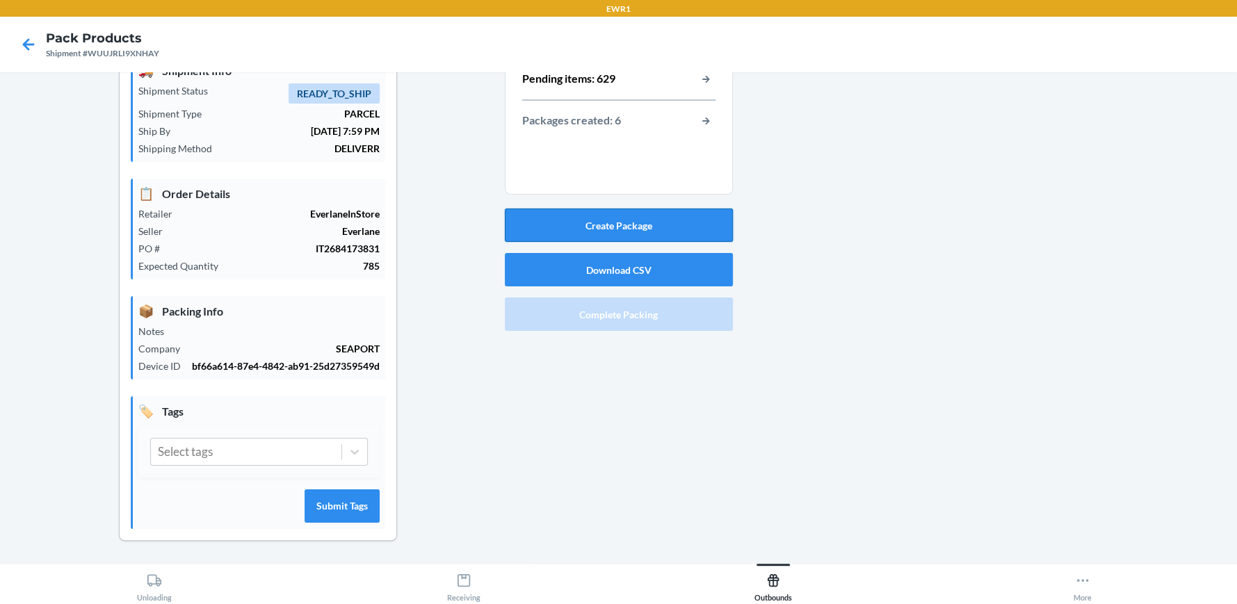
click at [689, 214] on button "Create Package" at bounding box center [619, 225] width 228 height 33
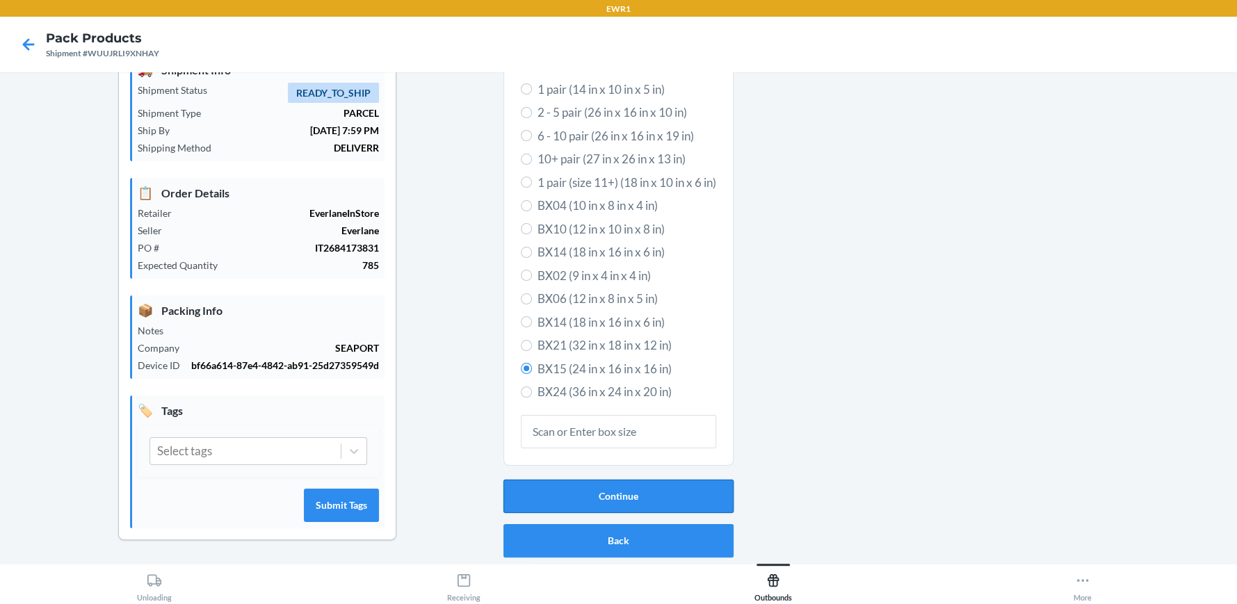
click at [634, 483] on button "Continue" at bounding box center [619, 496] width 230 height 33
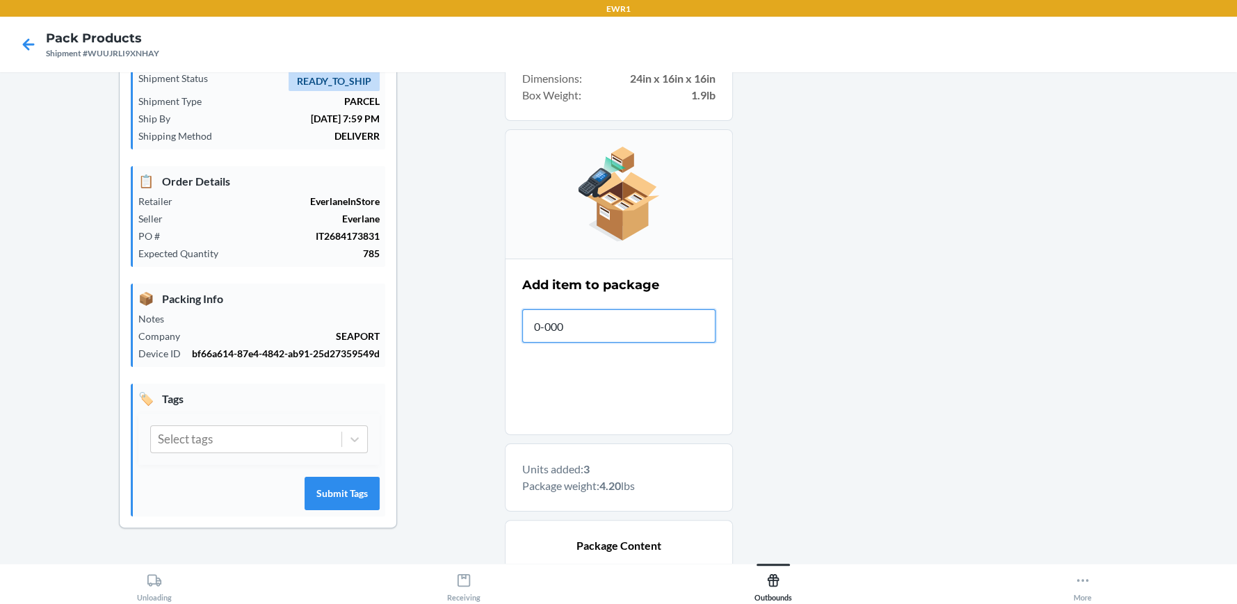
type input "0-0000"
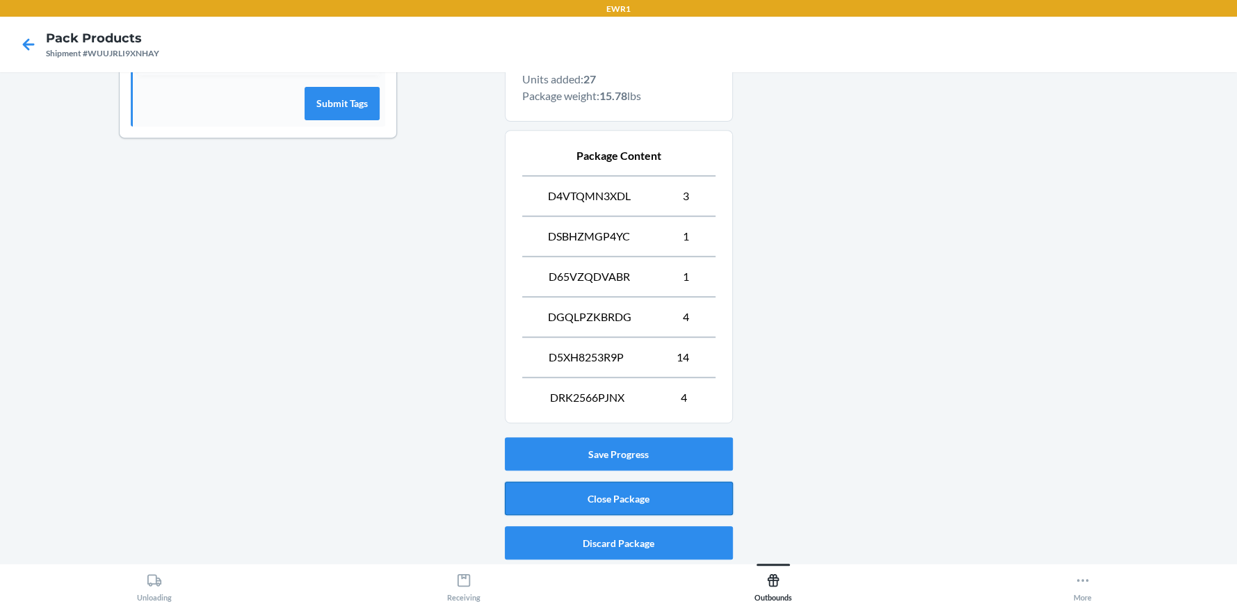
click at [648, 503] on button "Close Package" at bounding box center [619, 498] width 228 height 33
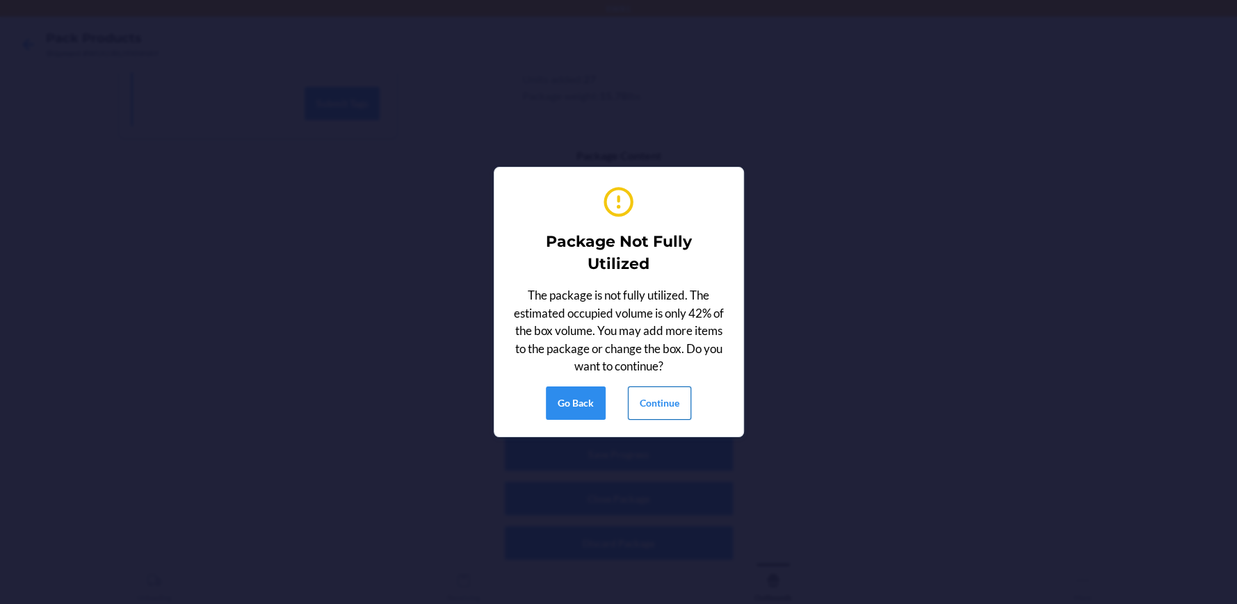
click at [662, 403] on button "Continue" at bounding box center [659, 403] width 63 height 33
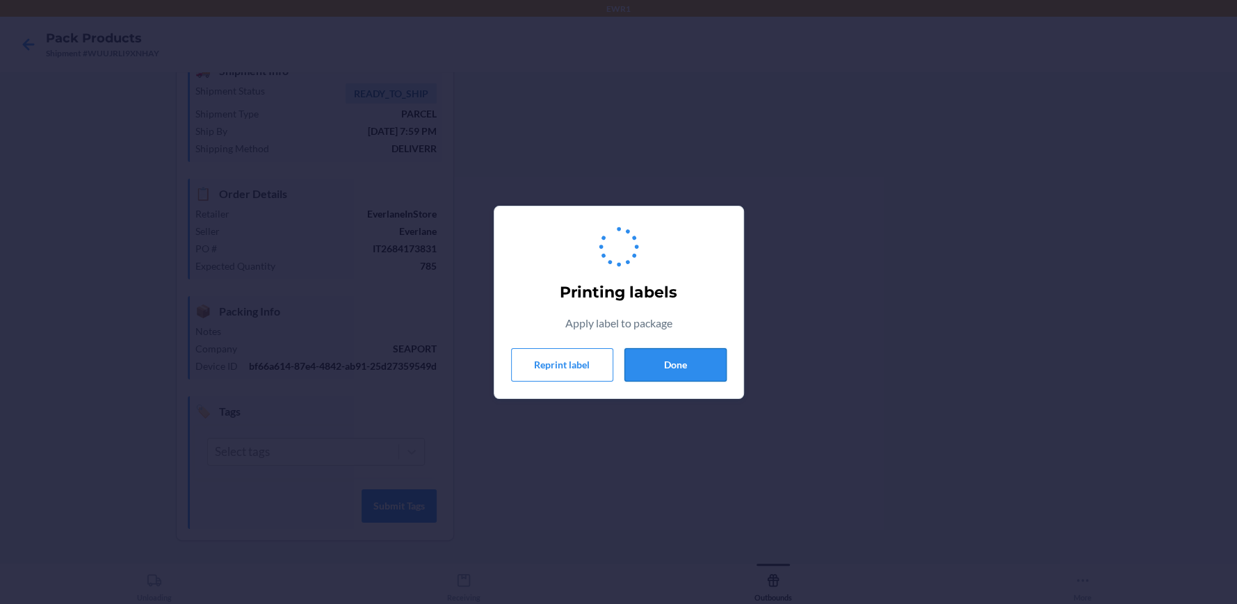
click at [662, 366] on button "Done" at bounding box center [676, 364] width 102 height 33
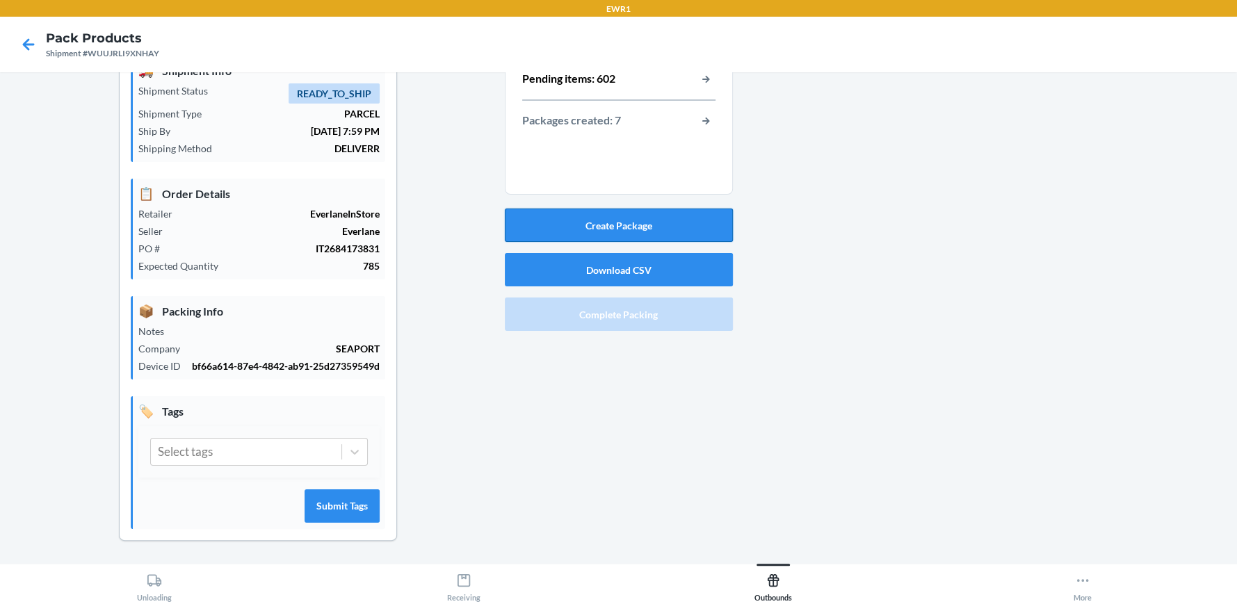
click at [674, 216] on button "Create Package" at bounding box center [619, 225] width 228 height 33
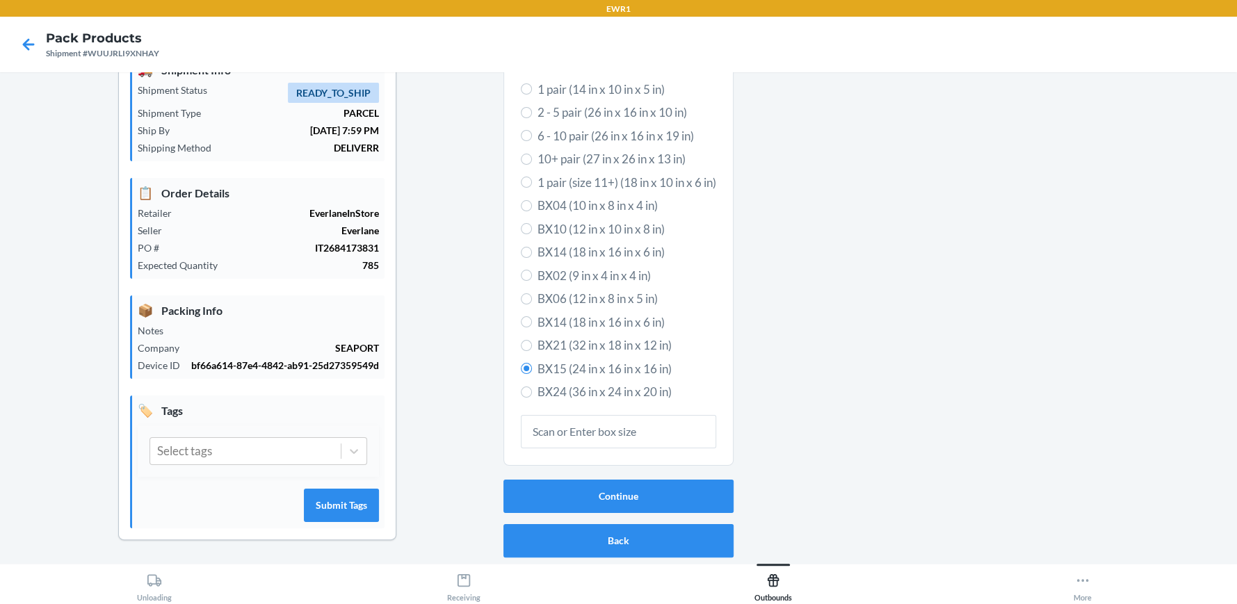
click at [577, 314] on span "BX14 (18 in x 16 in x 6 in)" at bounding box center [627, 323] width 179 height 18
click at [532, 316] on input "BX14 (18 in x 16 in x 6 in)" at bounding box center [526, 321] width 11 height 11
radio input "true"
radio input "false"
click at [604, 480] on button "Continue" at bounding box center [619, 496] width 230 height 33
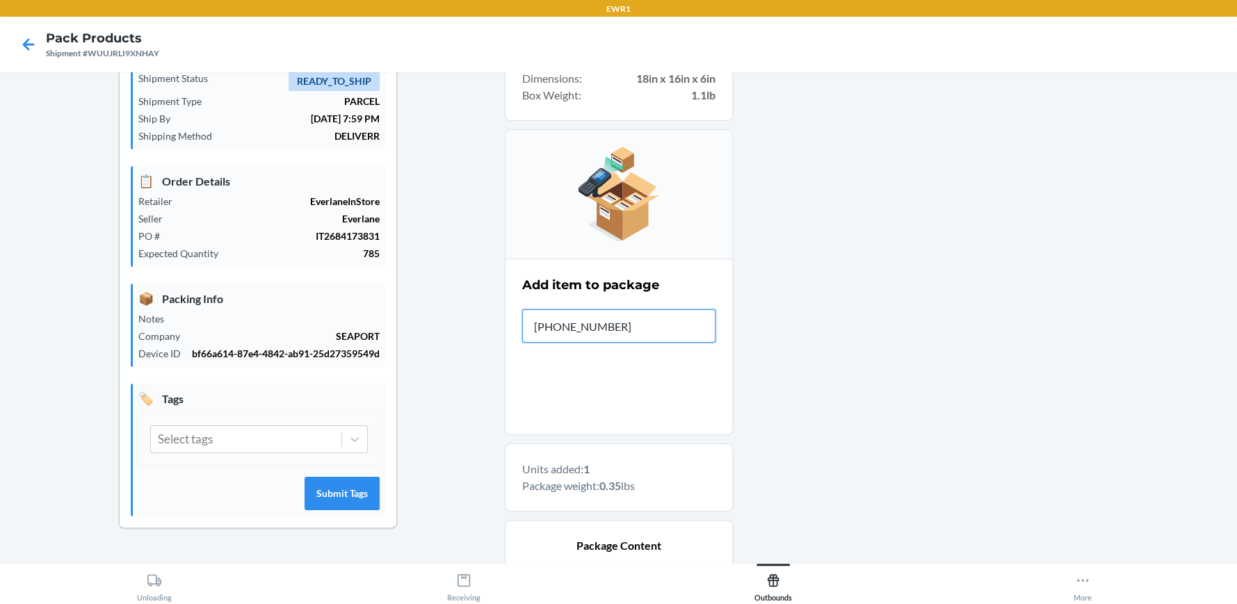
type input "[PHONE_NUMBER]"
type input "0-000"
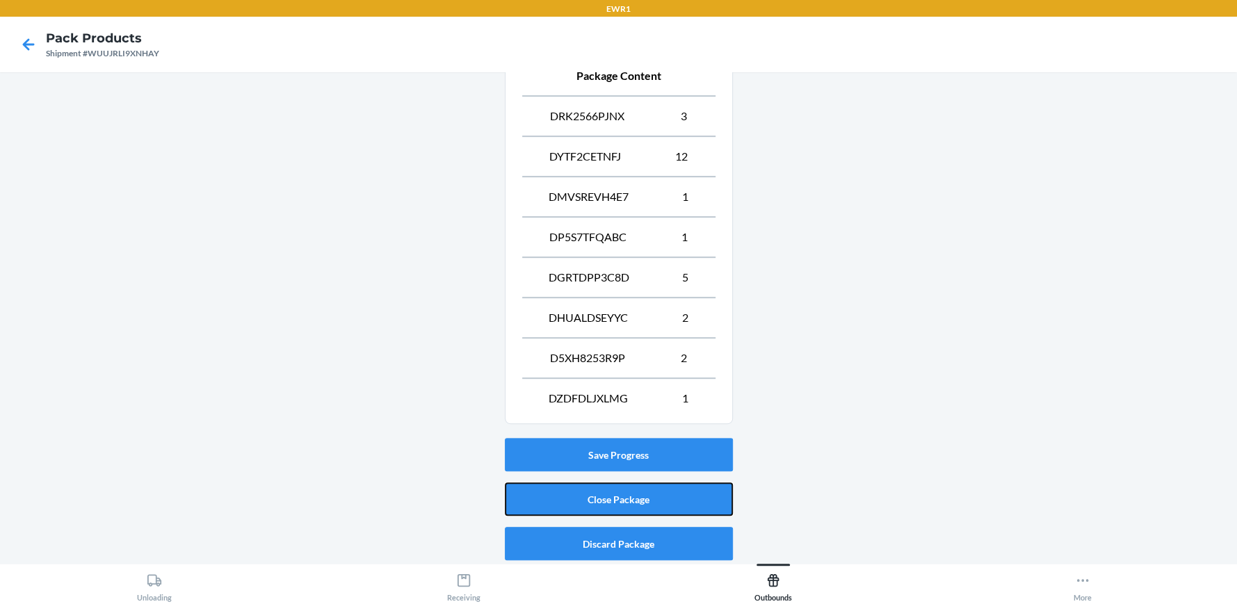
drag, startPoint x: 712, startPoint y: 503, endPoint x: 730, endPoint y: 490, distance: 22.4
click at [713, 503] on button "Close Package" at bounding box center [619, 499] width 228 height 33
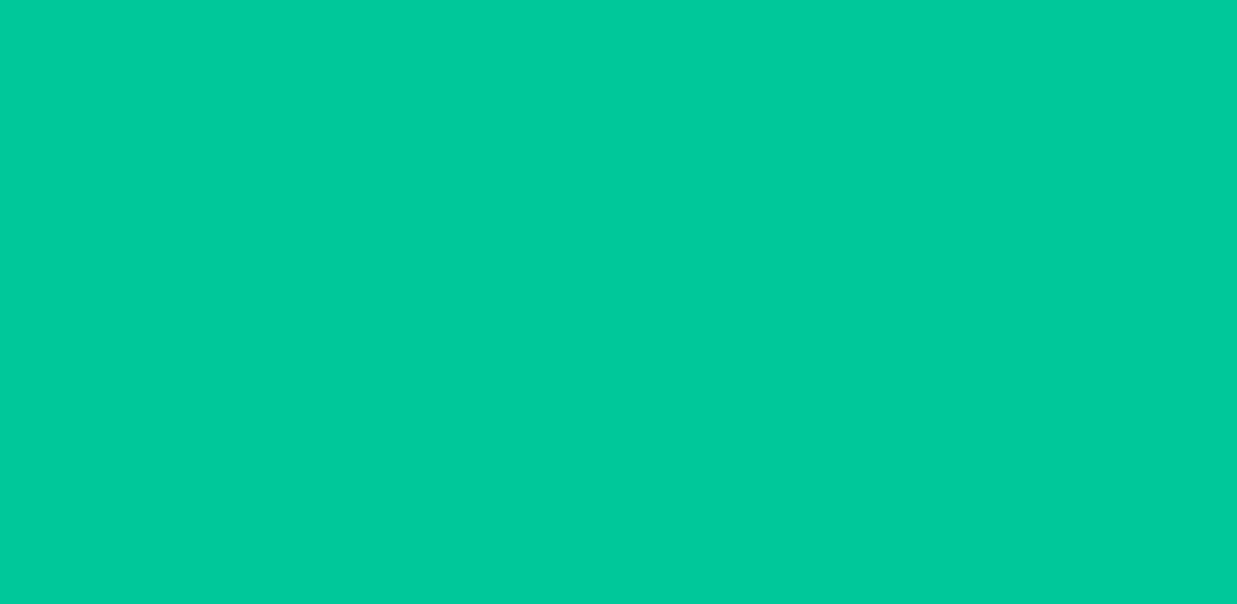
scroll to position [78, 0]
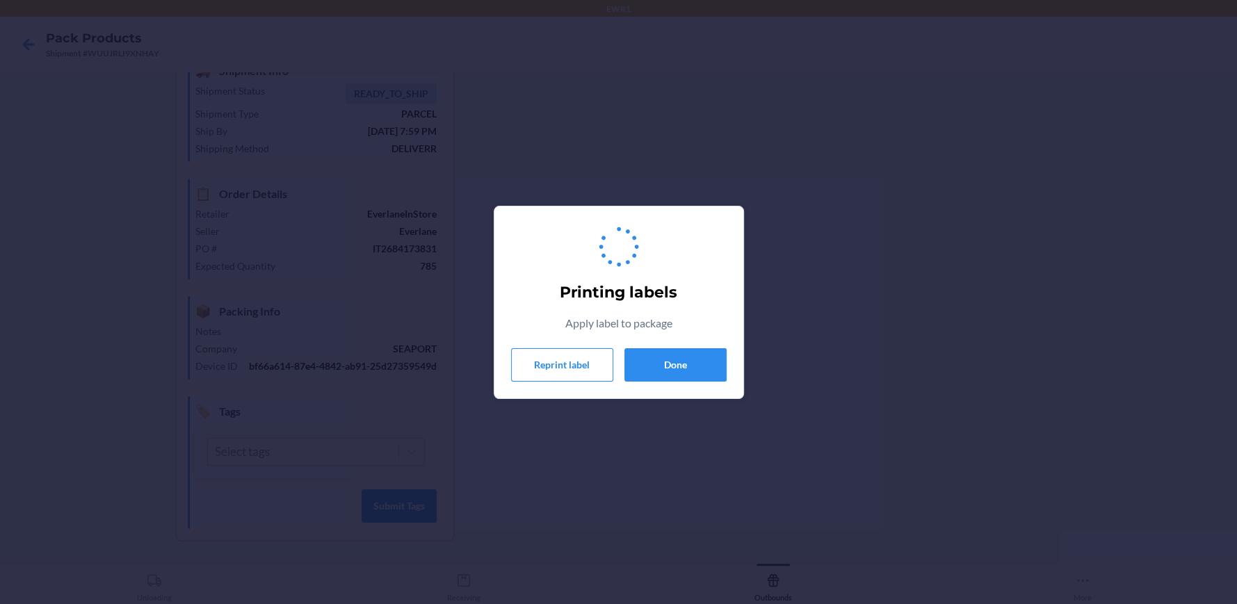
drag, startPoint x: 669, startPoint y: 399, endPoint x: 681, endPoint y: 374, distance: 27.7
click at [670, 399] on div "Printing labels Apply label to package Reprint label Done" at bounding box center [618, 302] width 1237 height 604
click at [687, 365] on button "Done" at bounding box center [676, 364] width 102 height 33
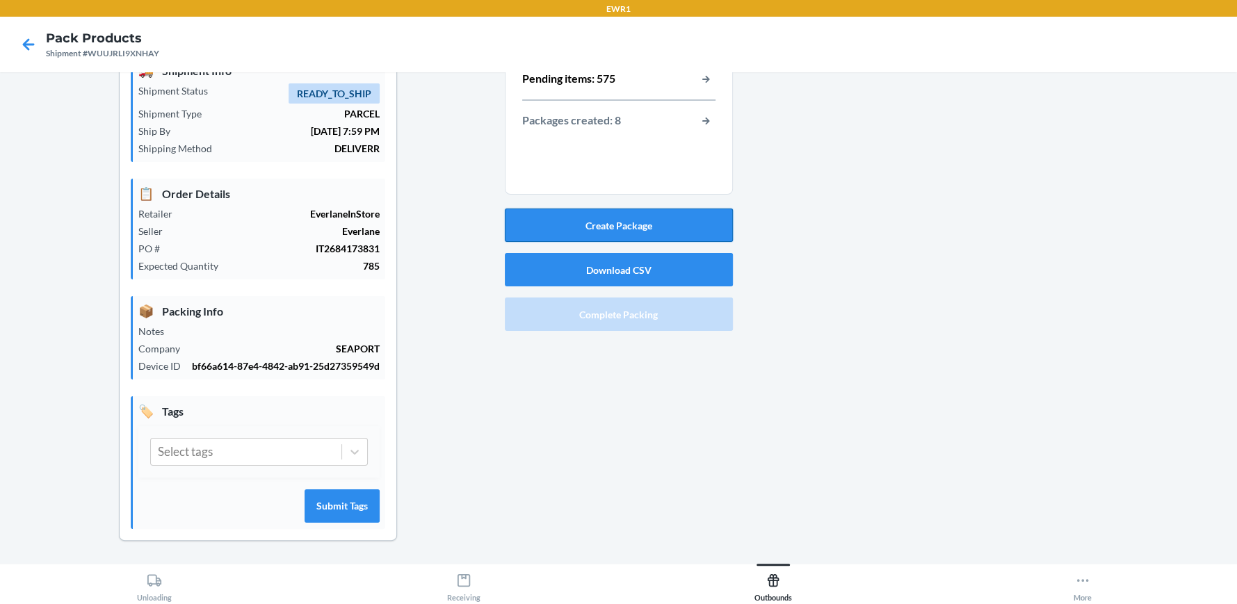
click at [665, 223] on button "Create Package" at bounding box center [619, 225] width 228 height 33
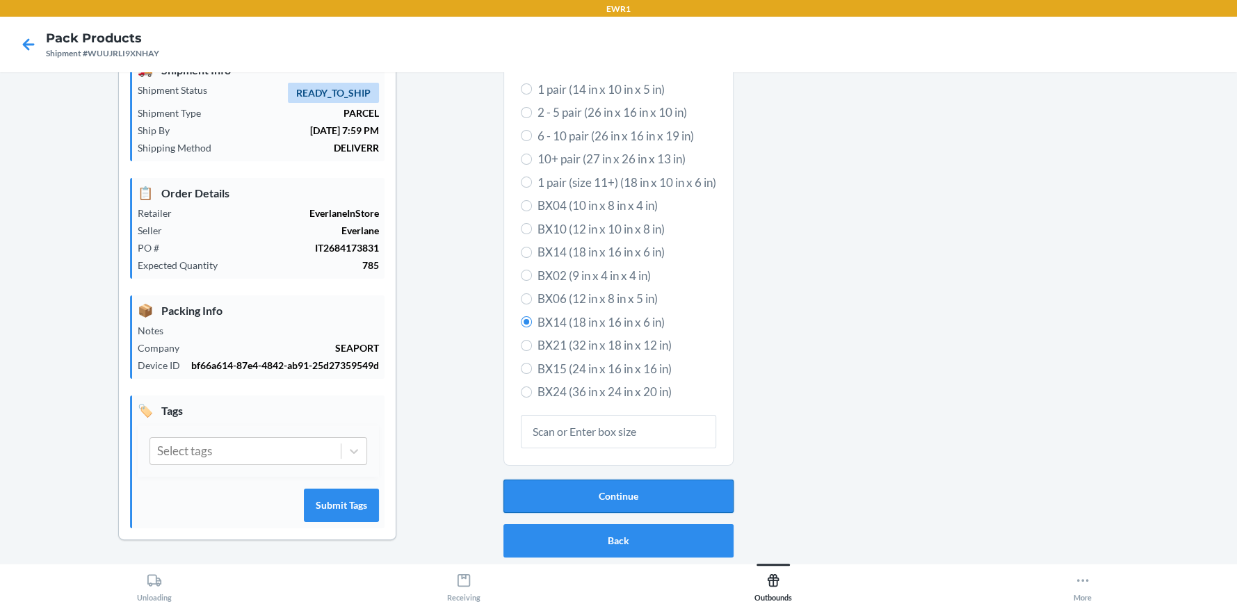
click at [682, 487] on button "Continue" at bounding box center [619, 496] width 230 height 33
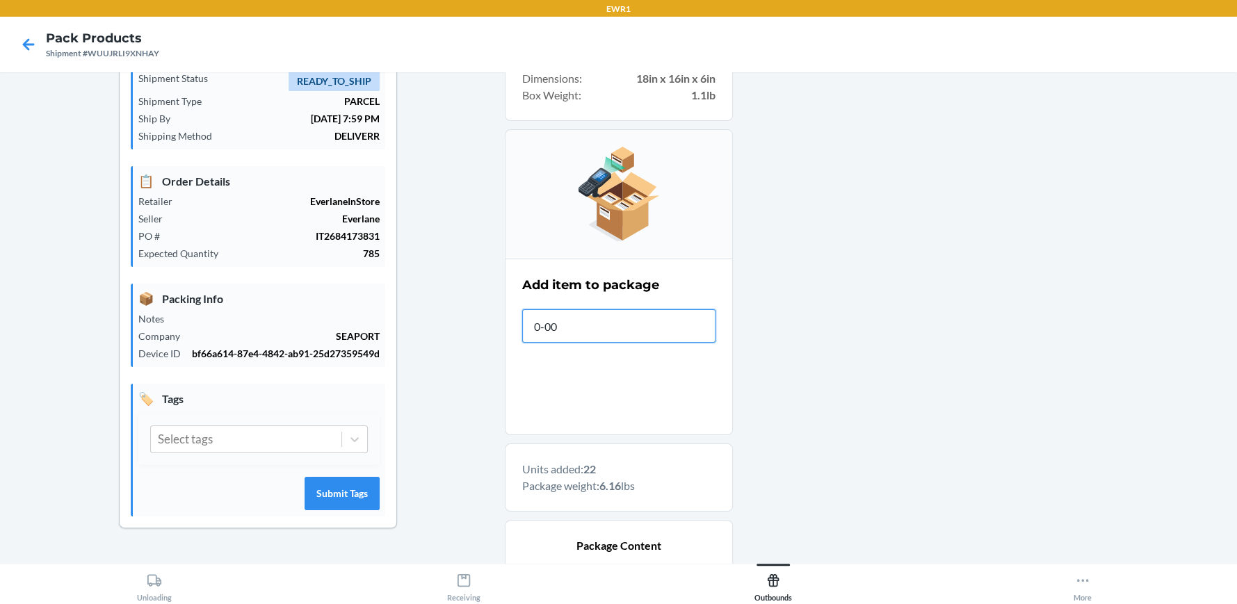
type input "0-000"
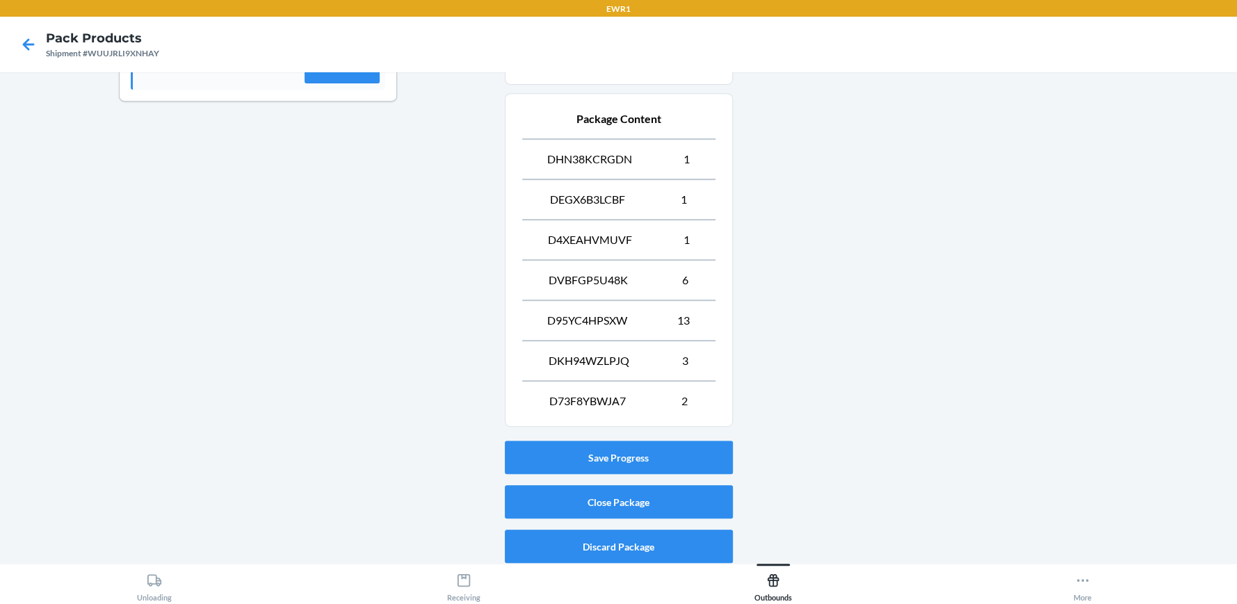
scroll to position [508, 0]
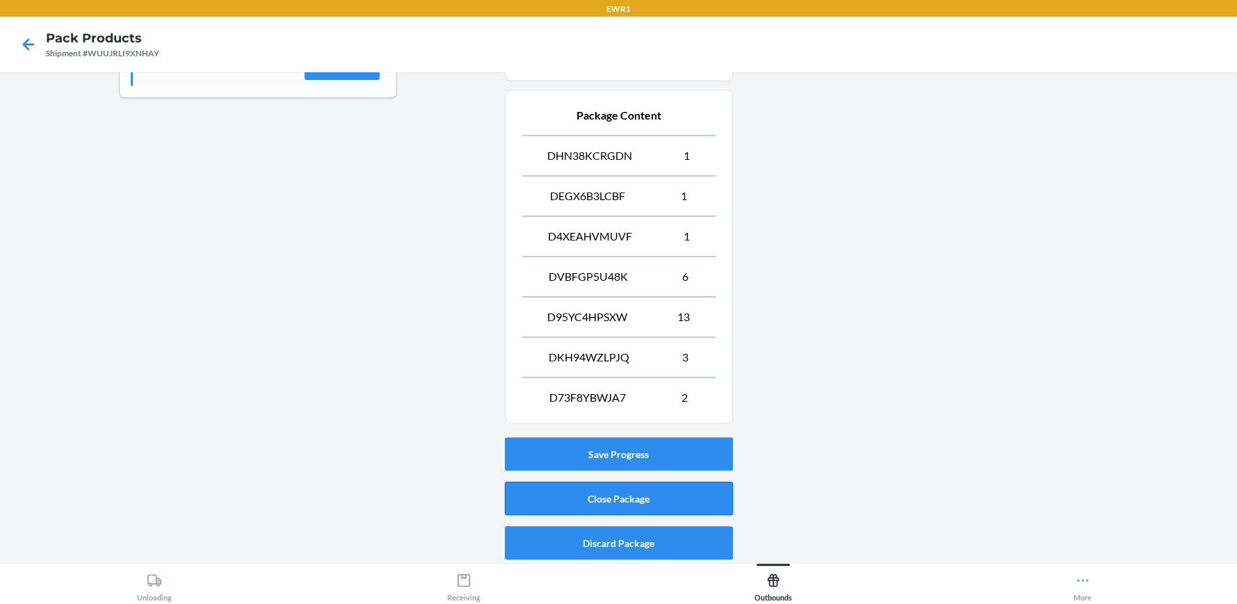
click at [682, 502] on button "Close Package" at bounding box center [619, 498] width 228 height 33
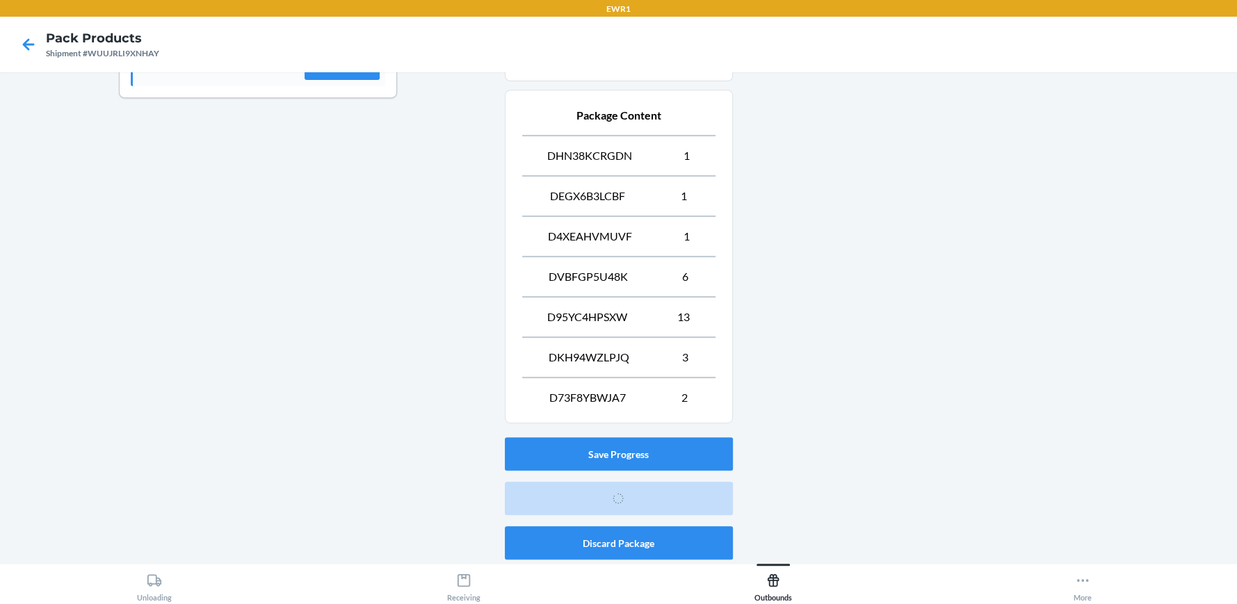
scroll to position [78, 0]
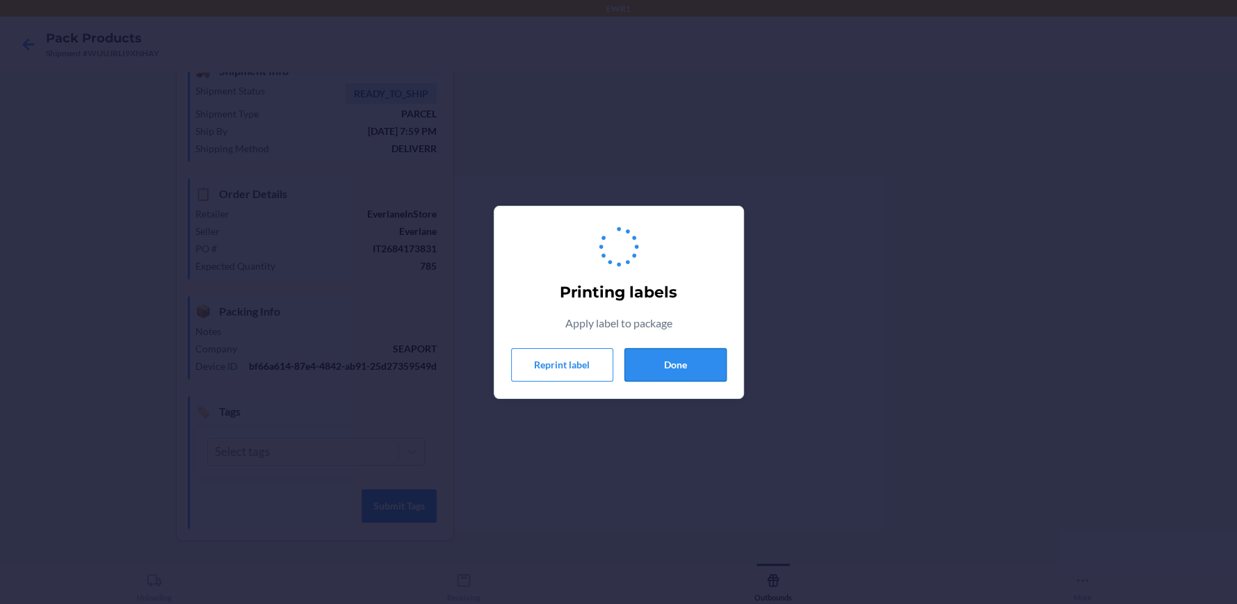
click at [680, 361] on button "Done" at bounding box center [676, 364] width 102 height 33
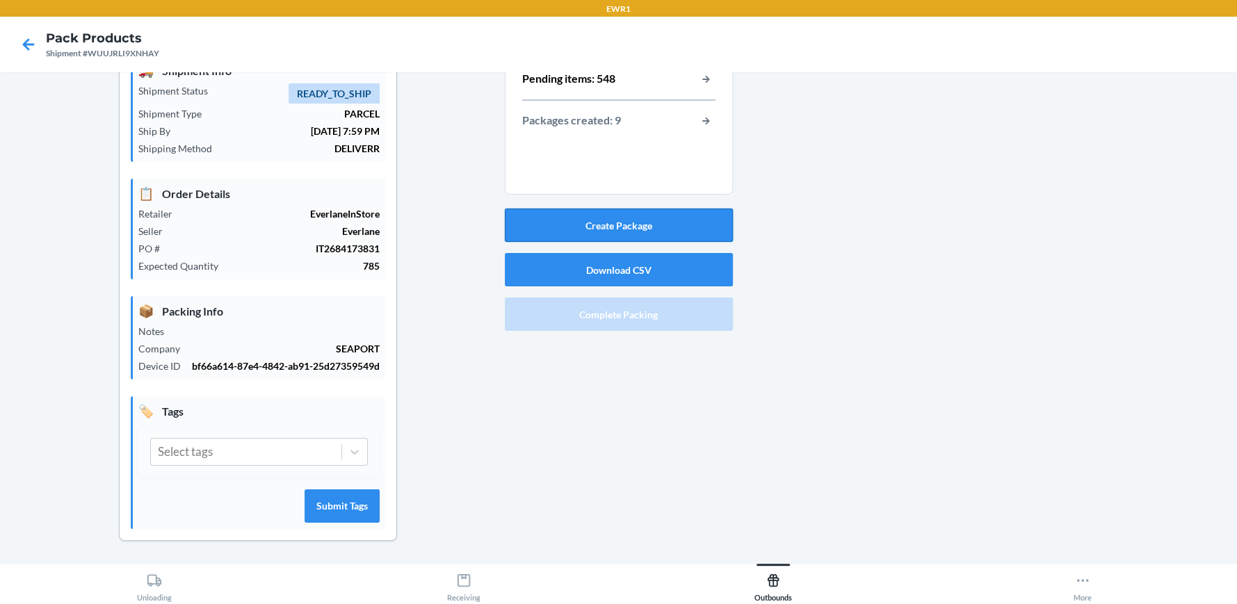
drag, startPoint x: 643, startPoint y: 207, endPoint x: 651, endPoint y: 203, distance: 8.4
click at [651, 209] on button "Create Package" at bounding box center [619, 225] width 228 height 33
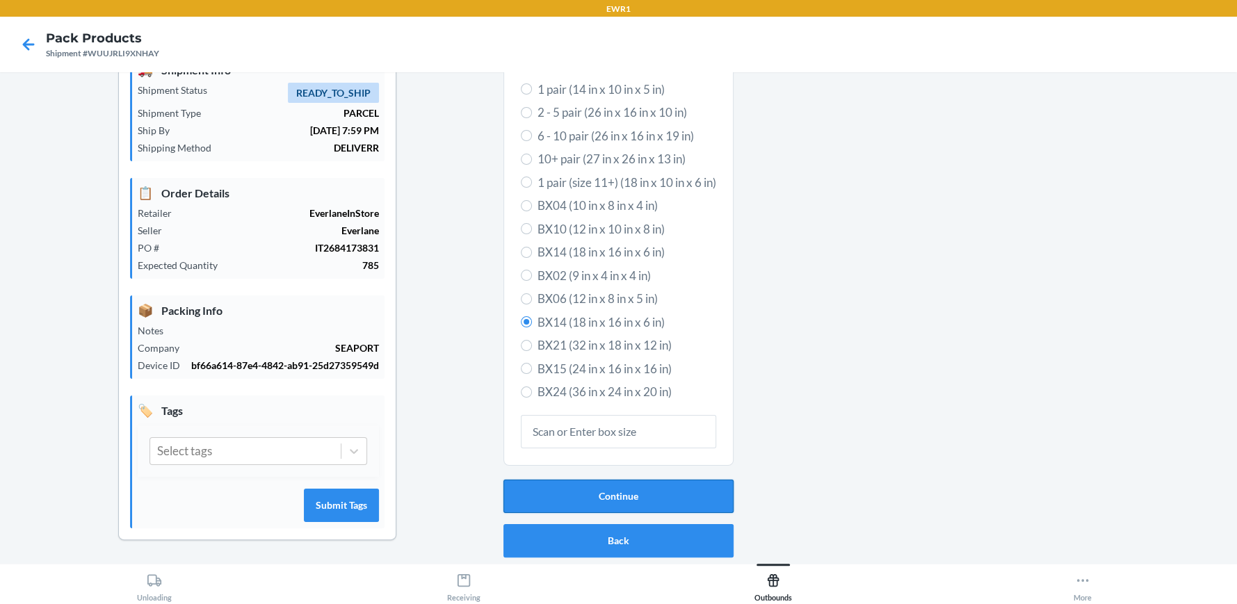
drag, startPoint x: 617, startPoint y: 486, endPoint x: 623, endPoint y: 492, distance: 8.4
click at [622, 490] on button "Continue" at bounding box center [619, 496] width 230 height 33
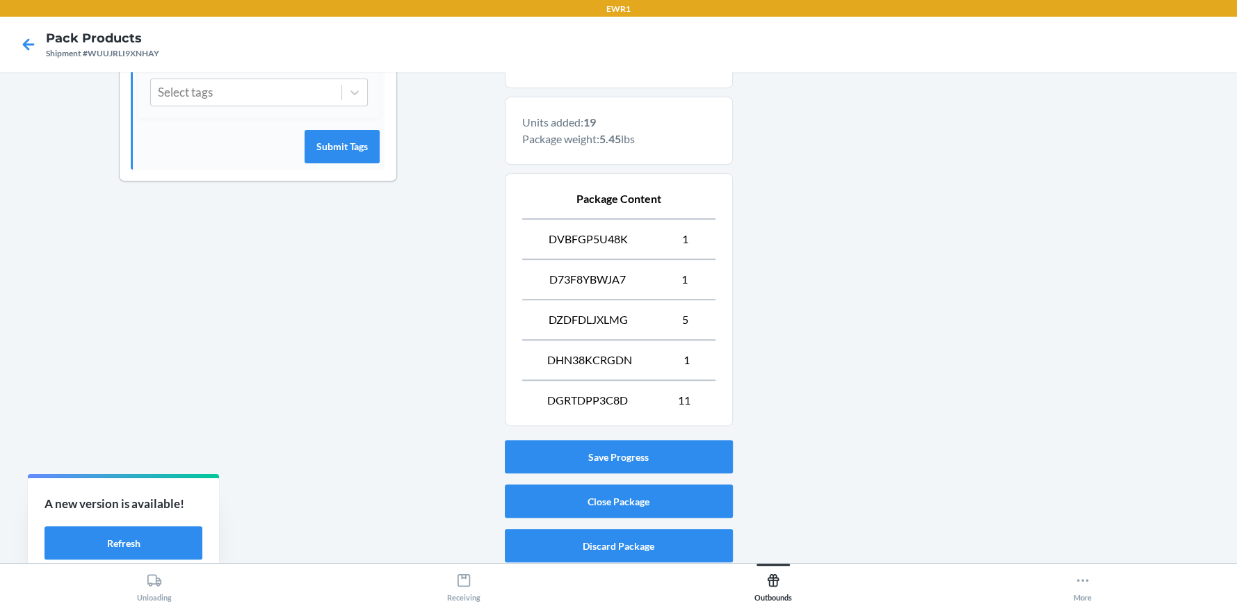
scroll to position [426, 0]
click at [661, 501] on button "Close Package" at bounding box center [619, 500] width 228 height 33
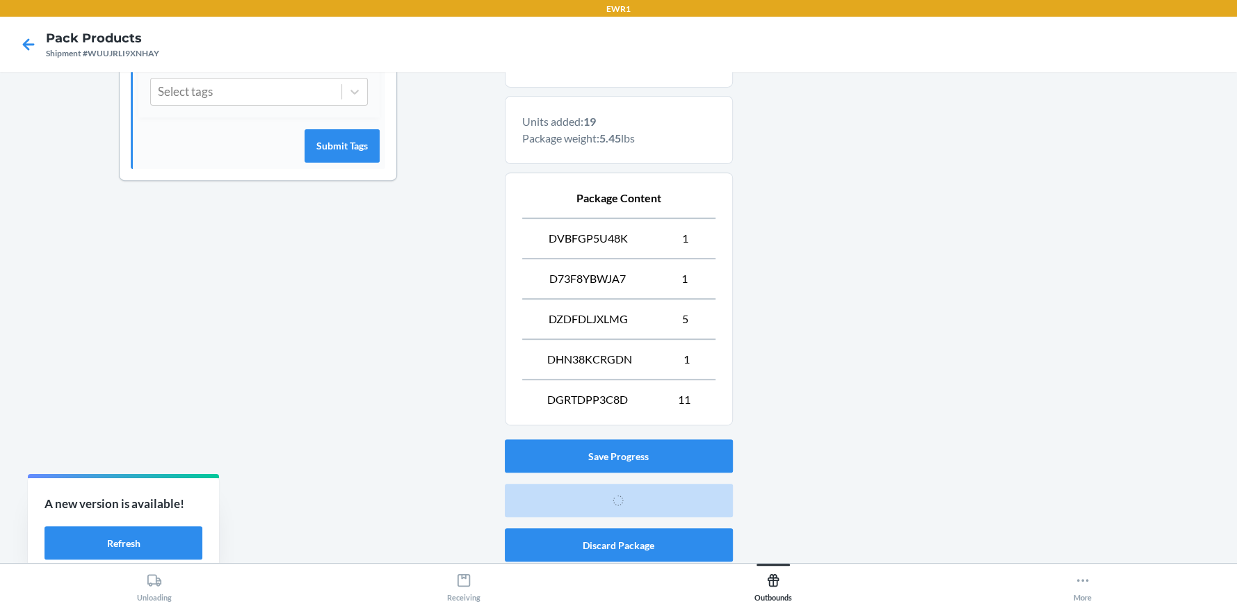
scroll to position [78, 0]
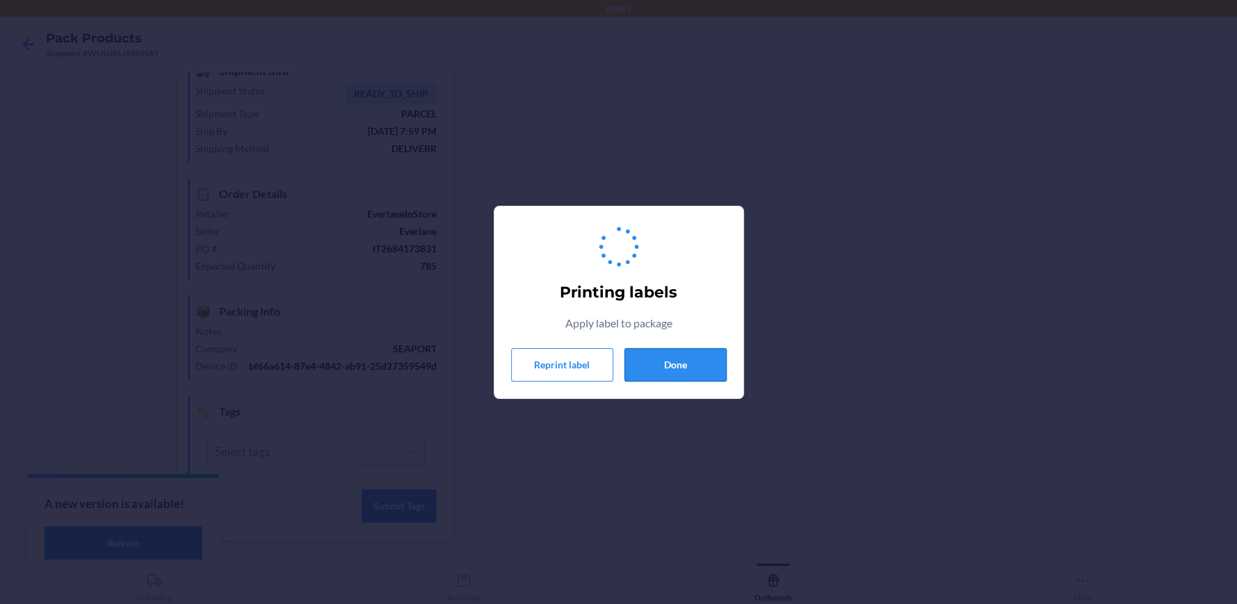
click at [712, 361] on button "Done" at bounding box center [676, 364] width 102 height 33
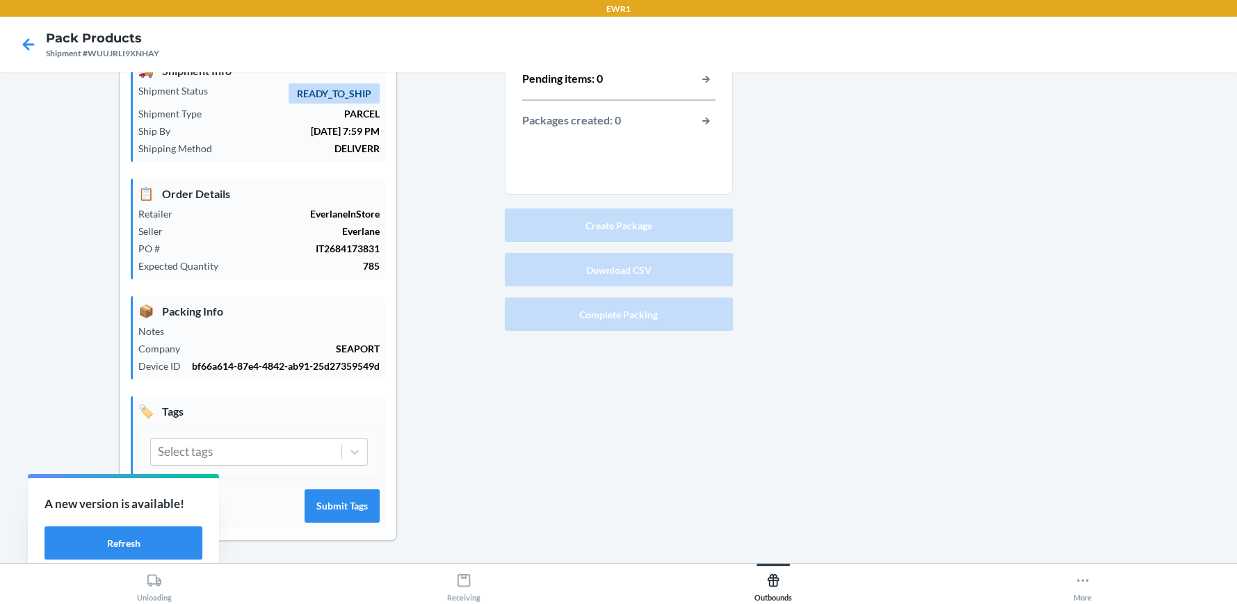
scroll to position [0, 0]
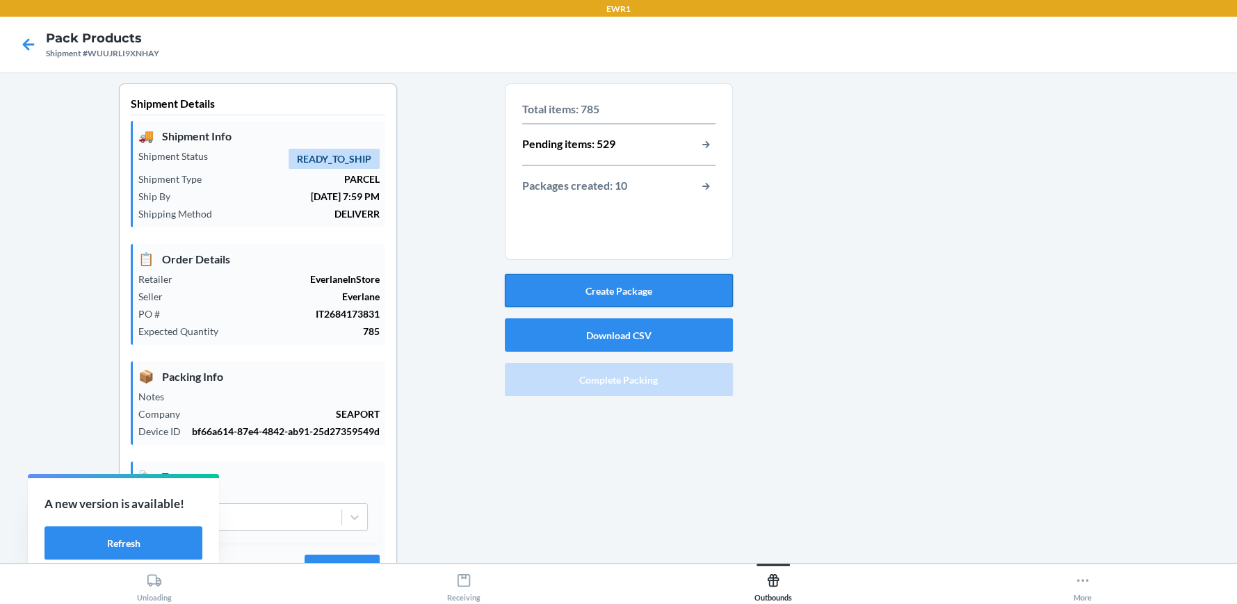
click at [670, 280] on button "Create Package" at bounding box center [619, 290] width 228 height 33
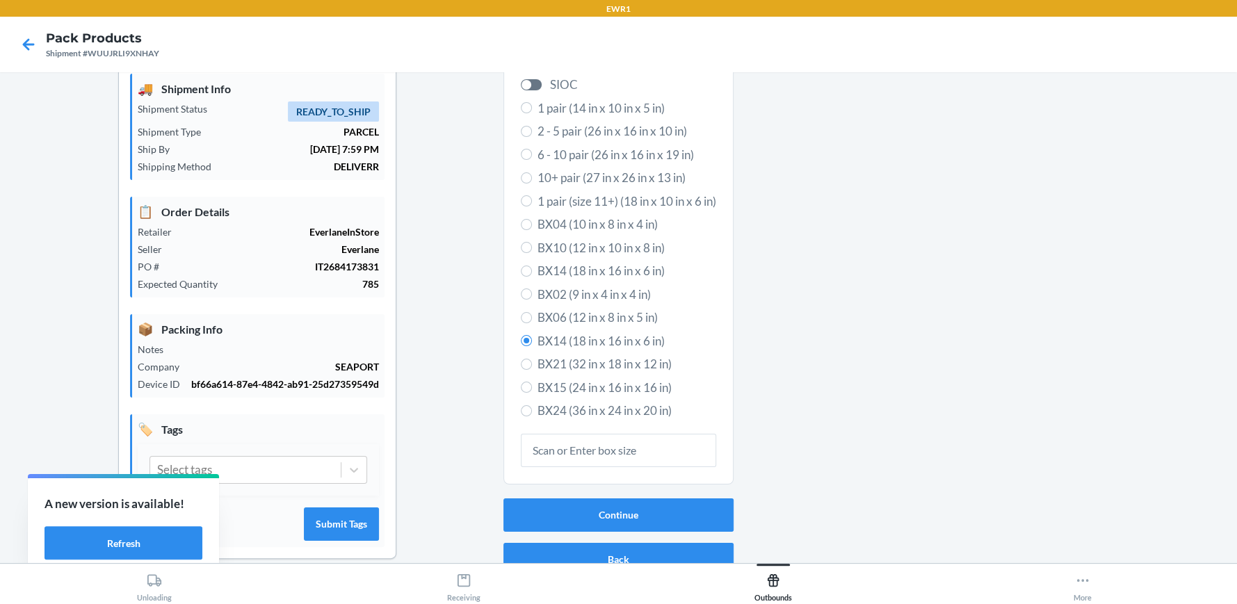
scroll to position [78, 0]
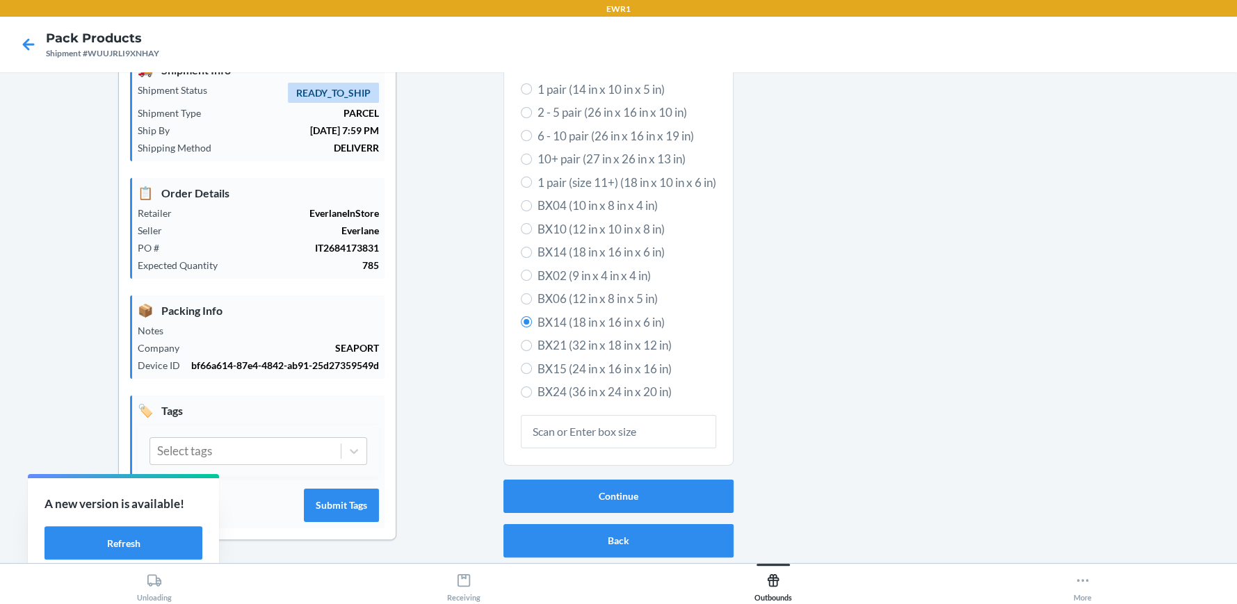
click at [613, 362] on span "BX15 (24 in x 16 in x 16 in)" at bounding box center [627, 369] width 179 height 18
click at [532, 363] on input "BX15 (24 in x 16 in x 16 in)" at bounding box center [526, 368] width 11 height 11
radio input "true"
radio input "false"
click at [628, 486] on button "Continue" at bounding box center [619, 496] width 230 height 33
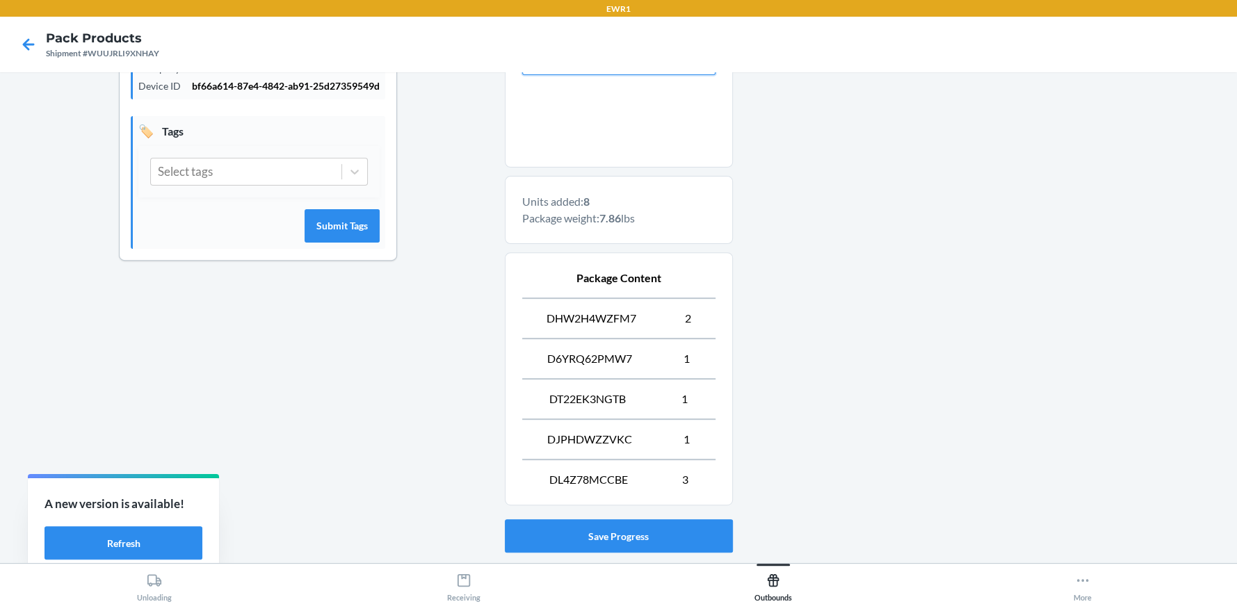
scroll to position [428, 0]
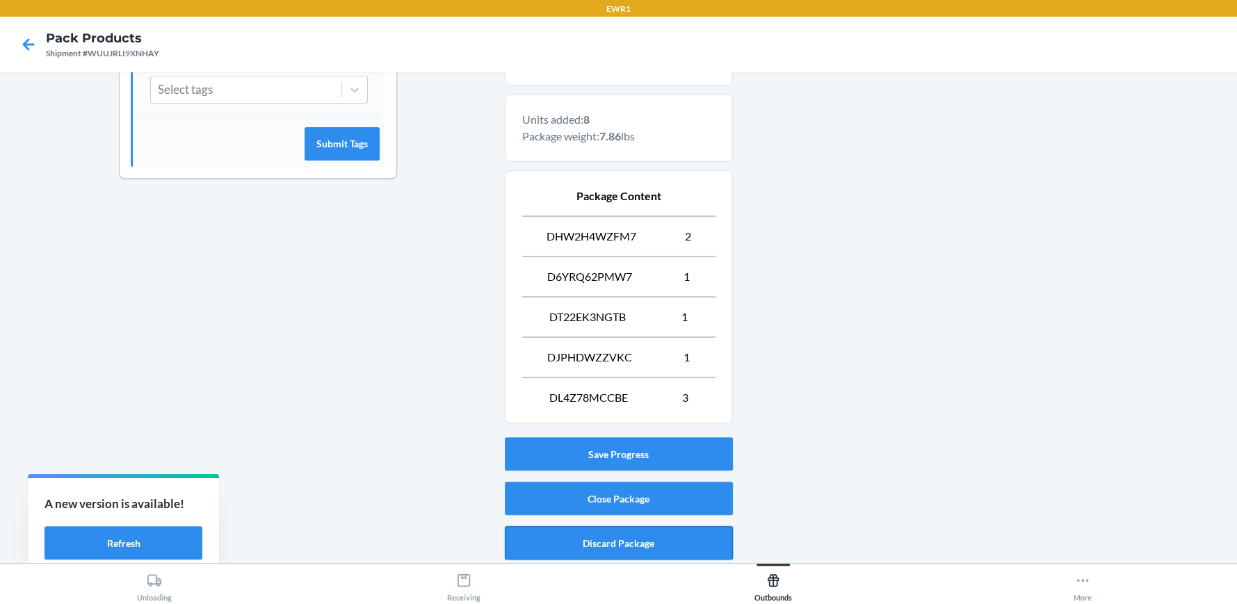
click at [685, 543] on button "Discard Package" at bounding box center [619, 543] width 228 height 33
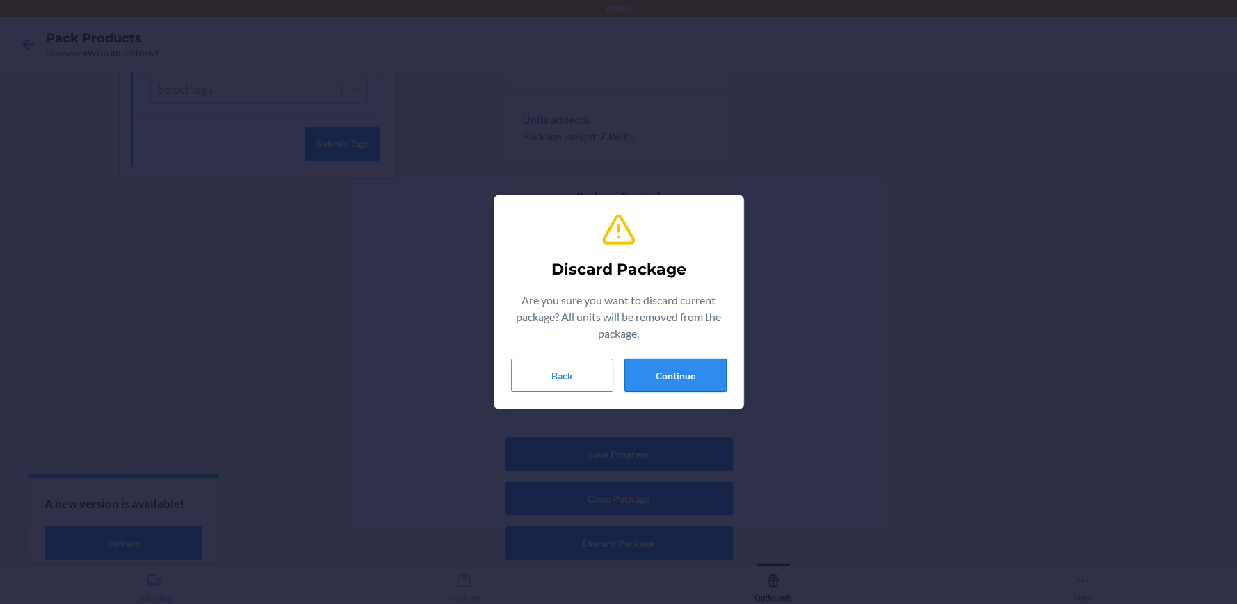
click at [670, 374] on button "Continue" at bounding box center [676, 375] width 102 height 33
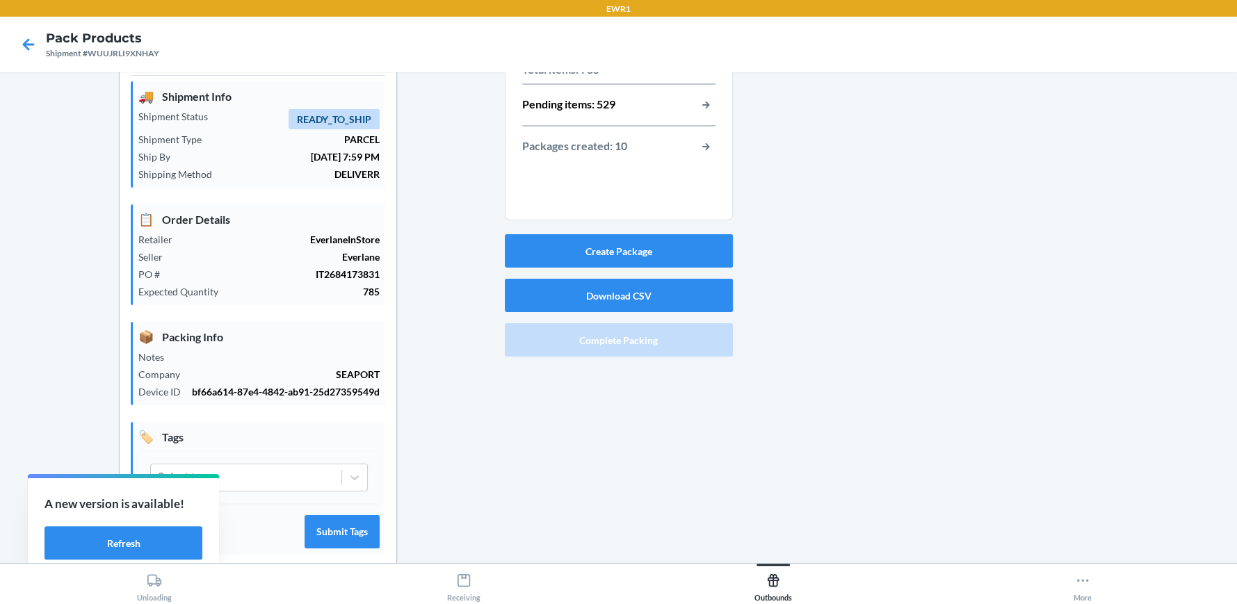
scroll to position [0, 0]
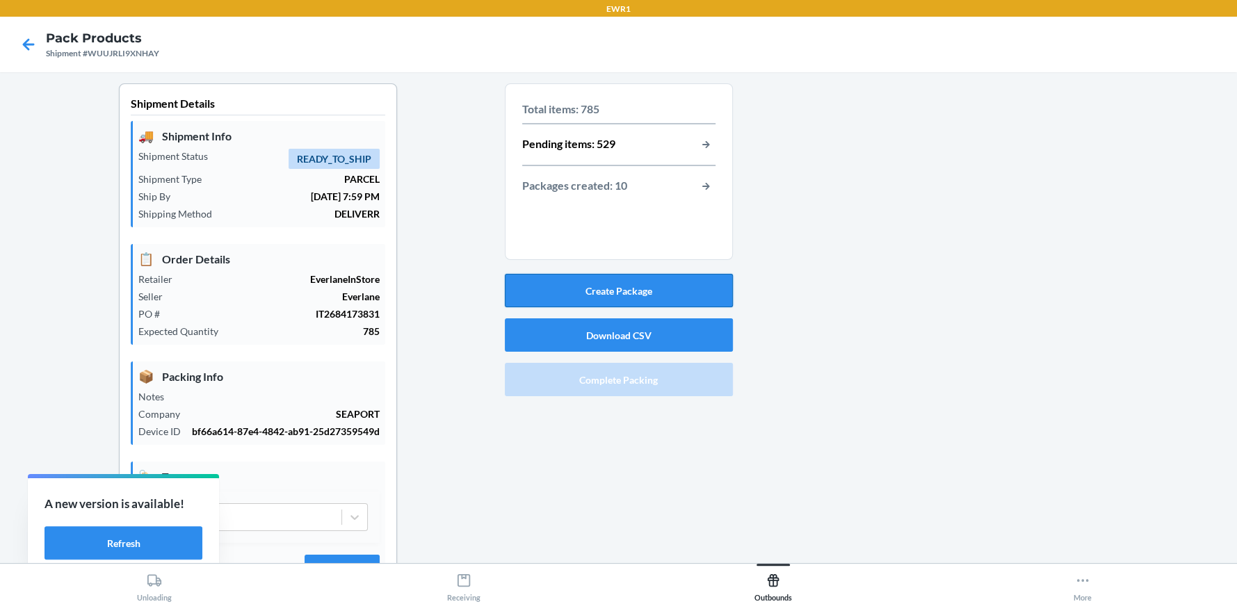
click at [684, 294] on button "Create Package" at bounding box center [619, 290] width 228 height 33
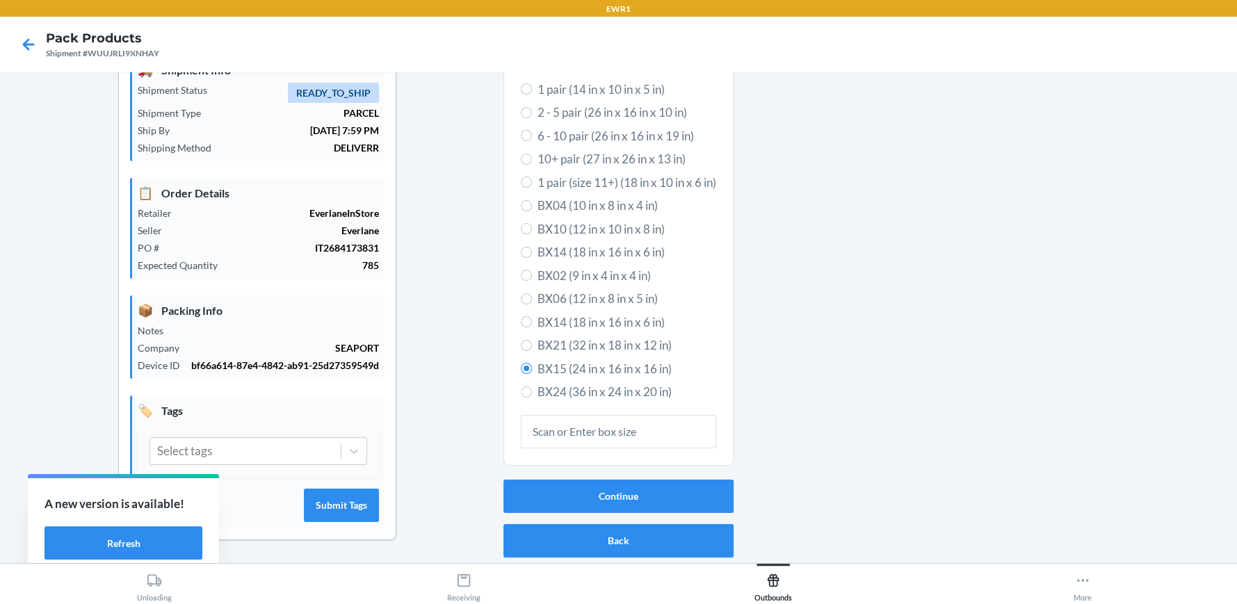
scroll to position [78, 0]
click at [704, 480] on button "Continue" at bounding box center [619, 496] width 230 height 33
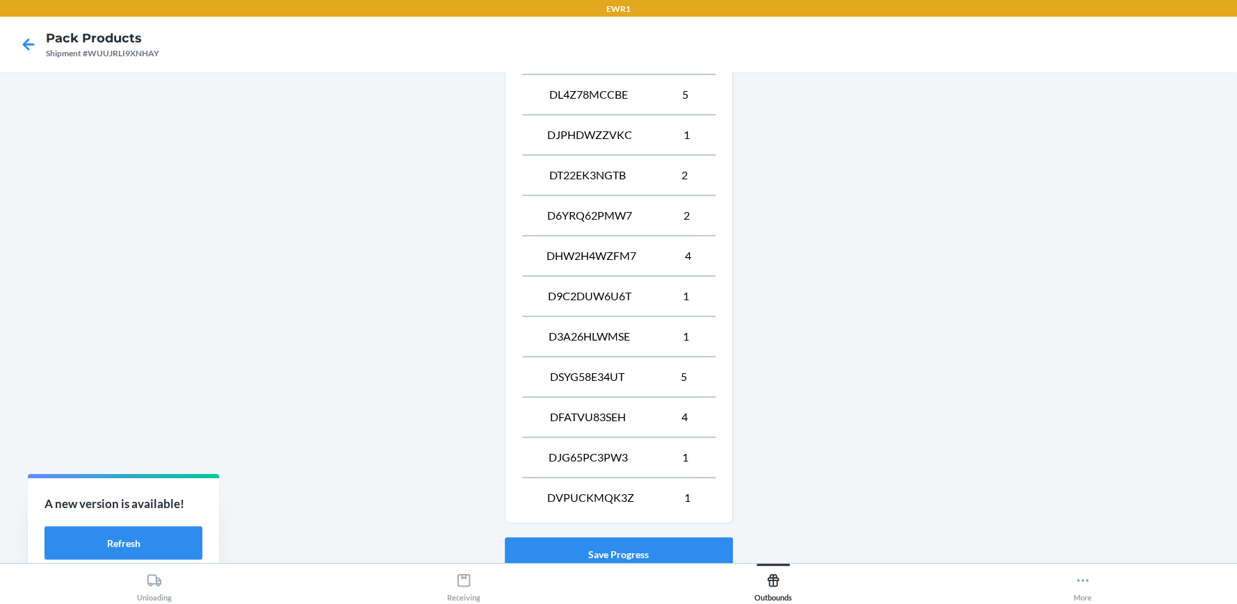
scroll to position [669, 0]
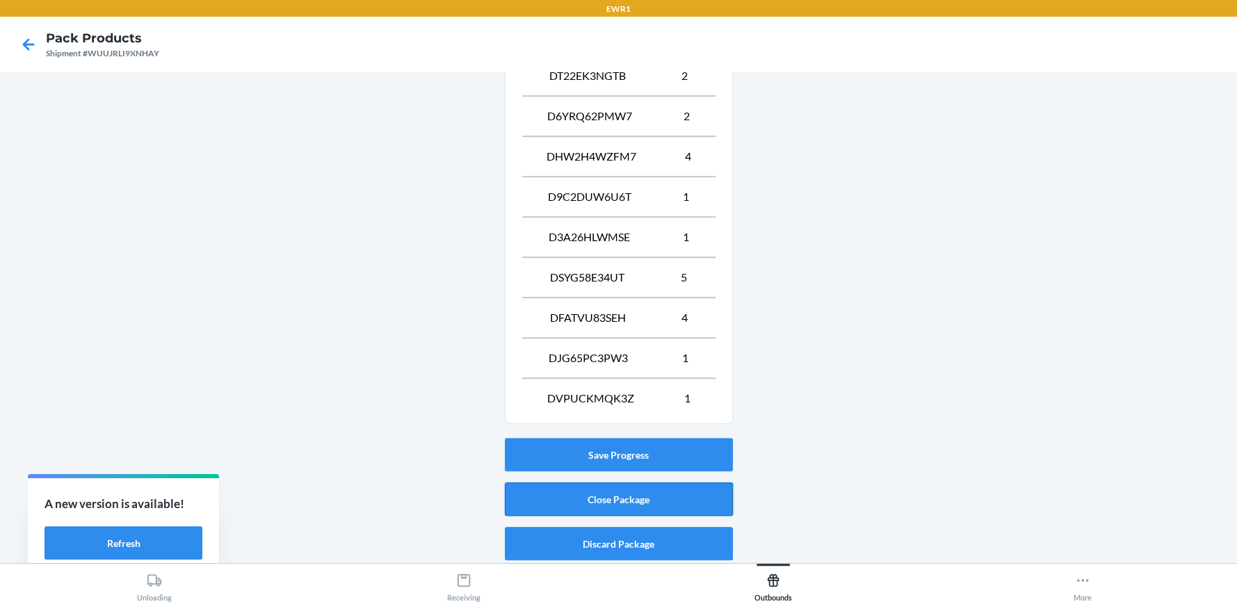
click at [661, 488] on button "Close Package" at bounding box center [619, 499] width 228 height 33
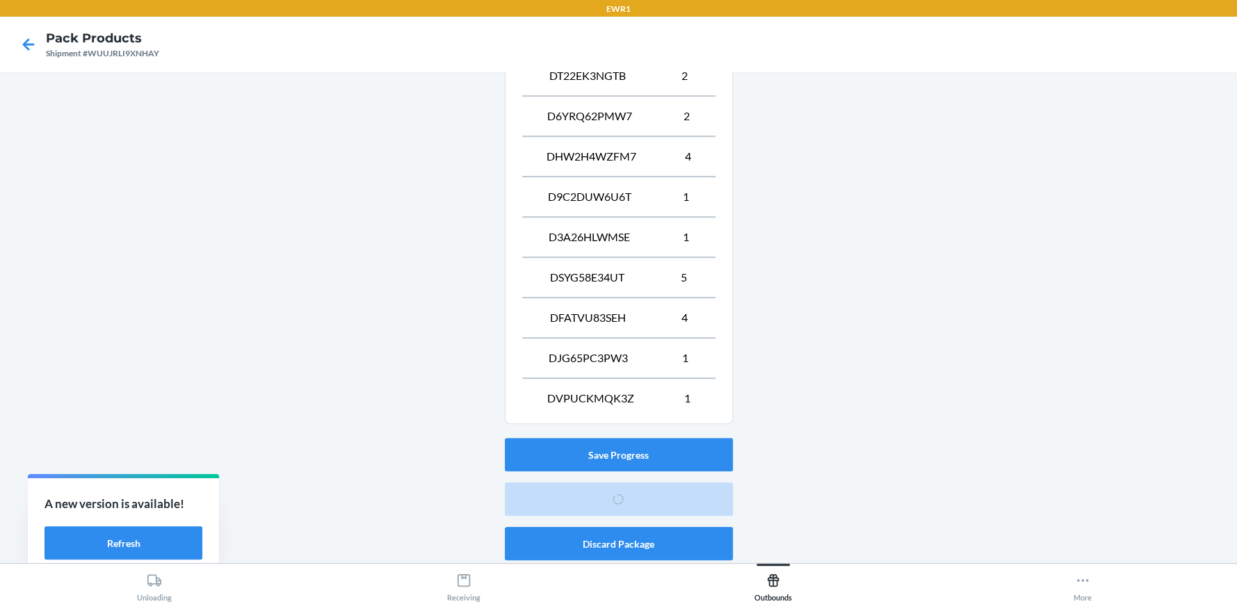
scroll to position [78, 0]
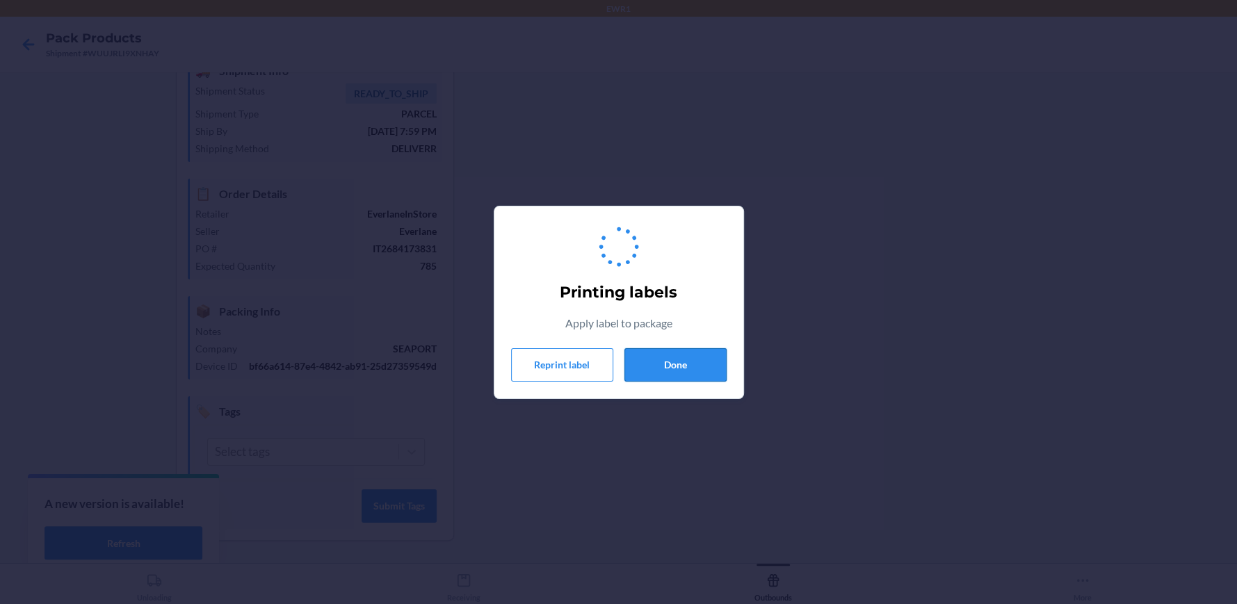
click at [705, 365] on button "Done" at bounding box center [676, 364] width 102 height 33
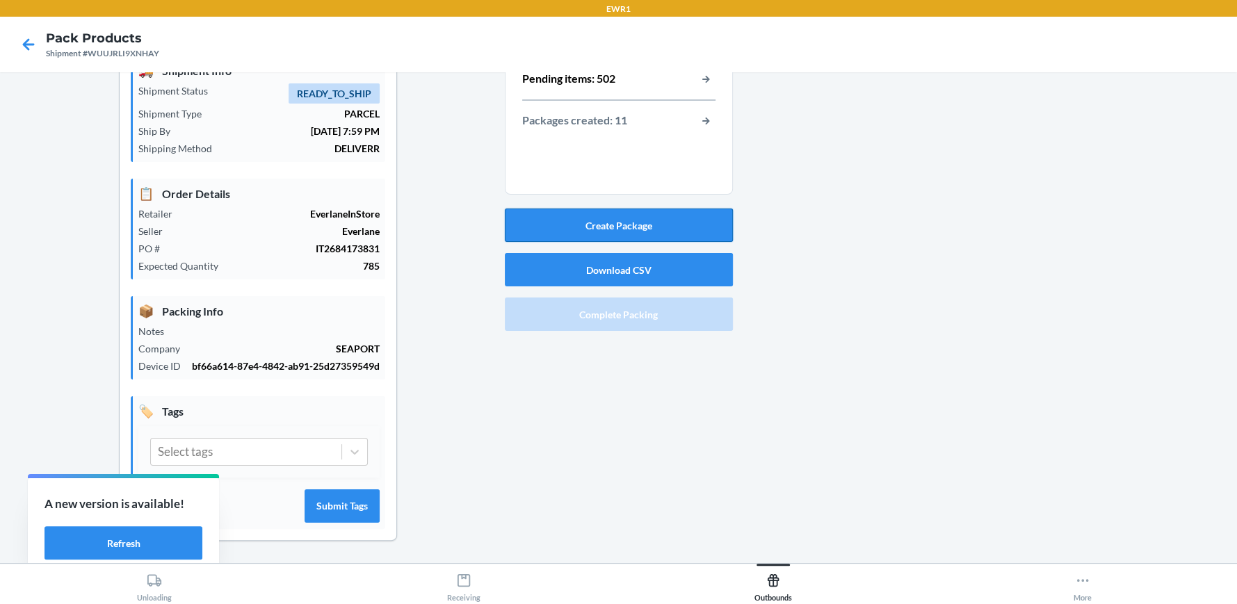
click at [680, 217] on button "Create Package" at bounding box center [619, 225] width 228 height 33
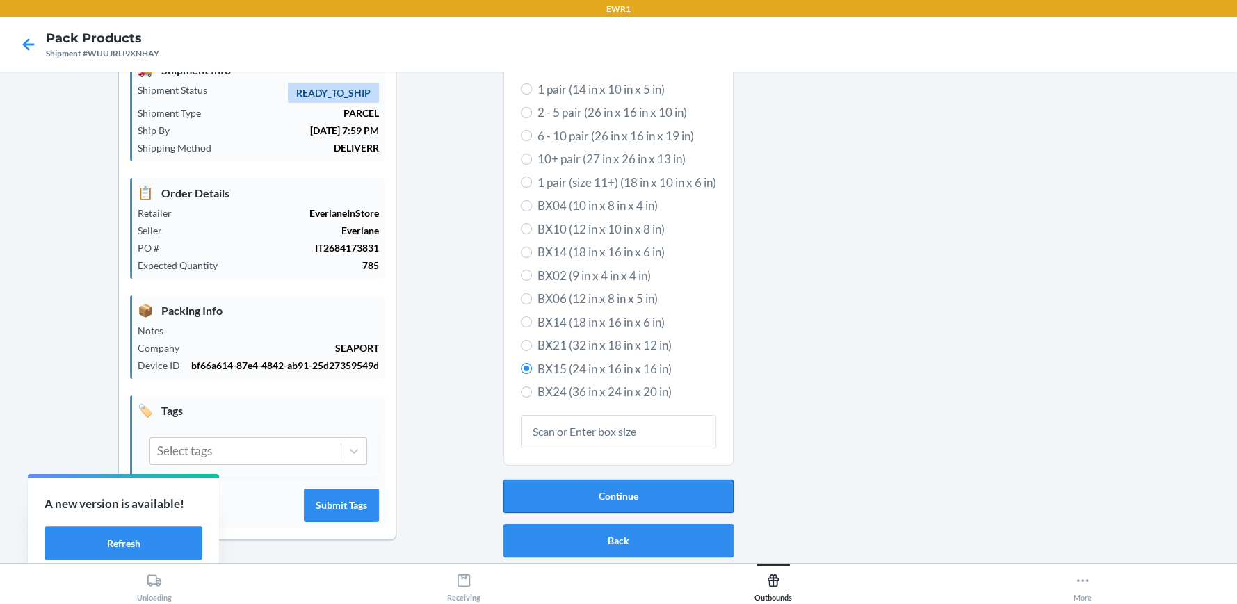
click at [645, 480] on button "Continue" at bounding box center [619, 496] width 230 height 33
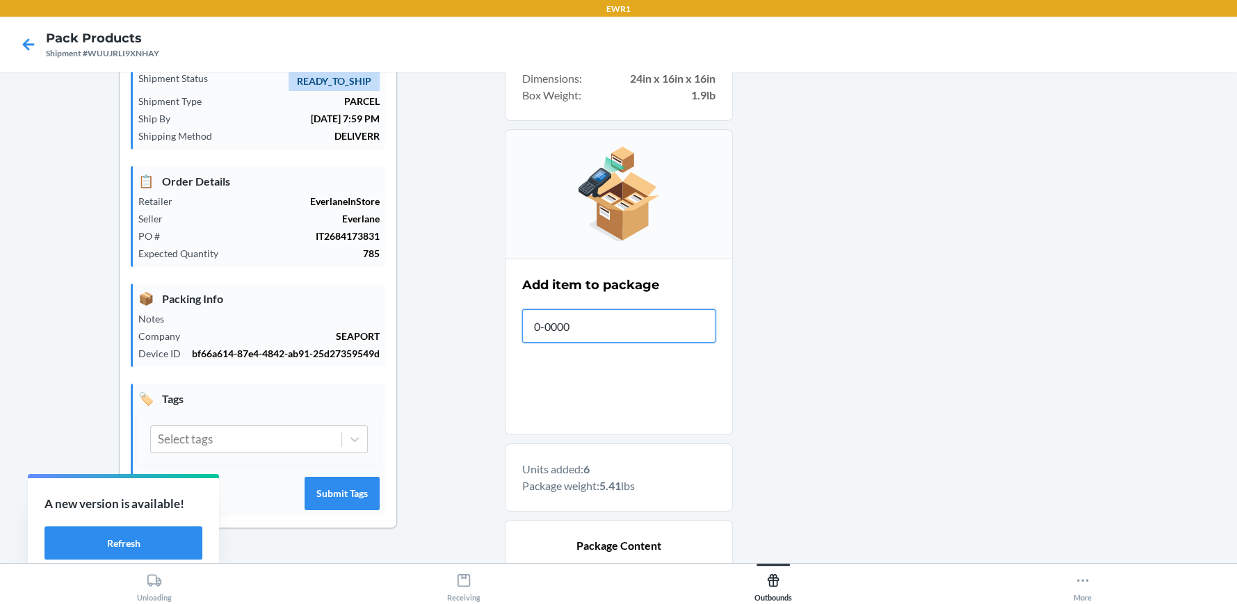
type input "0-00001"
type input "0-00001-49760-1"
type input "0-00001"
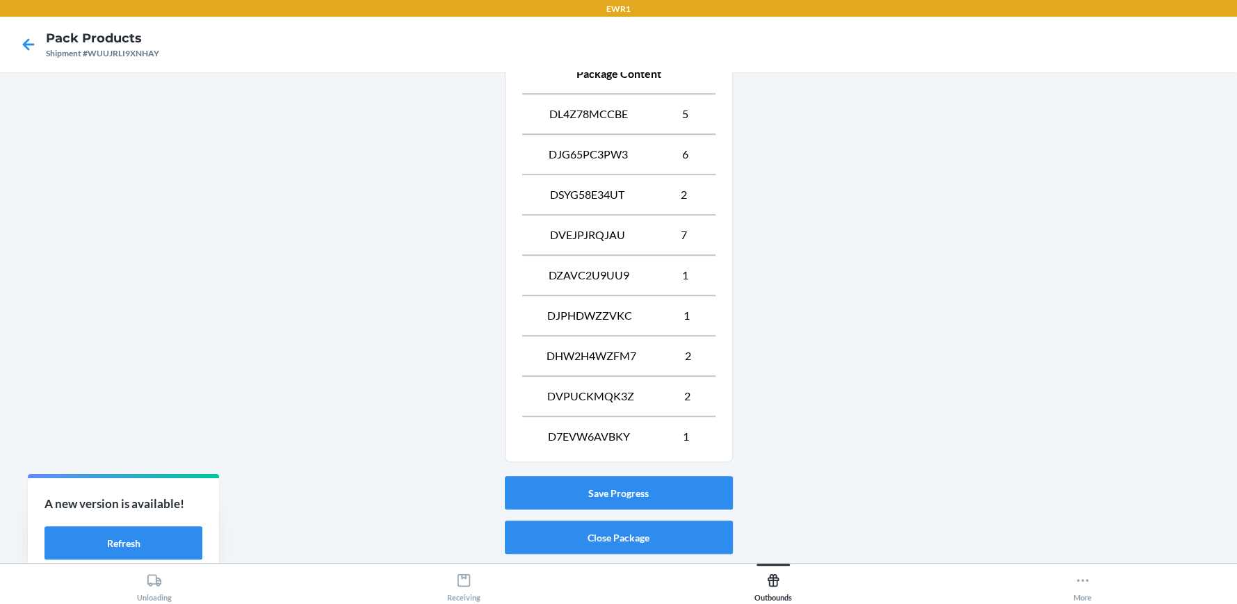
scroll to position [589, 0]
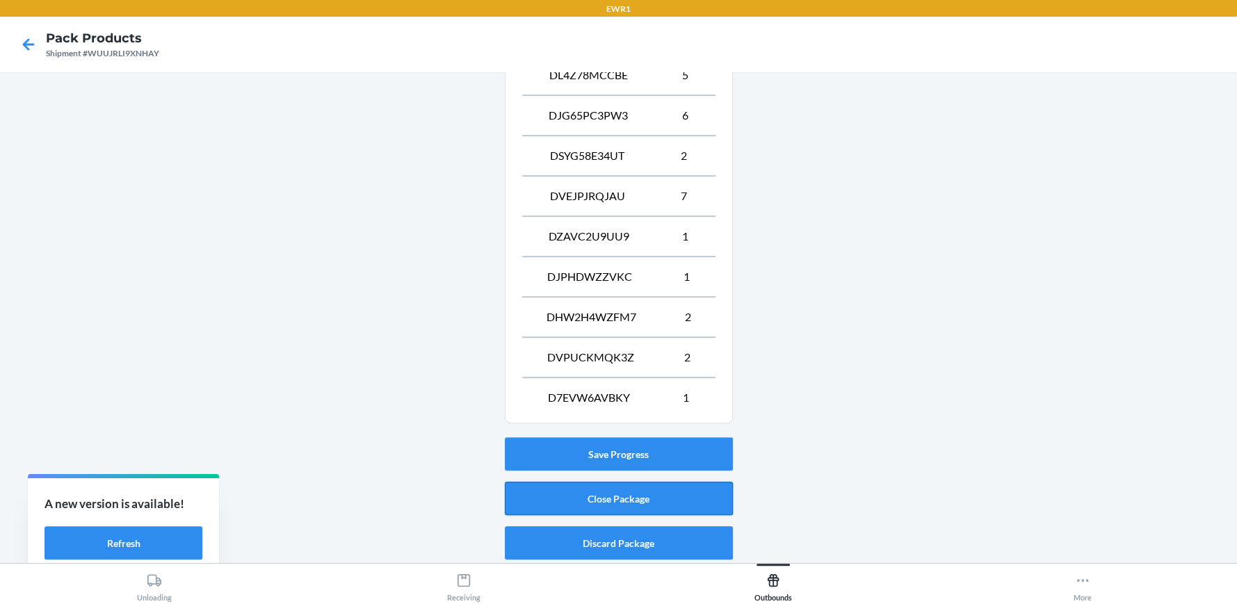
click at [589, 495] on button "Close Package" at bounding box center [619, 498] width 228 height 33
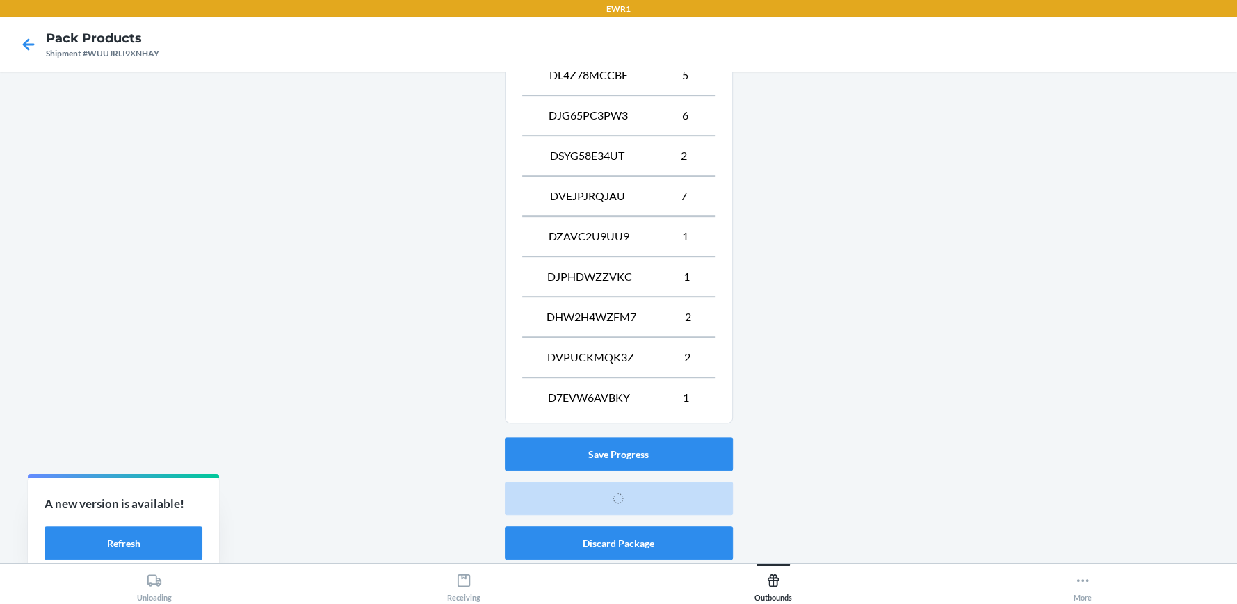
scroll to position [78, 0]
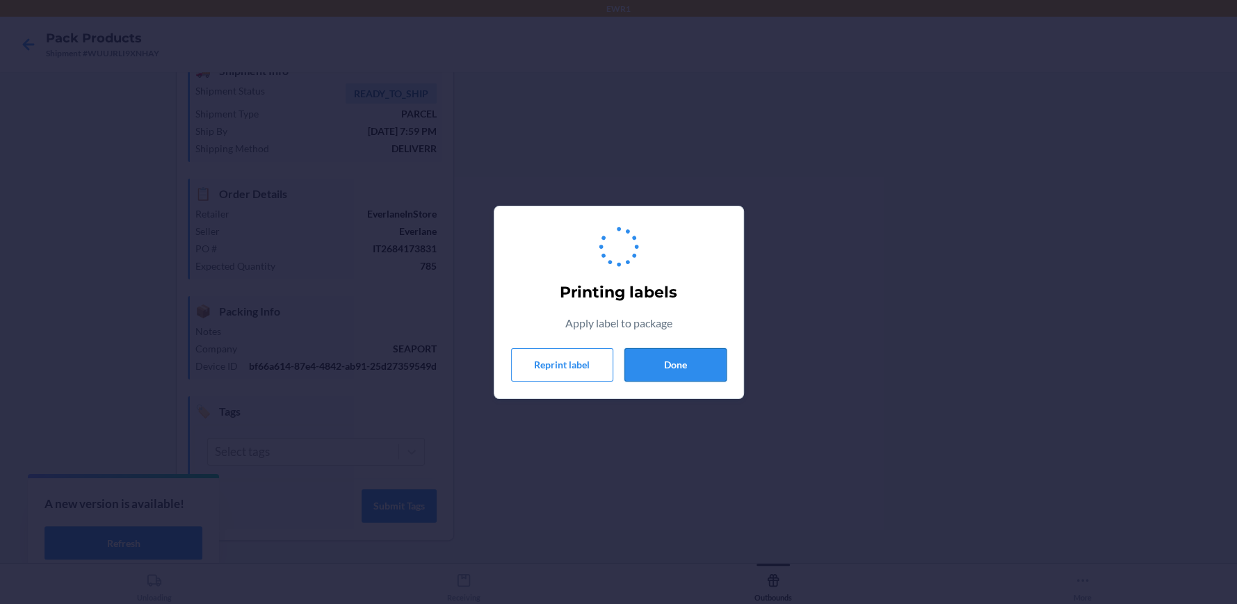
click at [702, 374] on button "Done" at bounding box center [676, 364] width 102 height 33
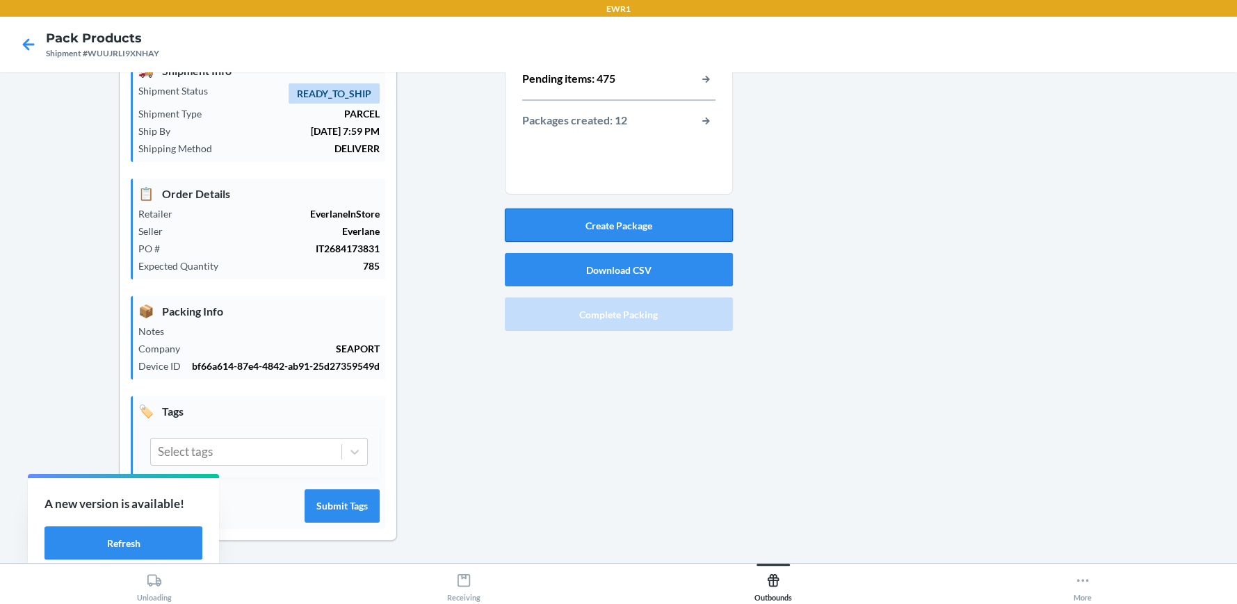
click at [680, 214] on button "Create Package" at bounding box center [619, 225] width 228 height 33
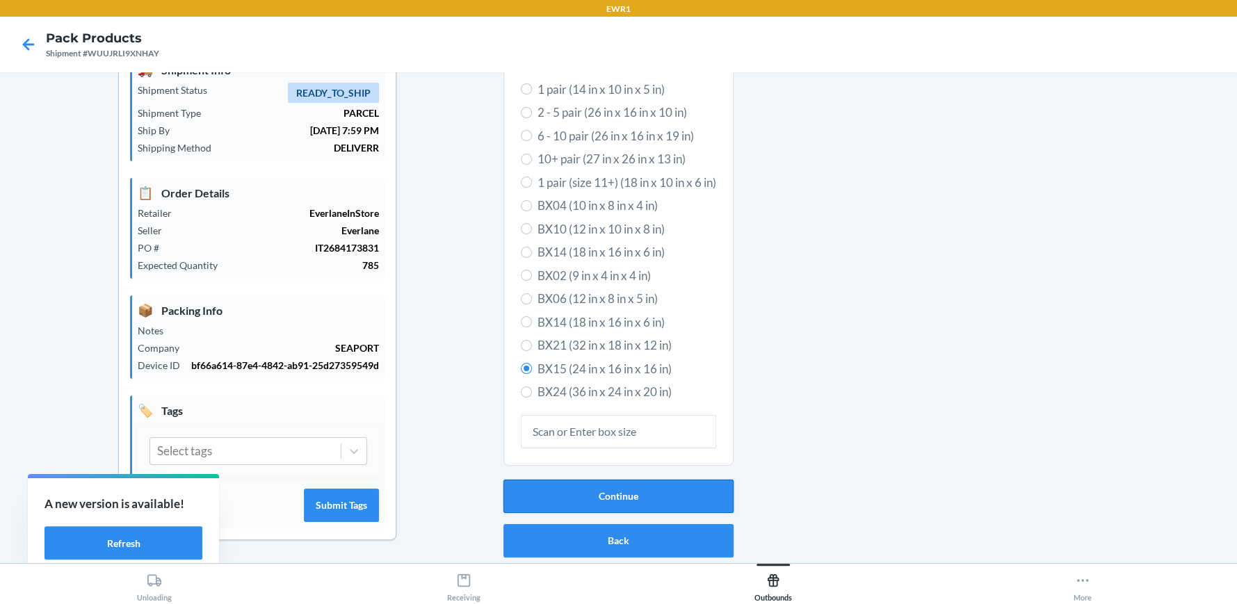
click at [554, 497] on button "Continue" at bounding box center [619, 496] width 230 height 33
